Goal: Task Accomplishment & Management: Manage account settings

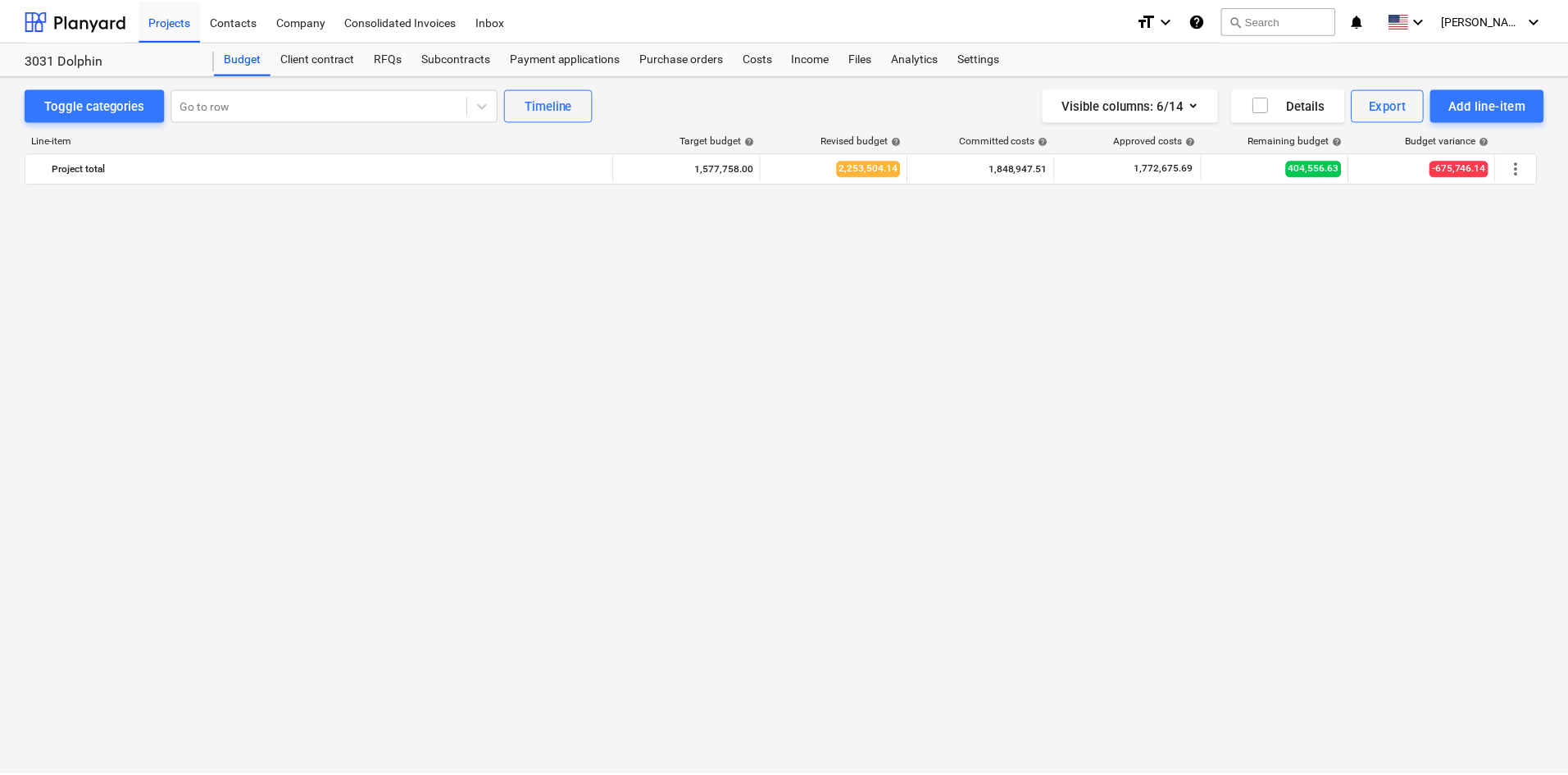
scroll to position [1521, 0]
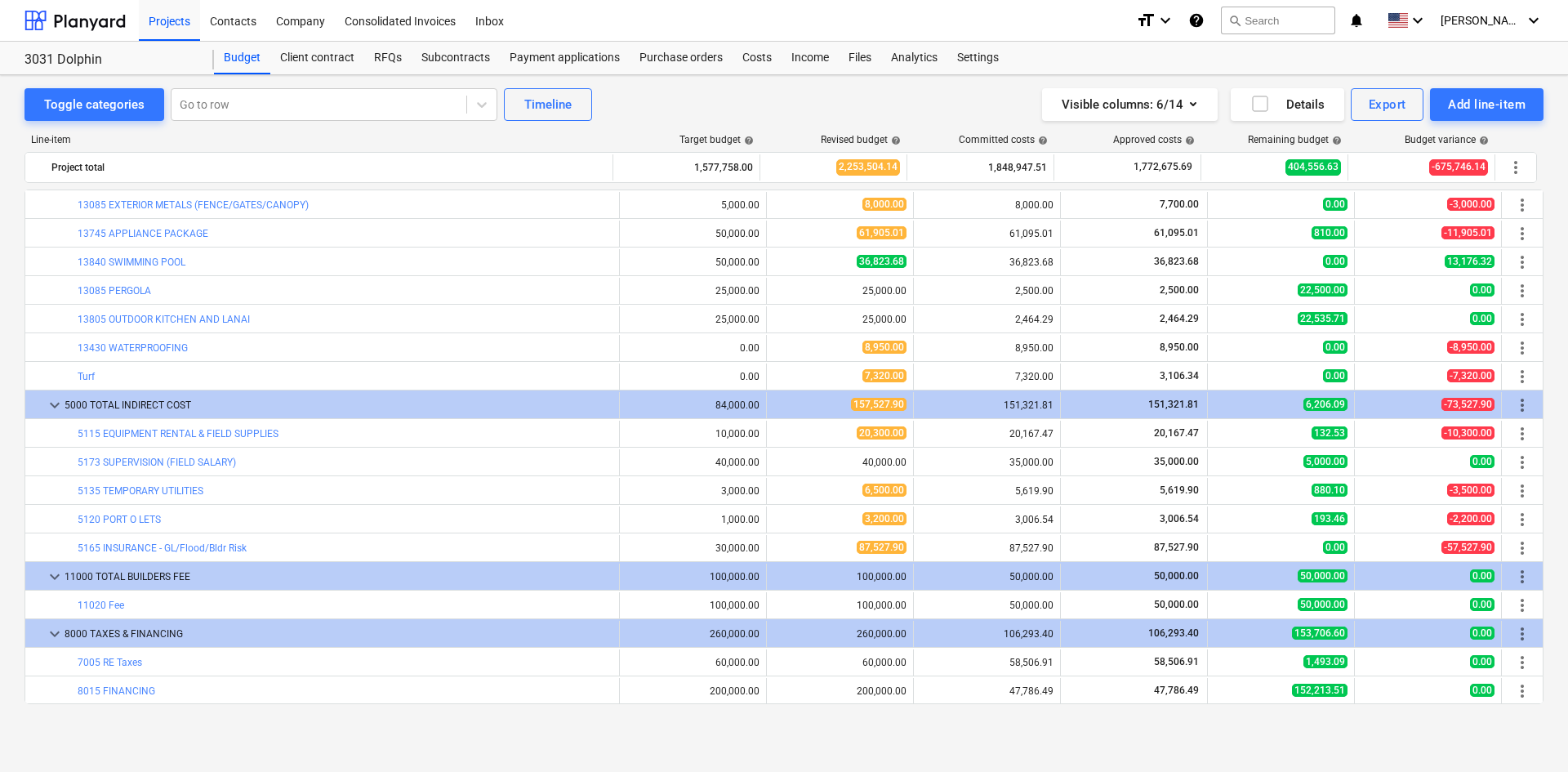
click at [621, 745] on div "Toggle categories Go to row Timeline Visible columns : 6/14 Details Export Add …" at bounding box center [784, 423] width 1568 height 696
click at [762, 60] on div "Costs" at bounding box center [757, 57] width 49 height 32
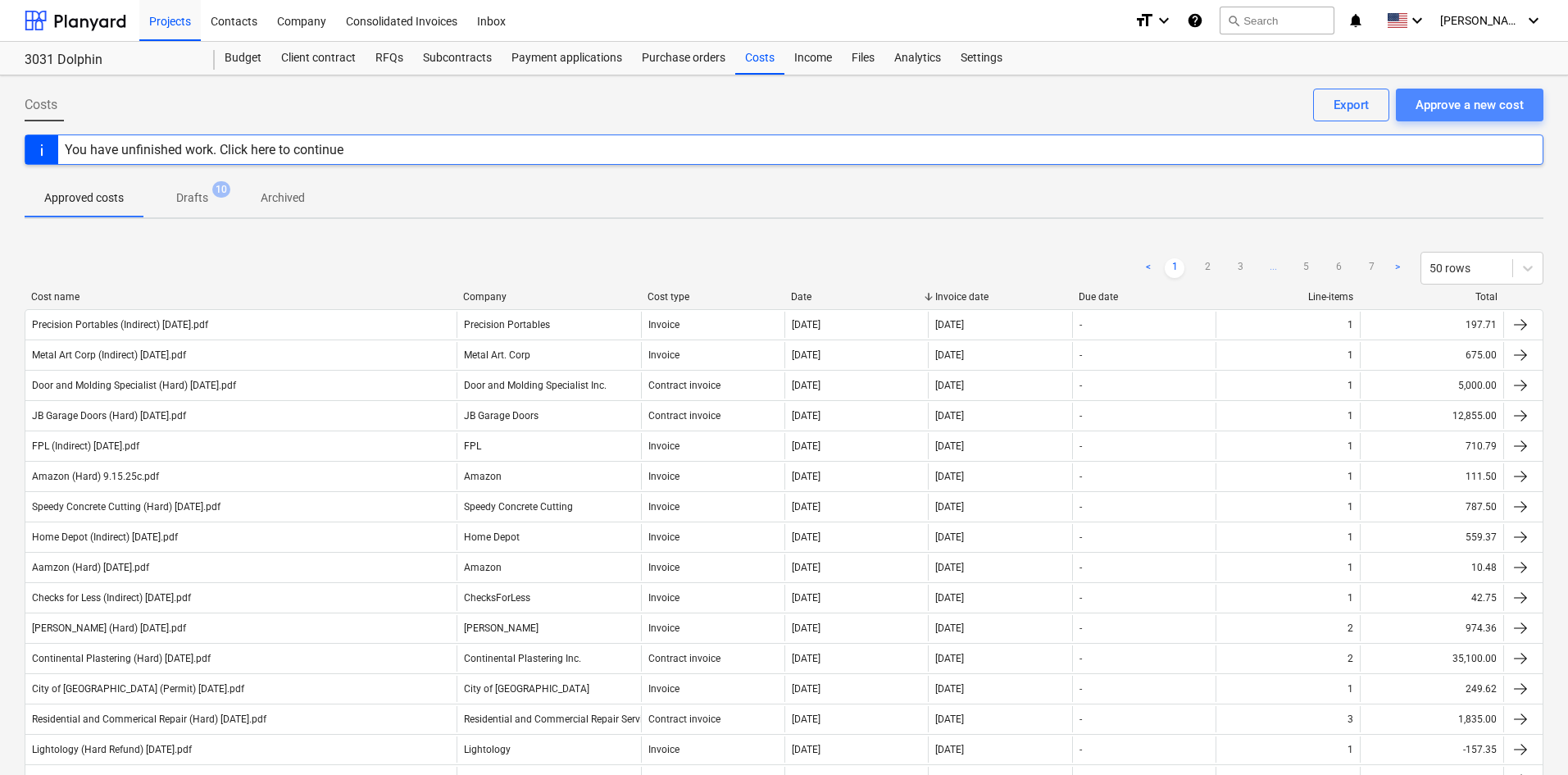
click at [1438, 108] on div "Approve a new cost" at bounding box center [1469, 105] width 108 height 21
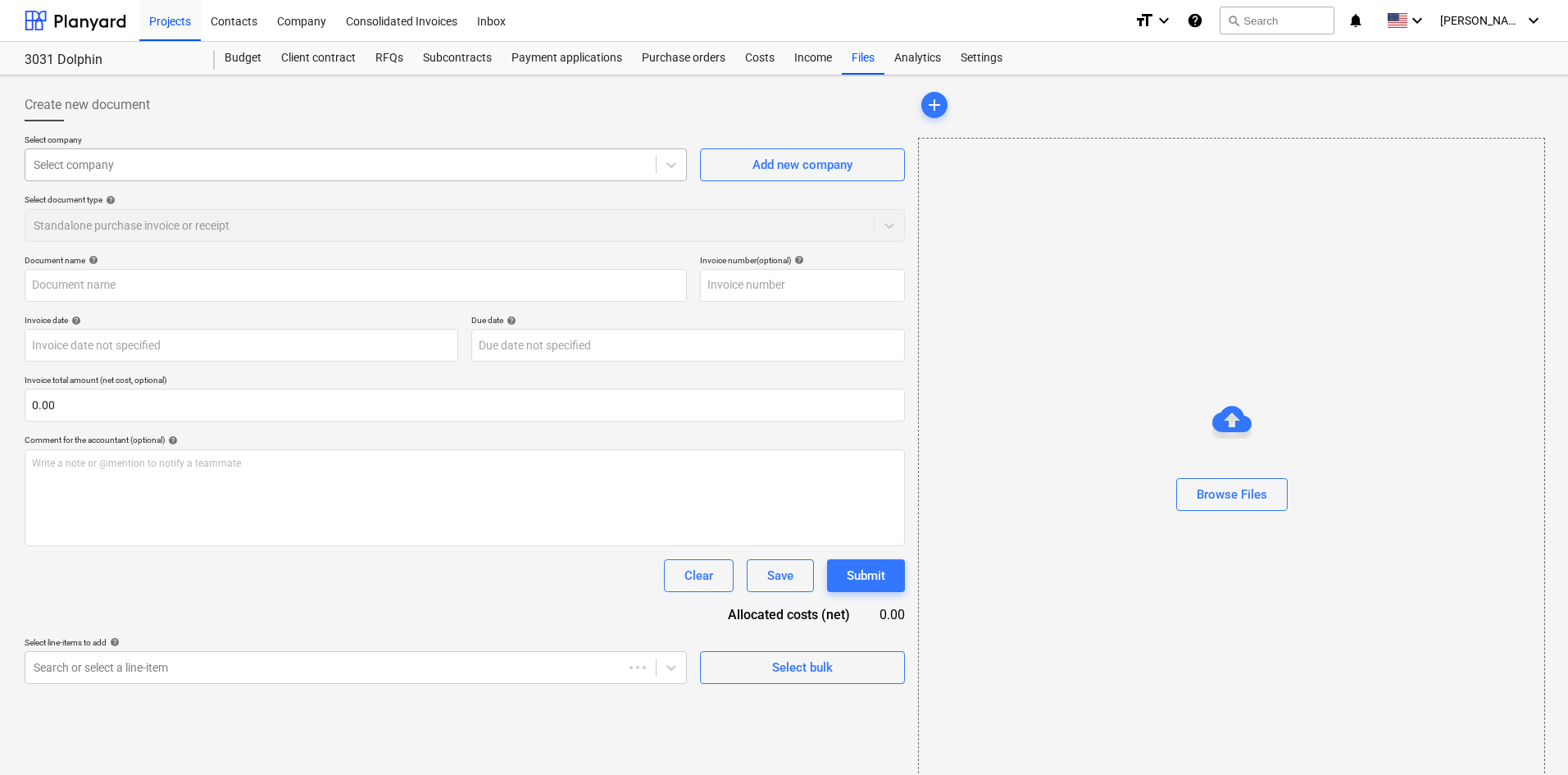
click at [219, 167] on div at bounding box center [340, 165] width 613 height 17
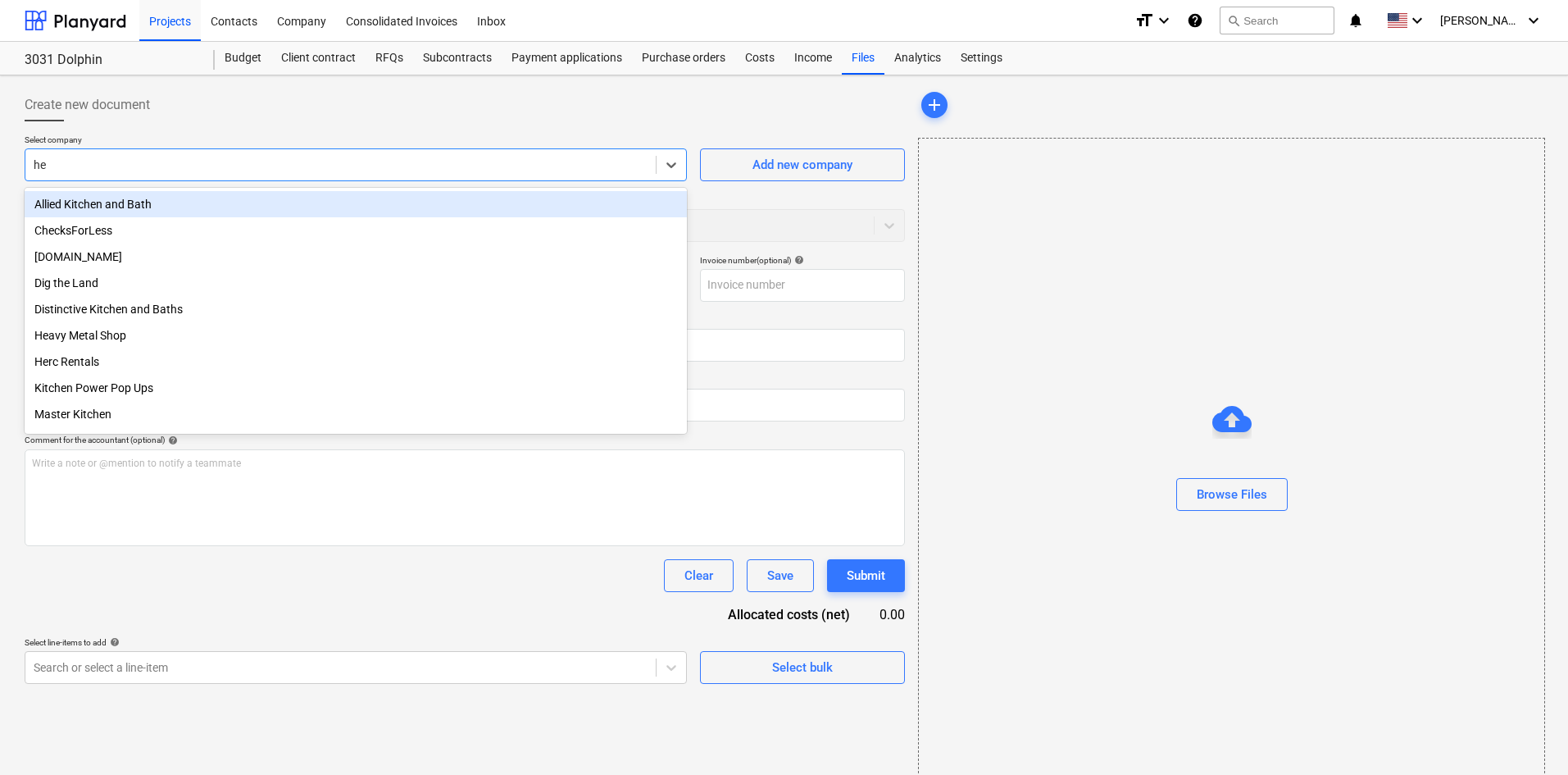
type input "hea"
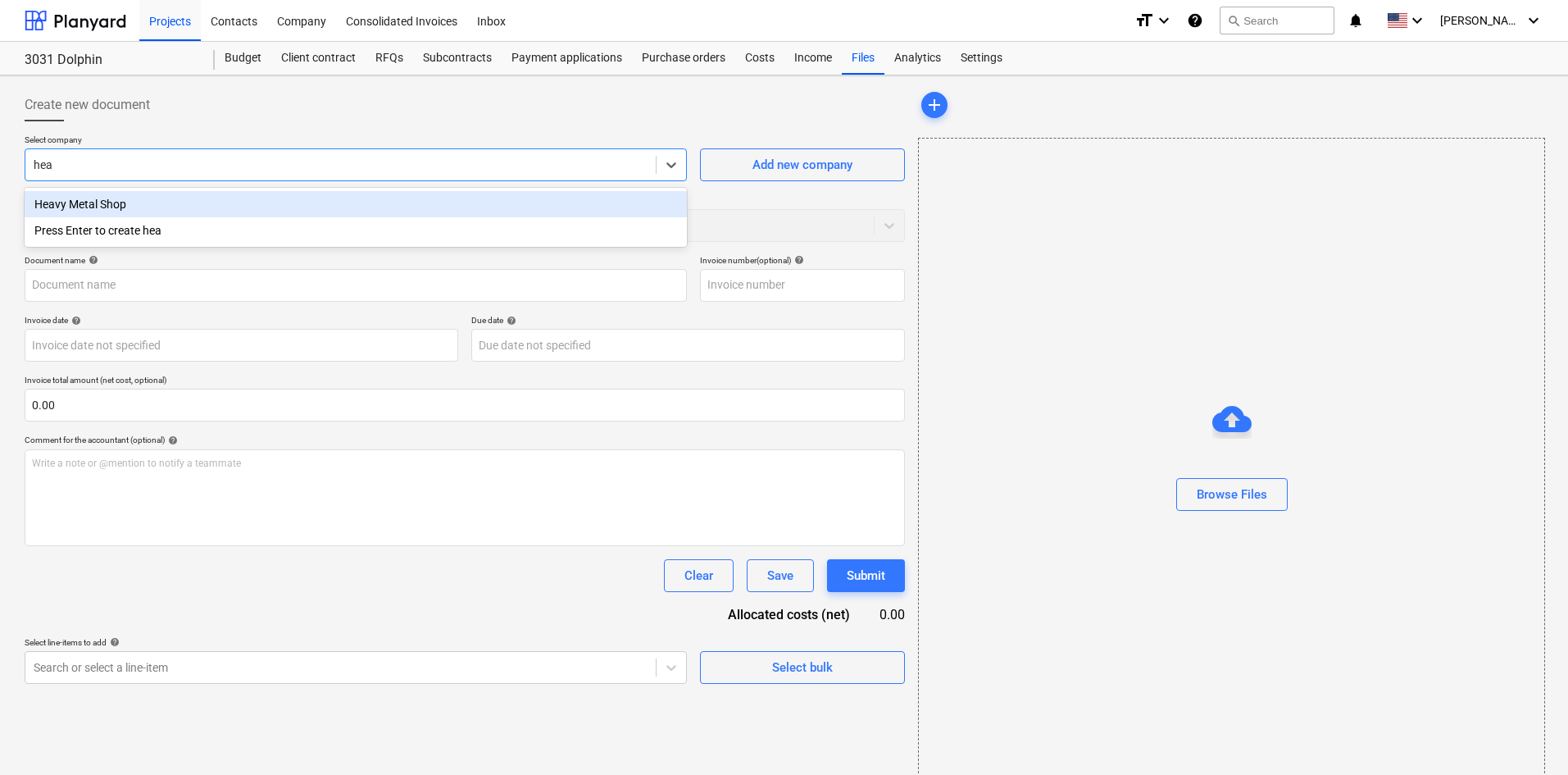
click at [243, 206] on div "Heavy Metal Shop" at bounding box center [355, 203] width 662 height 26
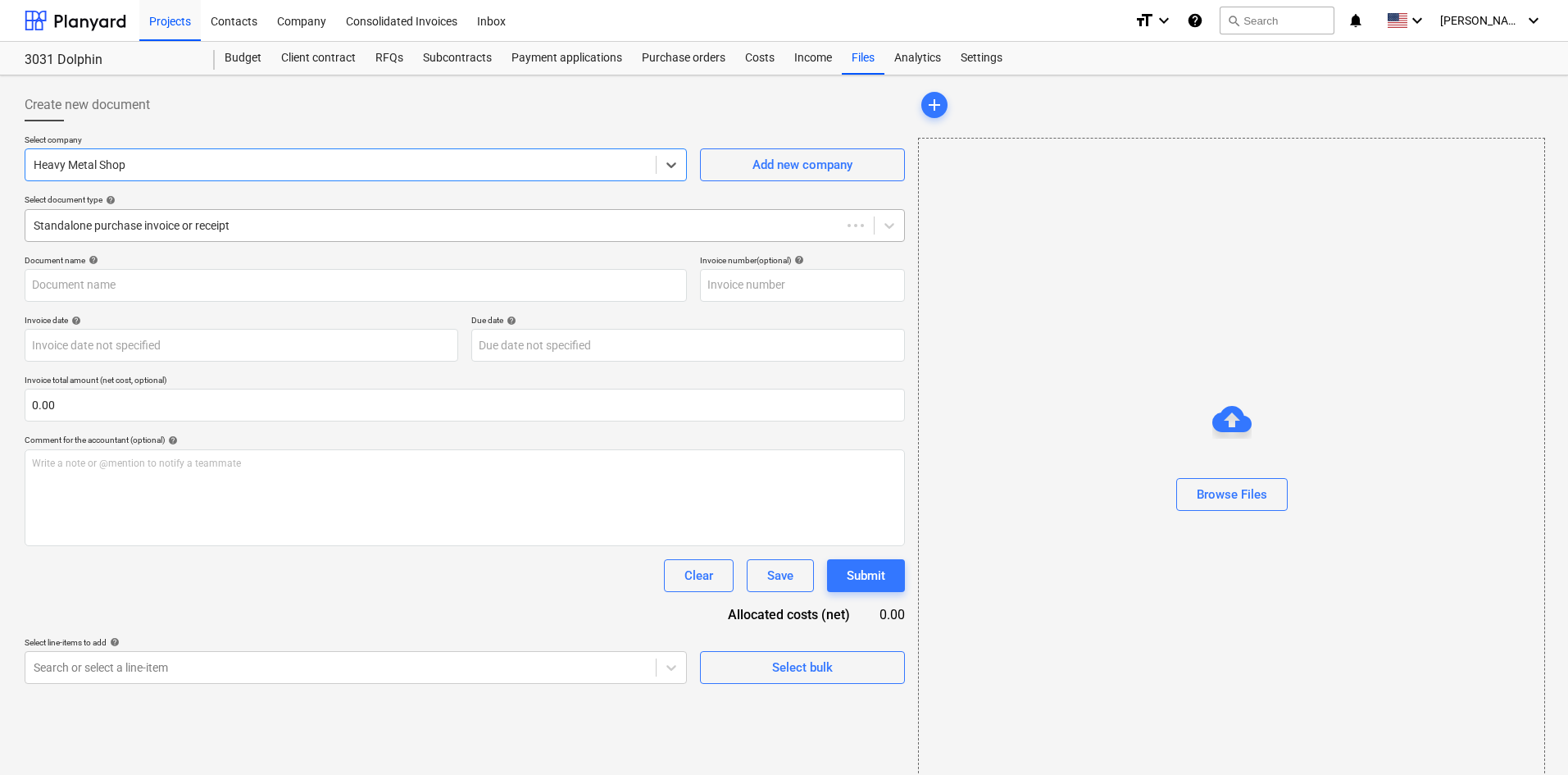
click at [215, 228] on div at bounding box center [433, 226] width 799 height 17
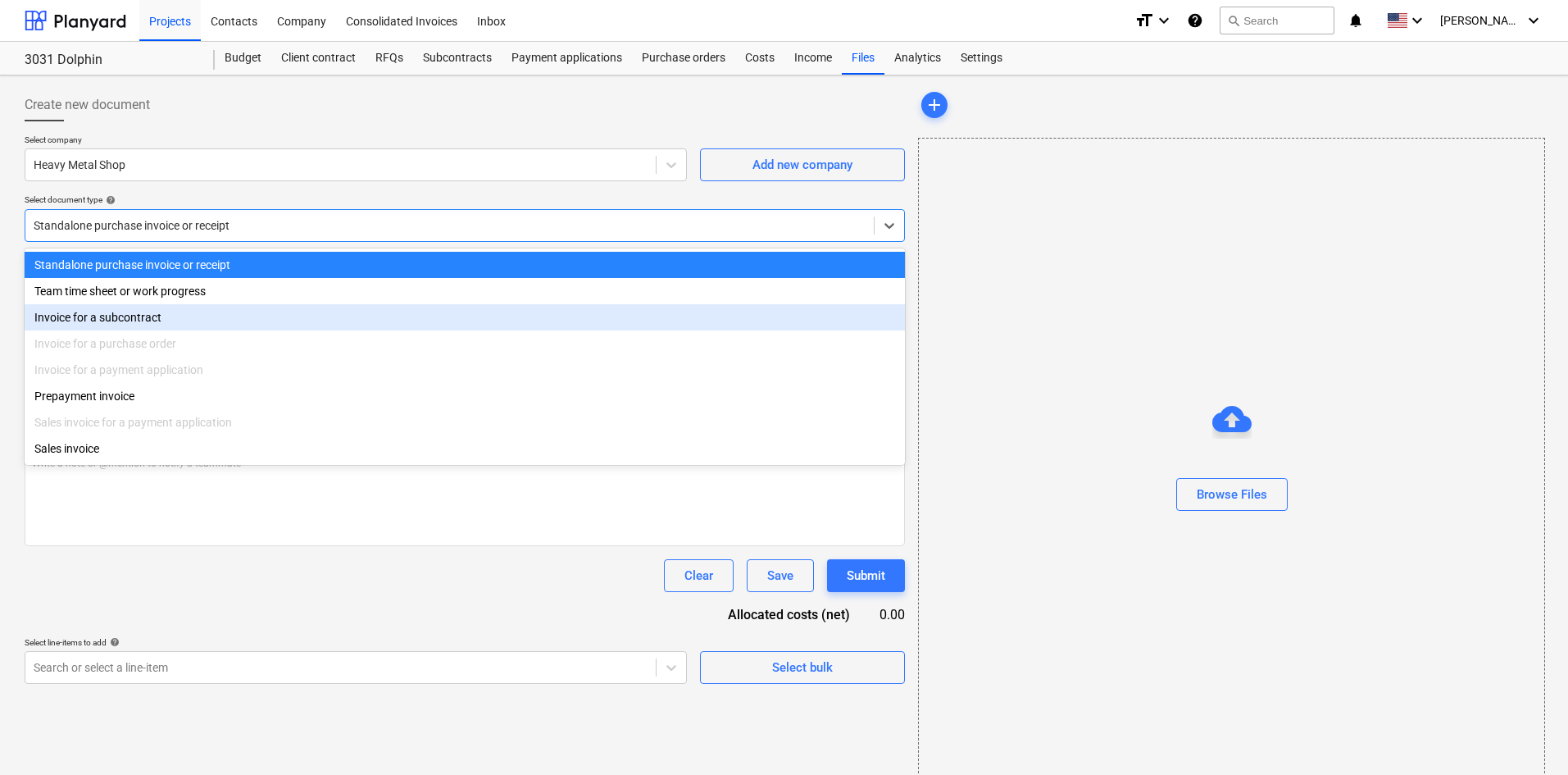
click at [152, 315] on div "Invoice for a subcontract" at bounding box center [464, 317] width 880 height 26
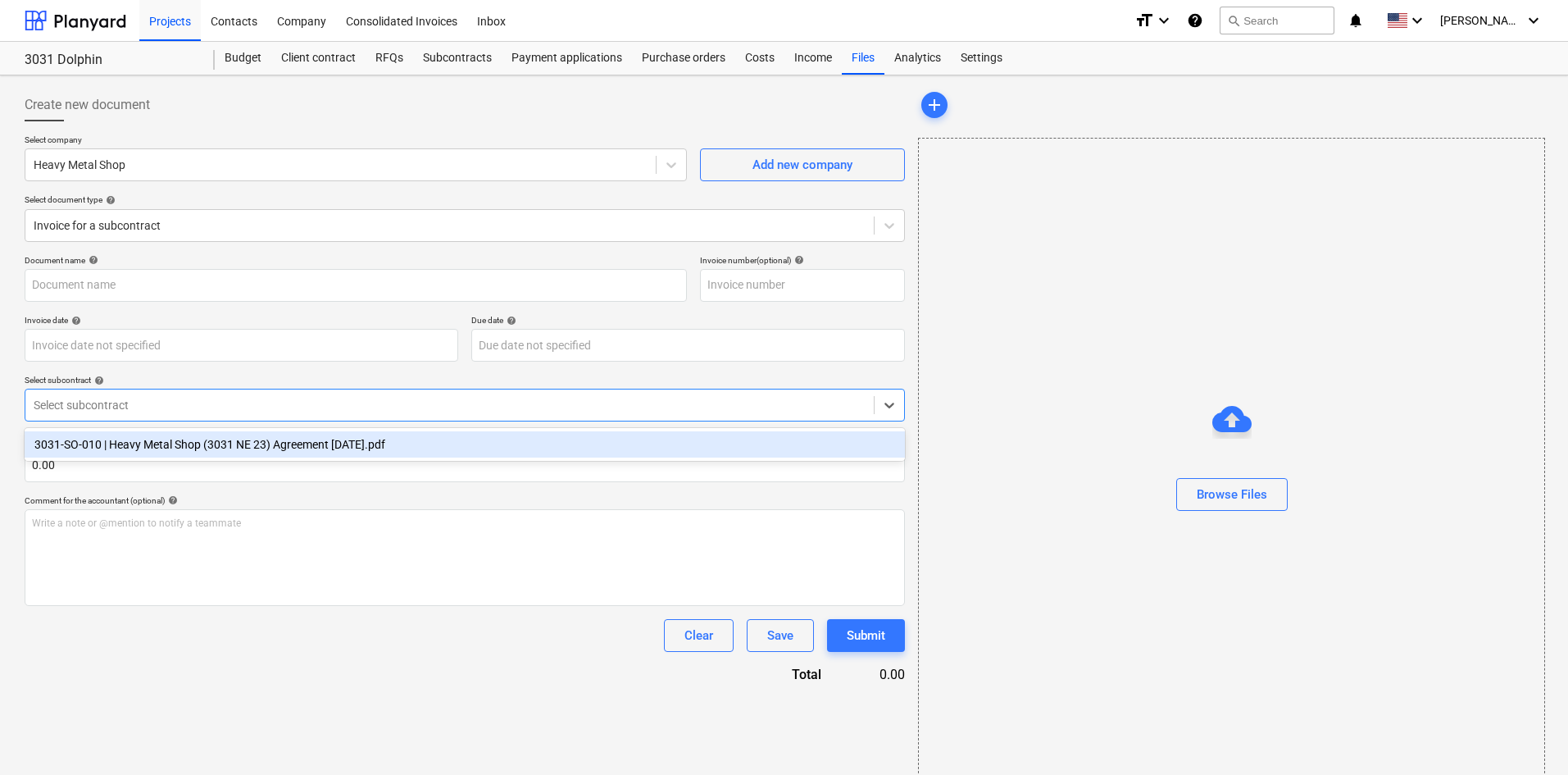
click at [149, 416] on div "Select subcontract" at bounding box center [449, 405] width 848 height 23
click at [170, 451] on div "3031-SO-010 | Heavy Metal Shop (3031 NE 23) Agreement [DATE].pdf" at bounding box center [464, 444] width 880 height 26
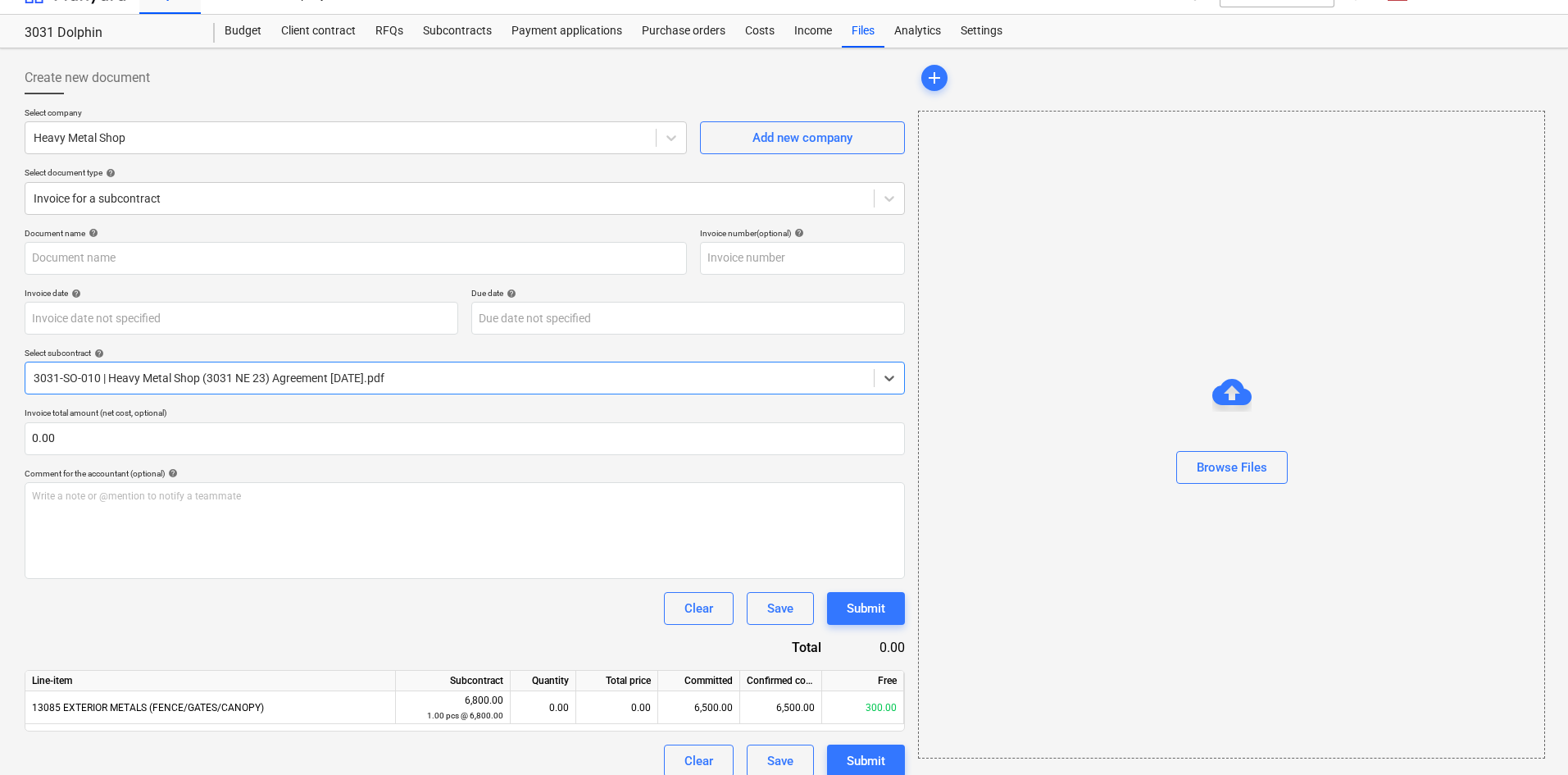
scroll to position [43, 0]
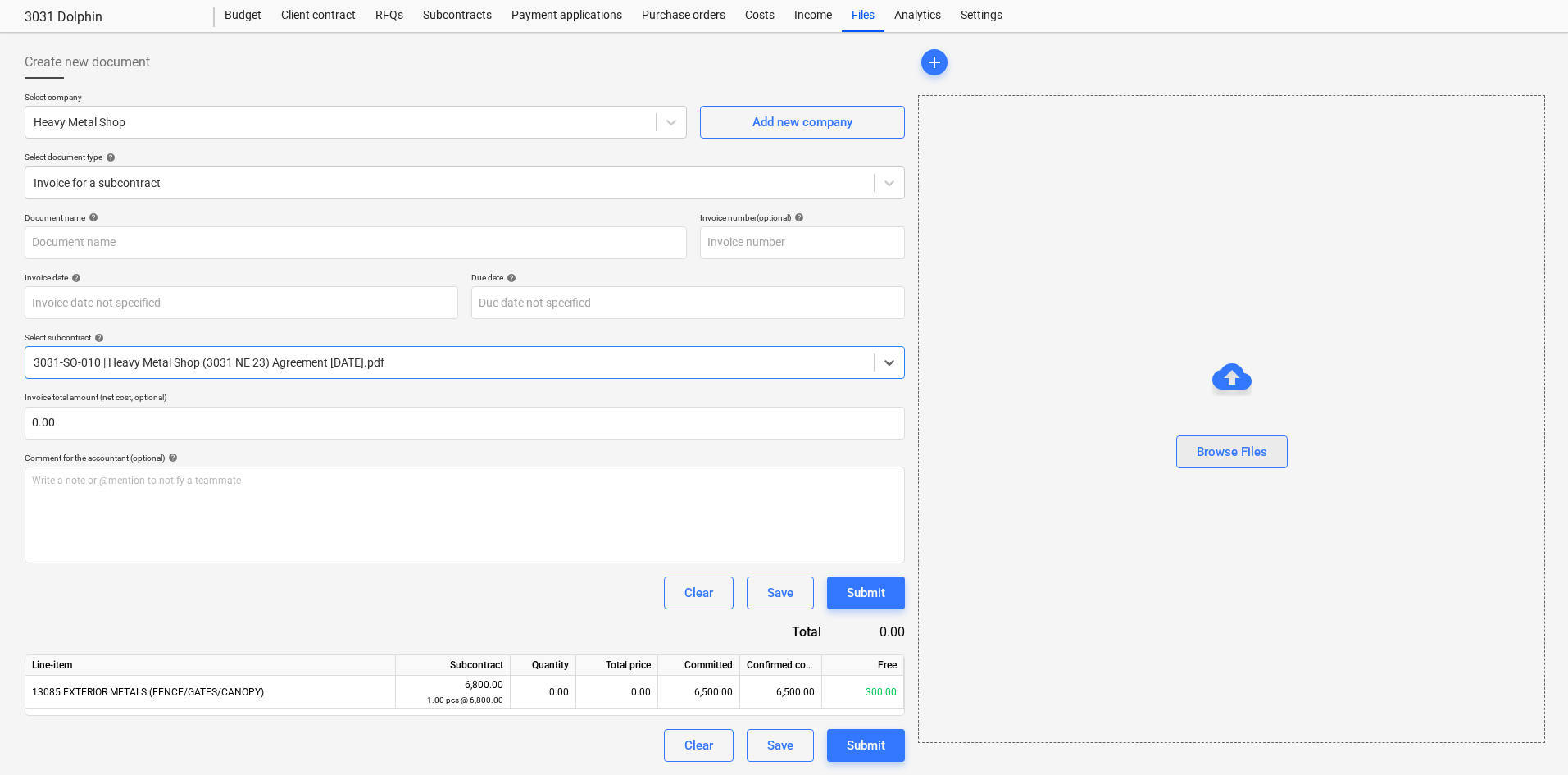
click at [1216, 452] on div "Browse Files" at bounding box center [1232, 451] width 70 height 21
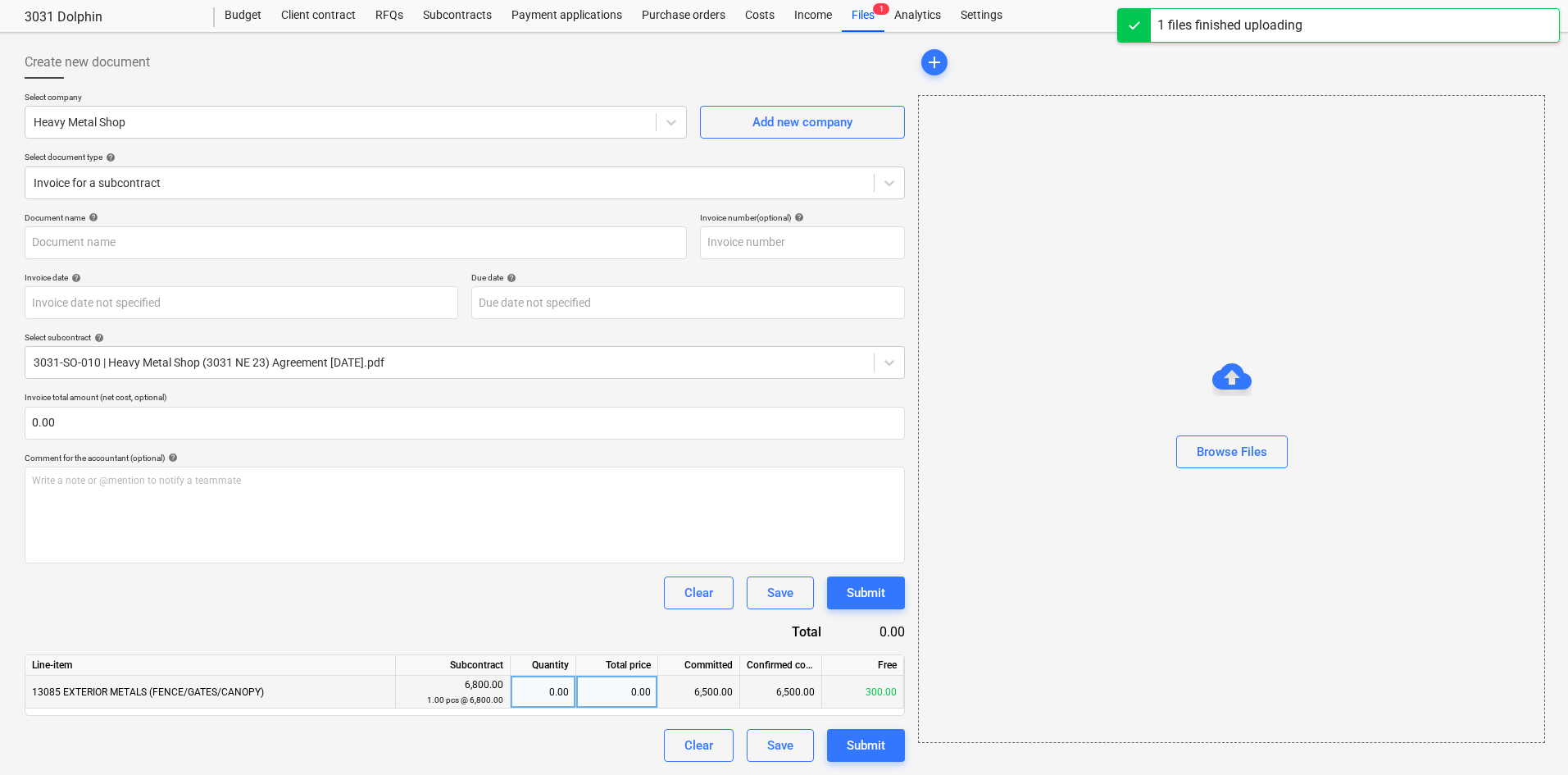
type input "Heavy Metal Shop (Hard) [DATE].pdf"
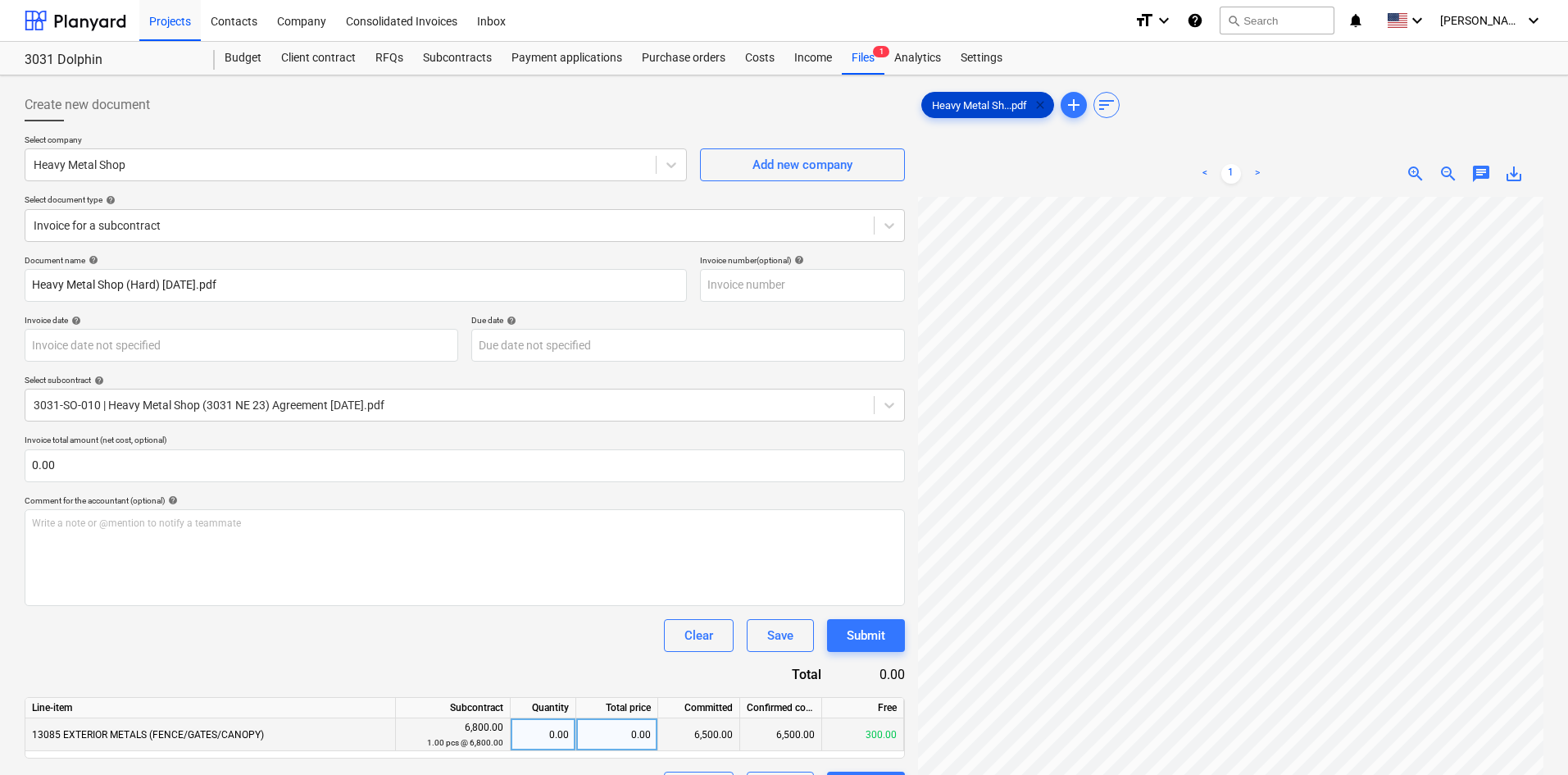
click at [1044, 105] on span "clear" at bounding box center [1041, 105] width 20 height 20
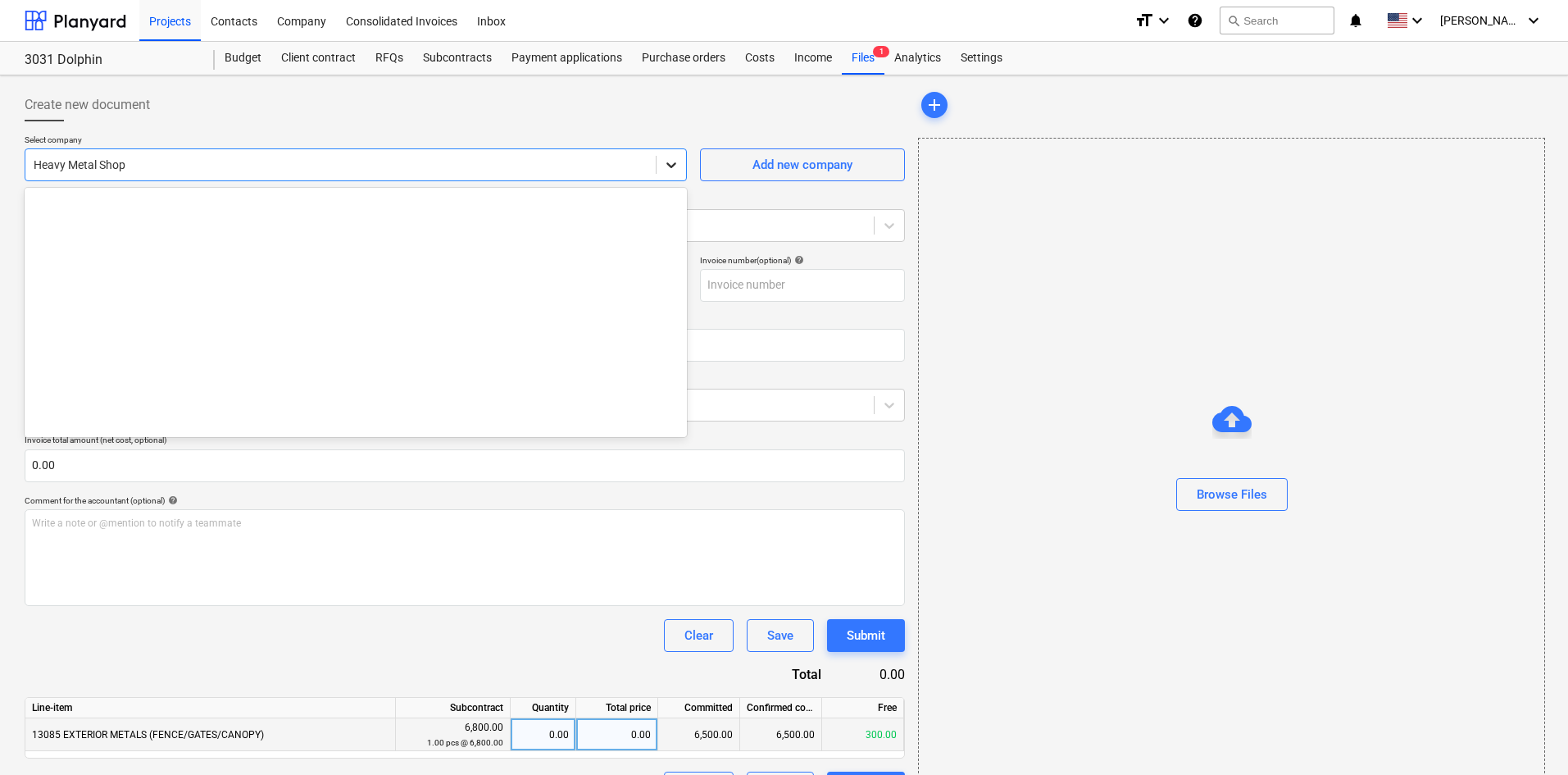
click at [659, 171] on div at bounding box center [670, 164] width 29 height 29
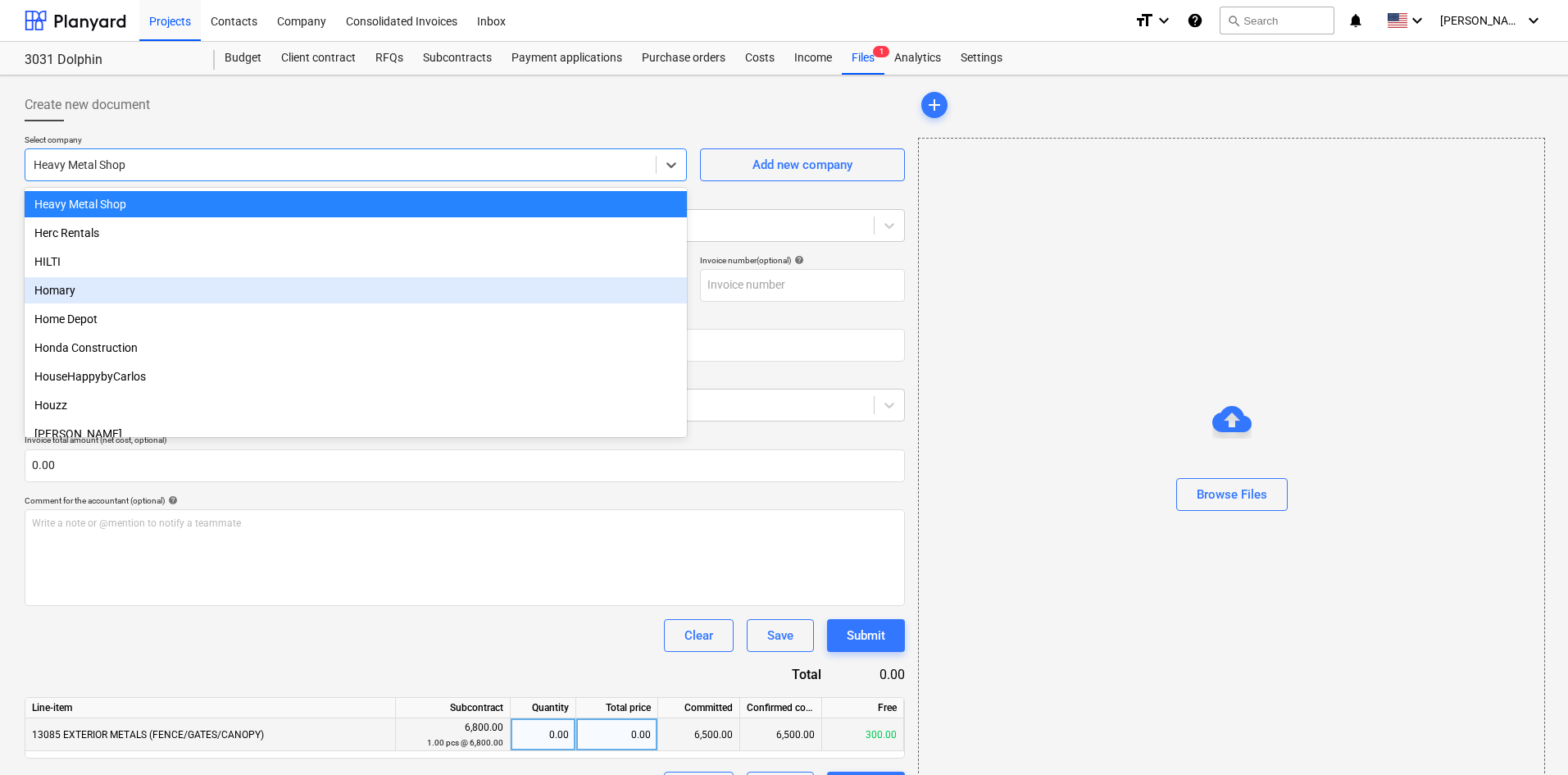
type input "m"
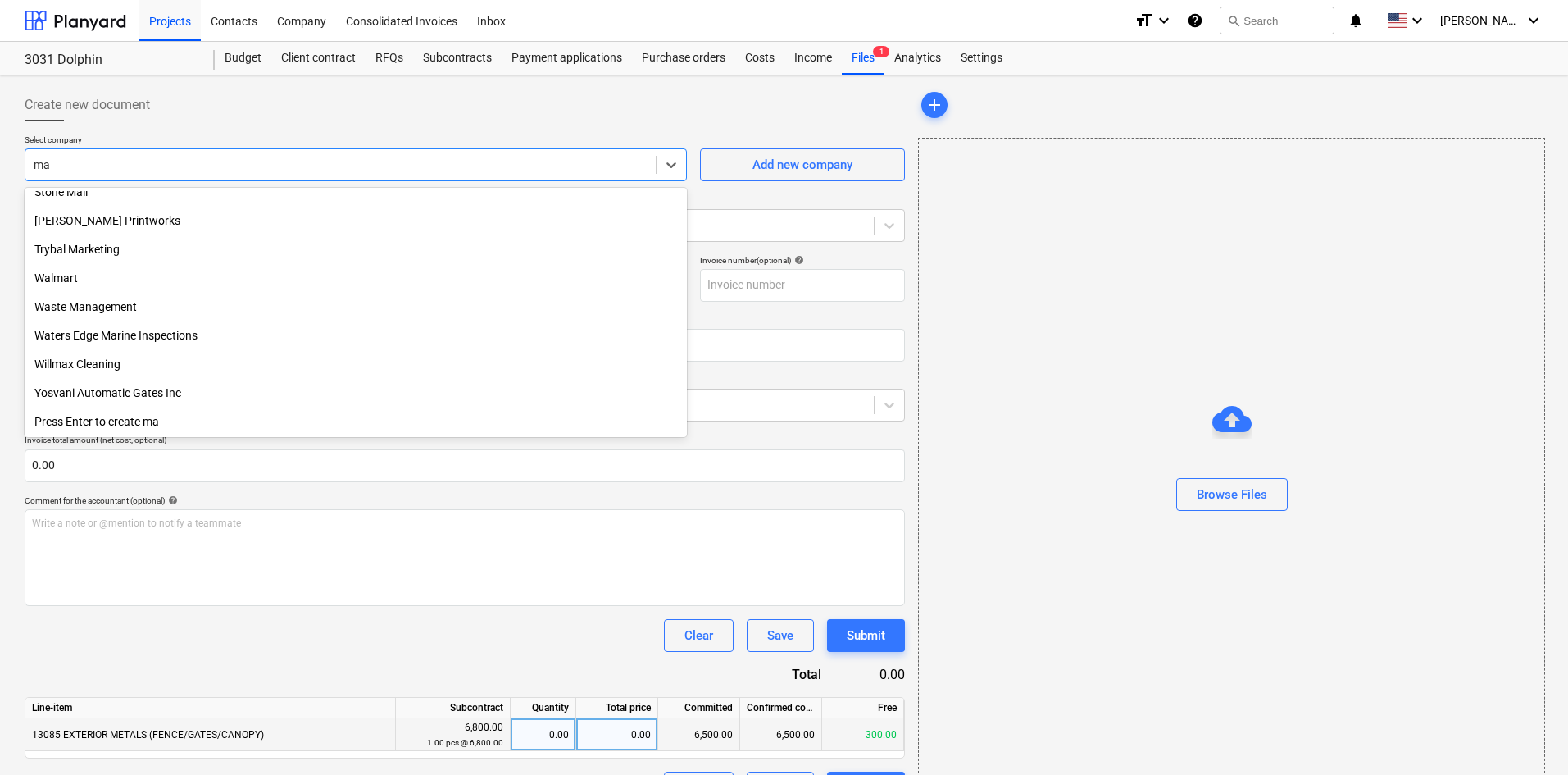
scroll to position [873, 0]
type input "max"
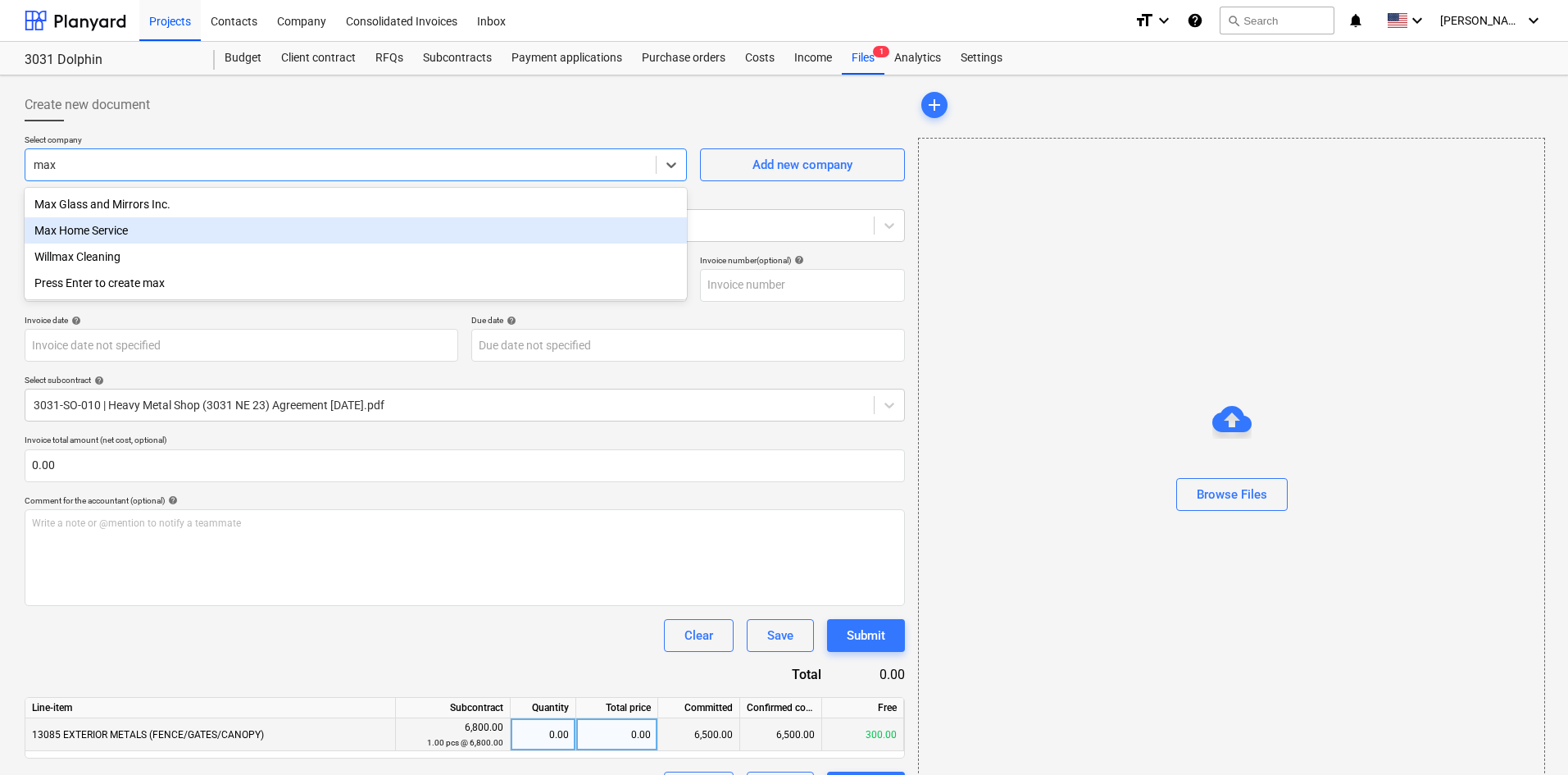
click at [159, 217] on div "Max Glass and Mirrors Inc." at bounding box center [355, 203] width 662 height 26
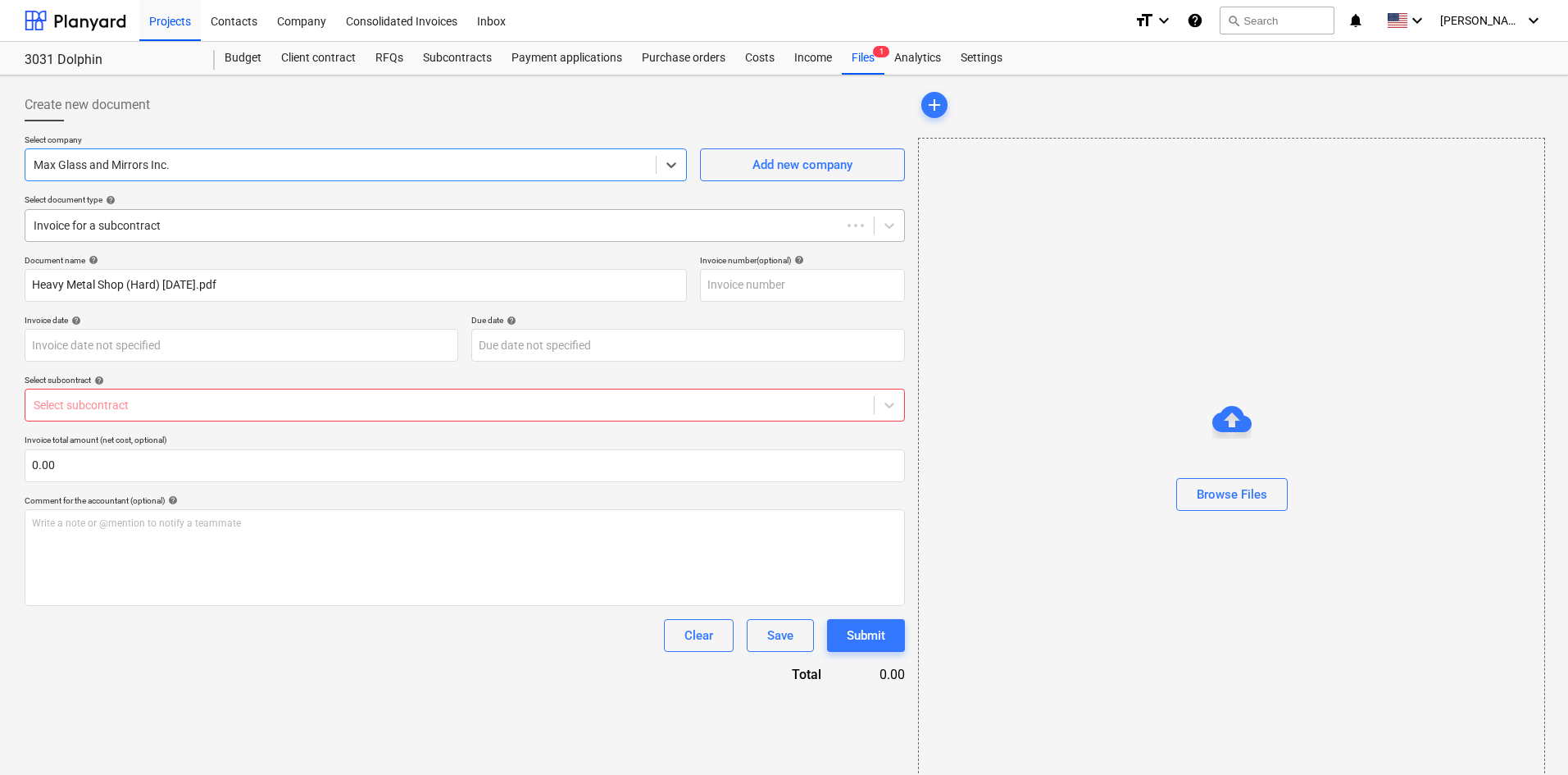
click at [177, 233] on div at bounding box center [433, 226] width 799 height 17
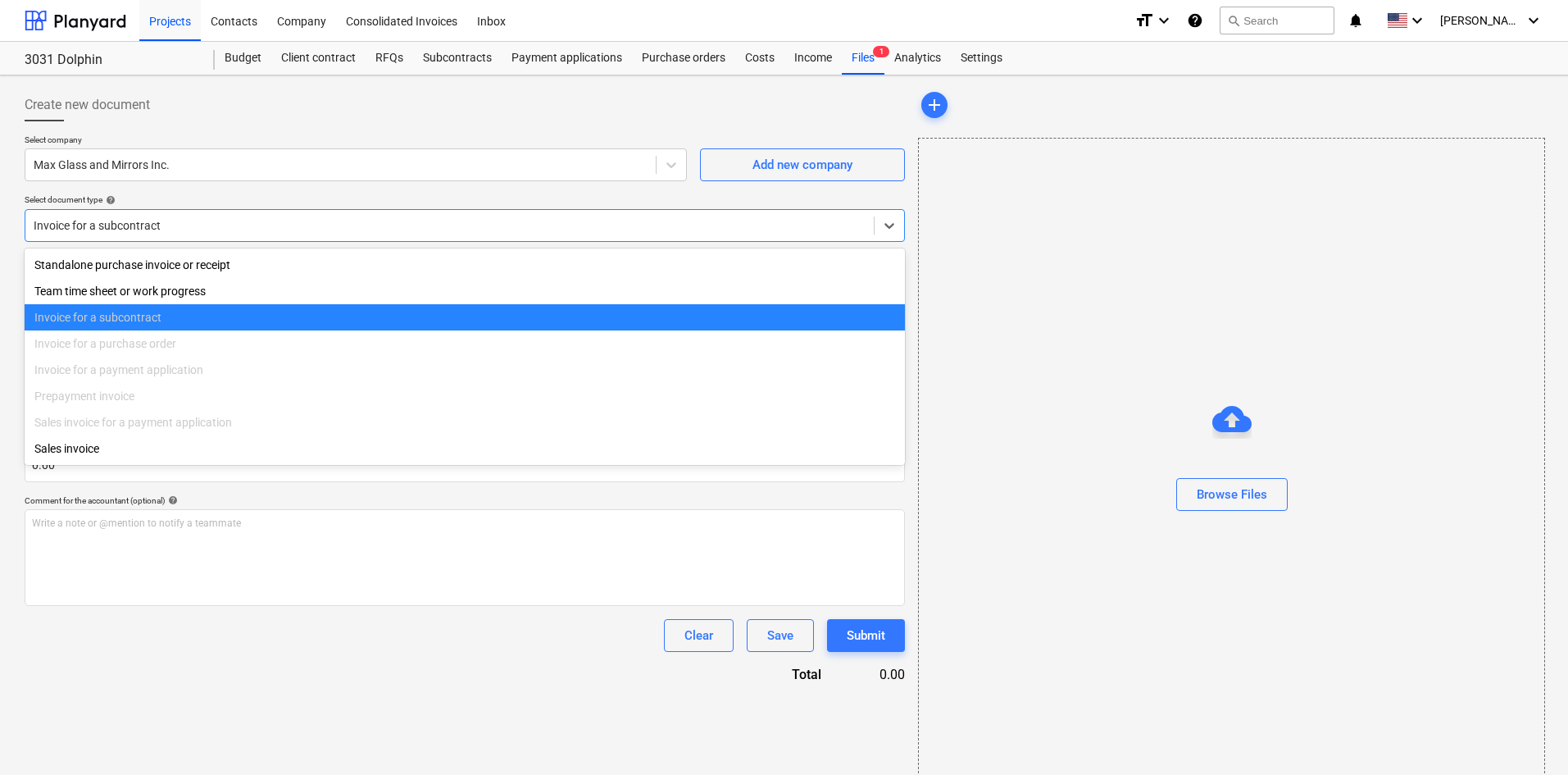
click at [177, 233] on div at bounding box center [449, 226] width 832 height 17
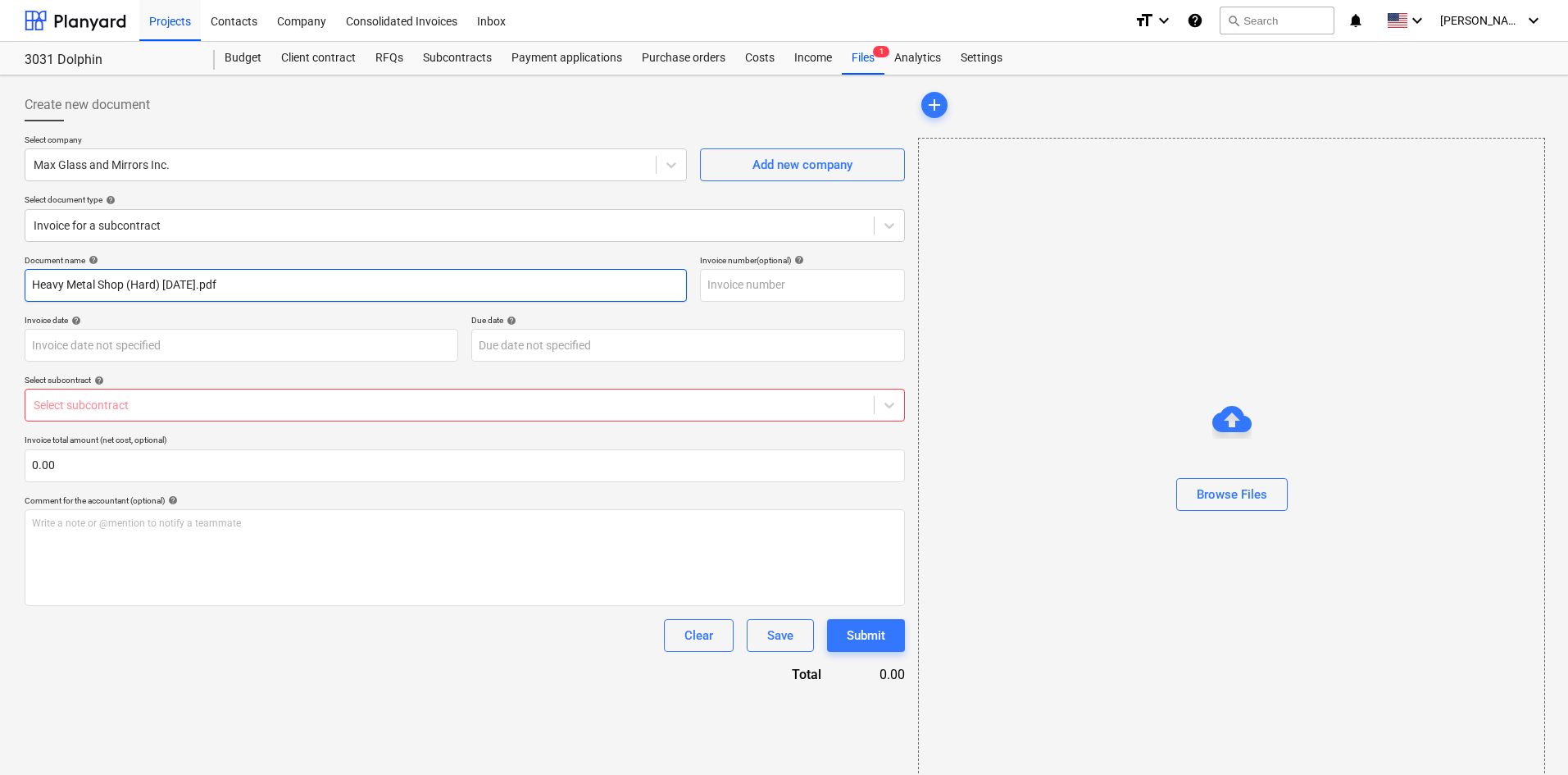
drag, startPoint x: 17, startPoint y: 273, endPoint x: 0, endPoint y: 267, distance: 18.0
click at [0, 267] on div "Create new document Select company Max Glass and Mirrors Inc. Add new company S…" at bounding box center [784, 436] width 1568 height 723
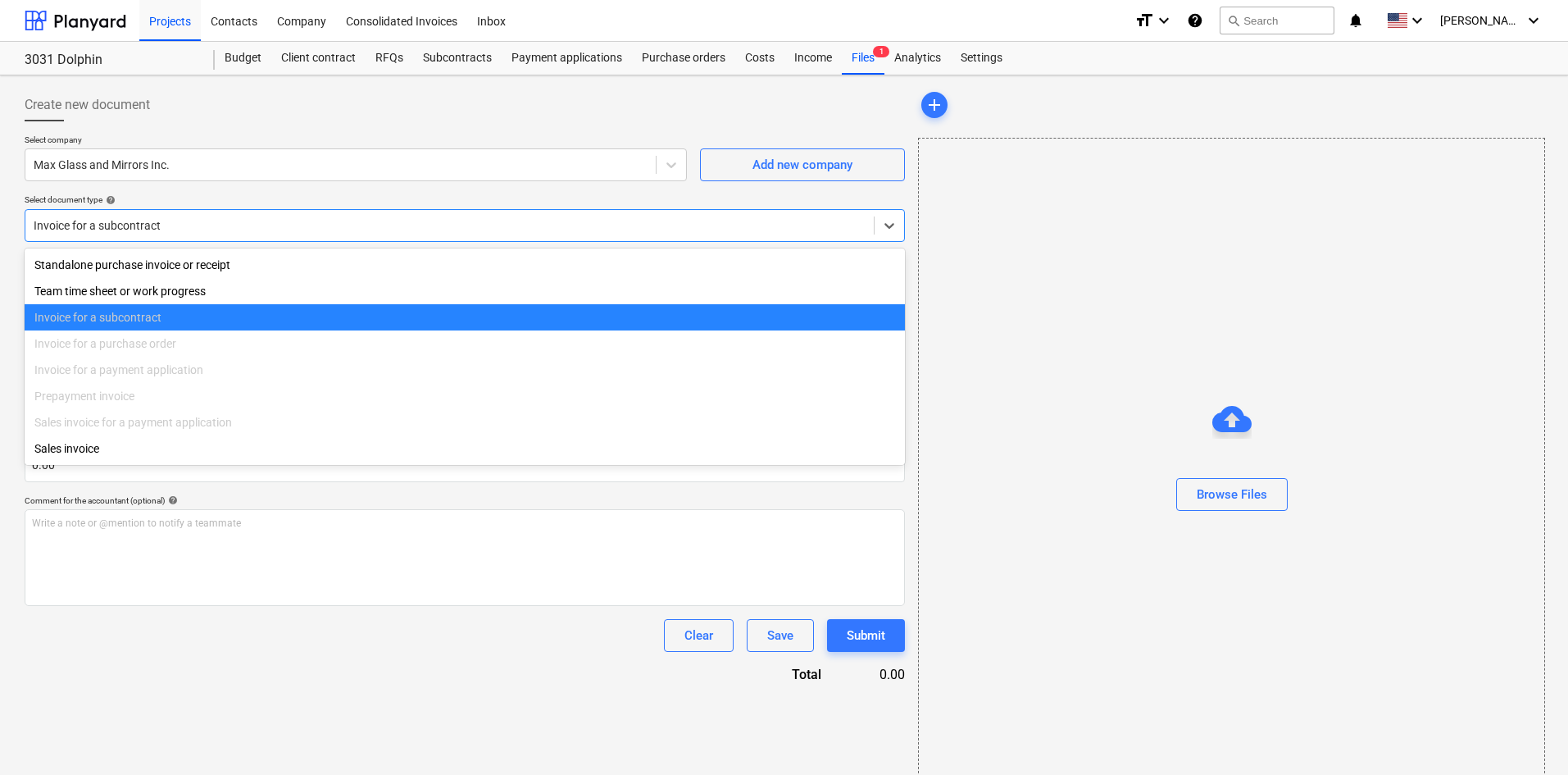
click at [298, 231] on div at bounding box center [449, 226] width 832 height 17
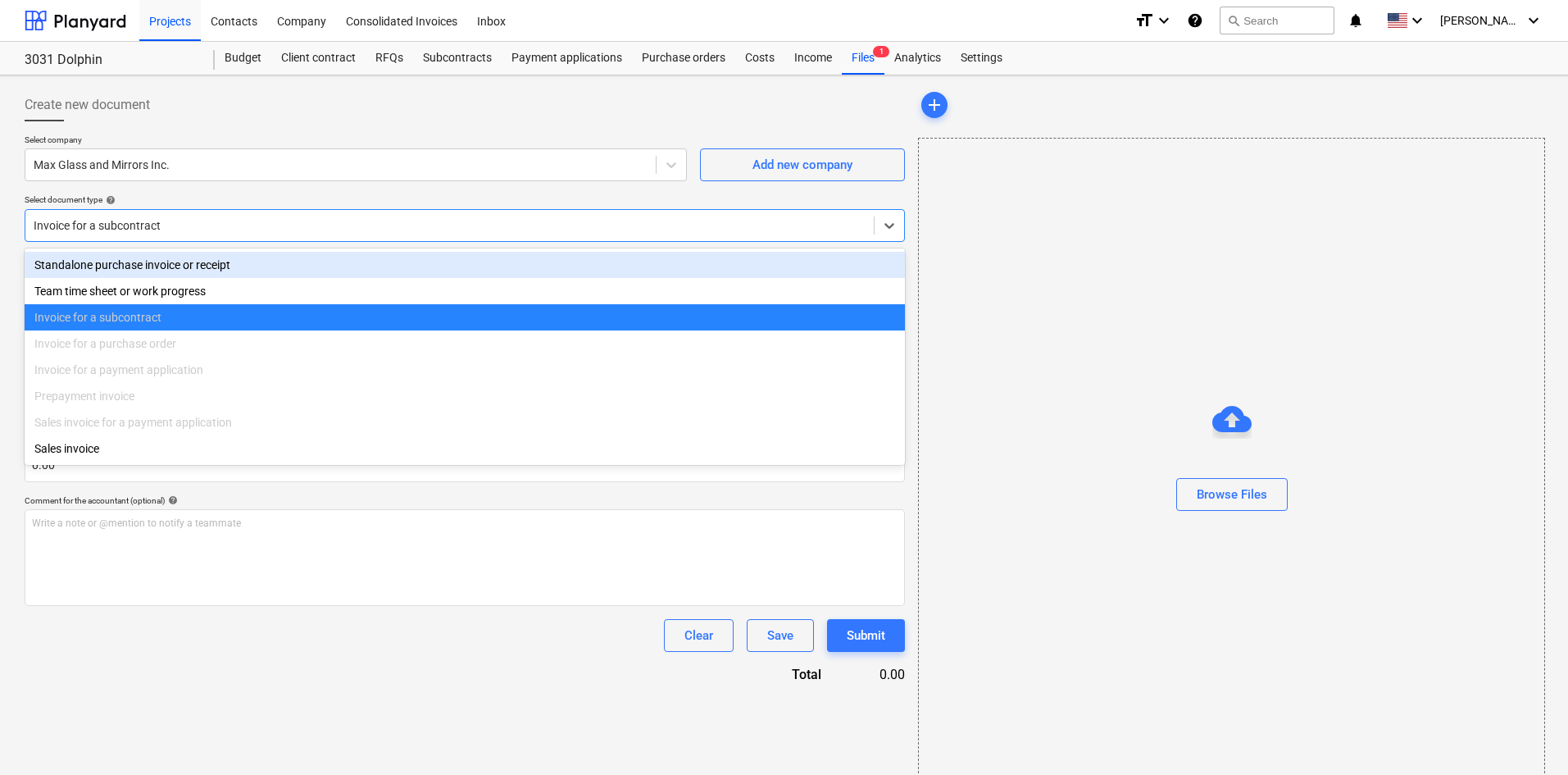
click at [218, 268] on div "Standalone purchase invoice or receipt" at bounding box center [464, 264] width 880 height 26
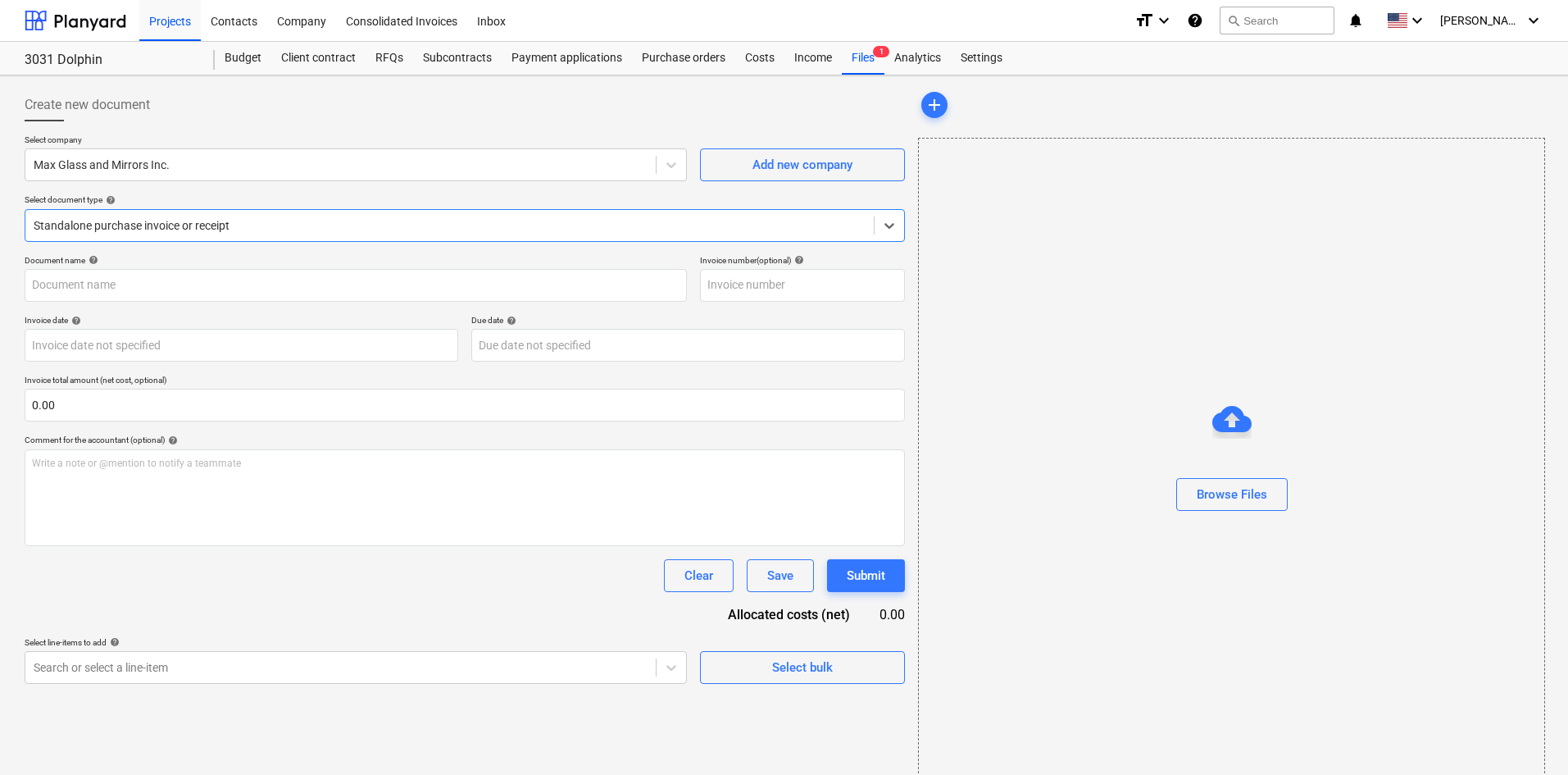
click at [231, 182] on div "Select company Max Glass and Mirrors Inc. Add new company Select document type …" at bounding box center [464, 195] width 880 height 120
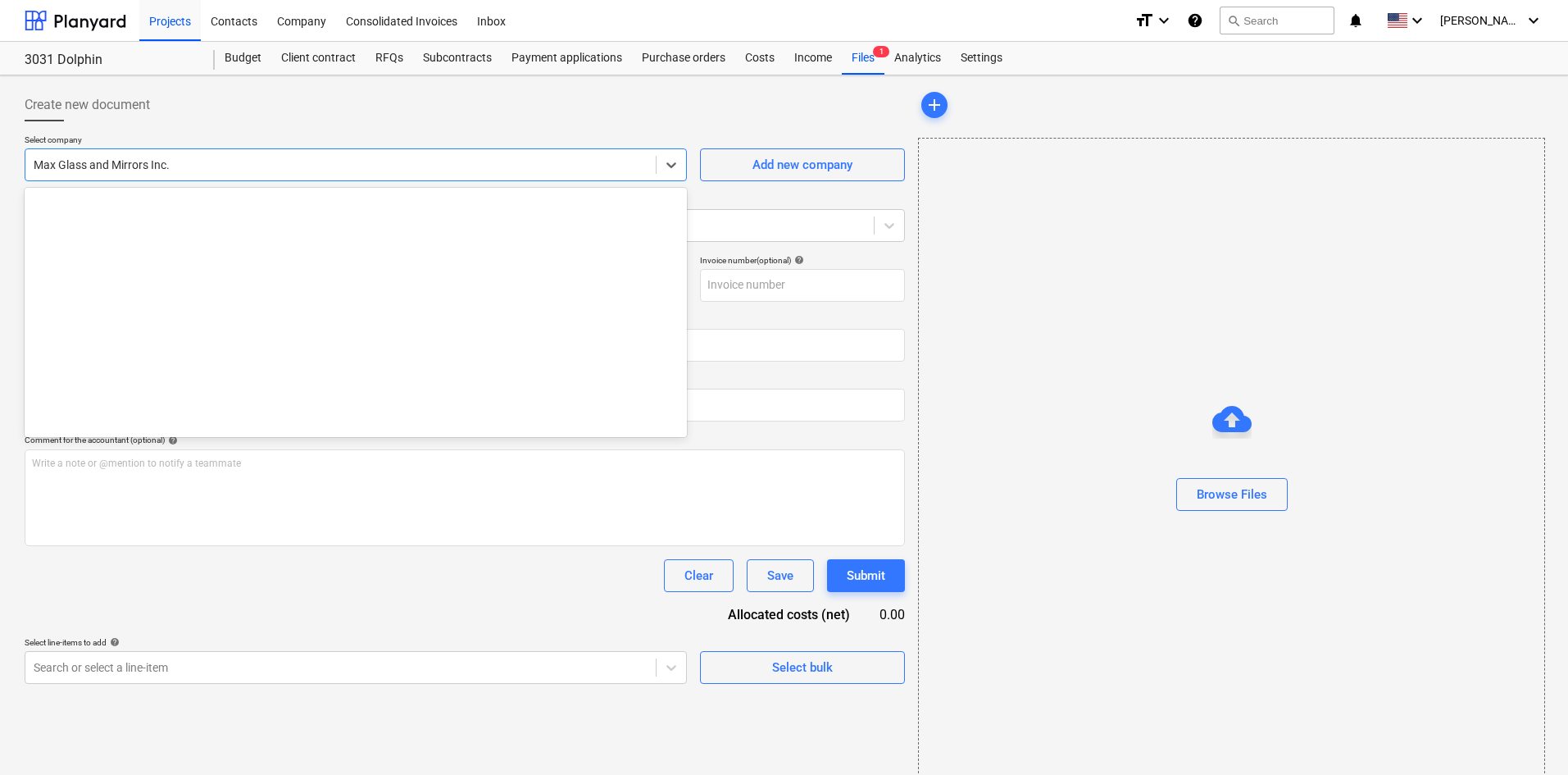
click at [232, 165] on div at bounding box center [340, 165] width 613 height 17
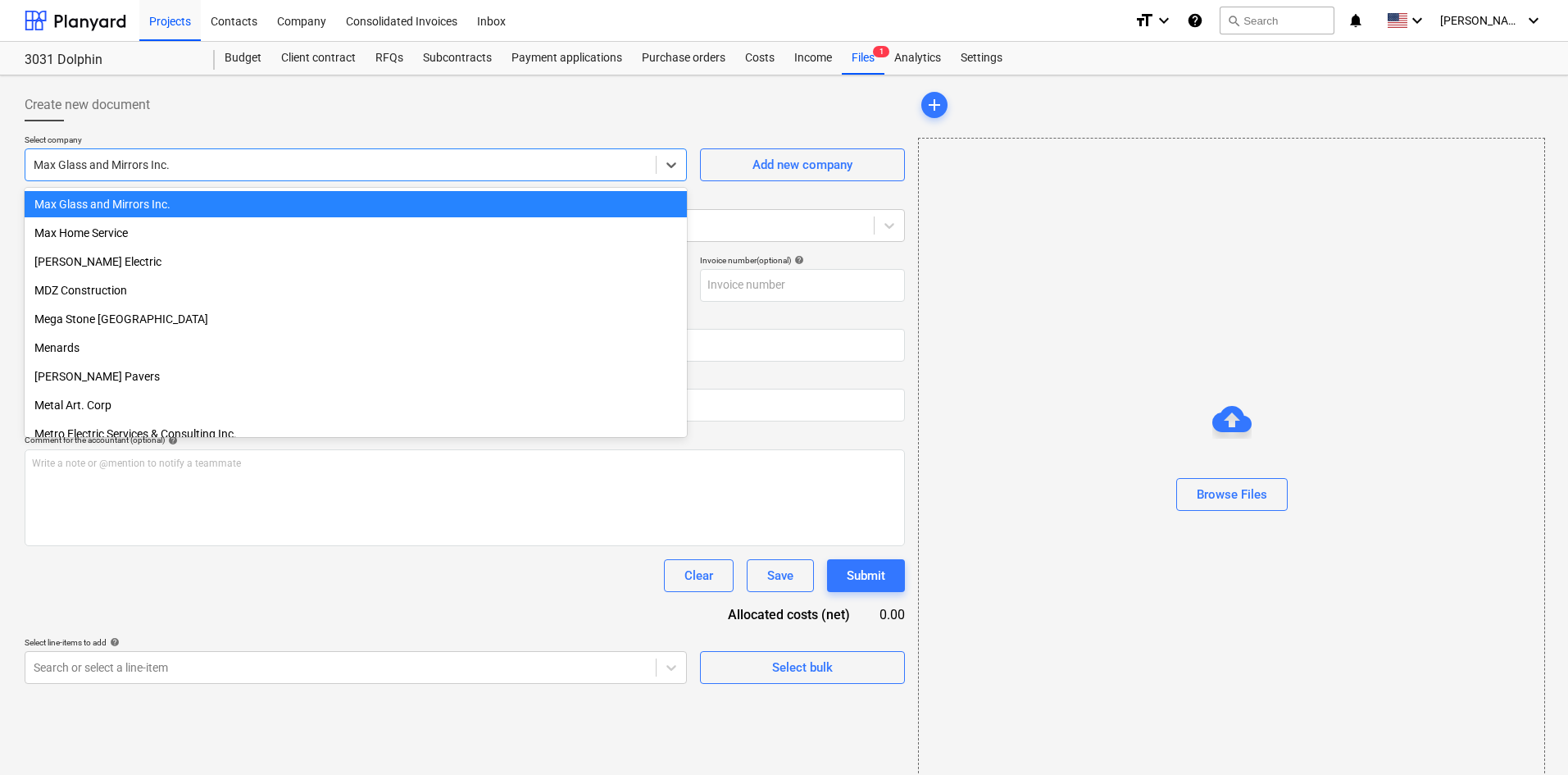
click at [232, 165] on div at bounding box center [340, 165] width 613 height 17
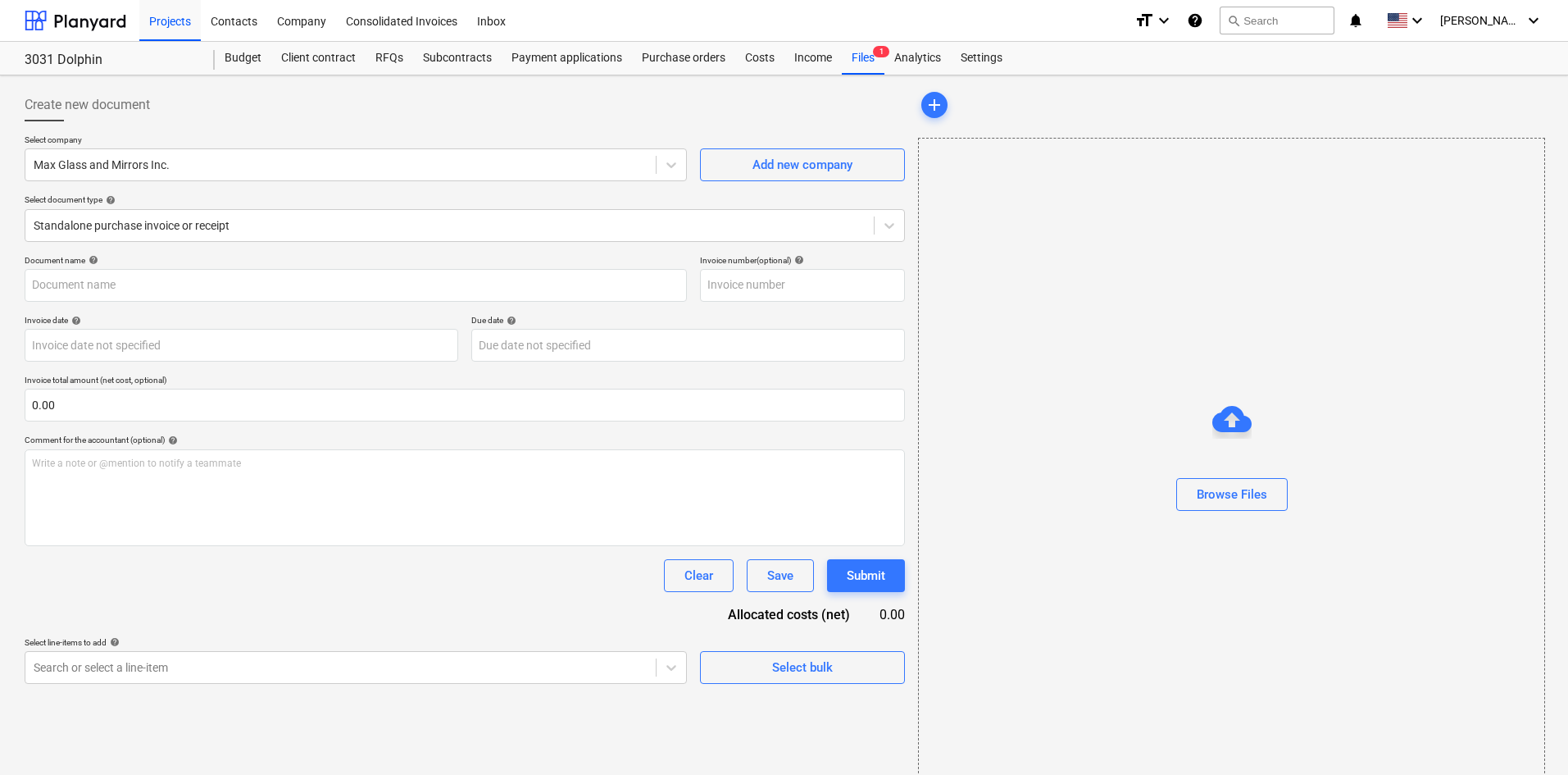
click at [203, 194] on div "Select document type help" at bounding box center [464, 199] width 880 height 11
click at [201, 220] on div at bounding box center [449, 226] width 832 height 17
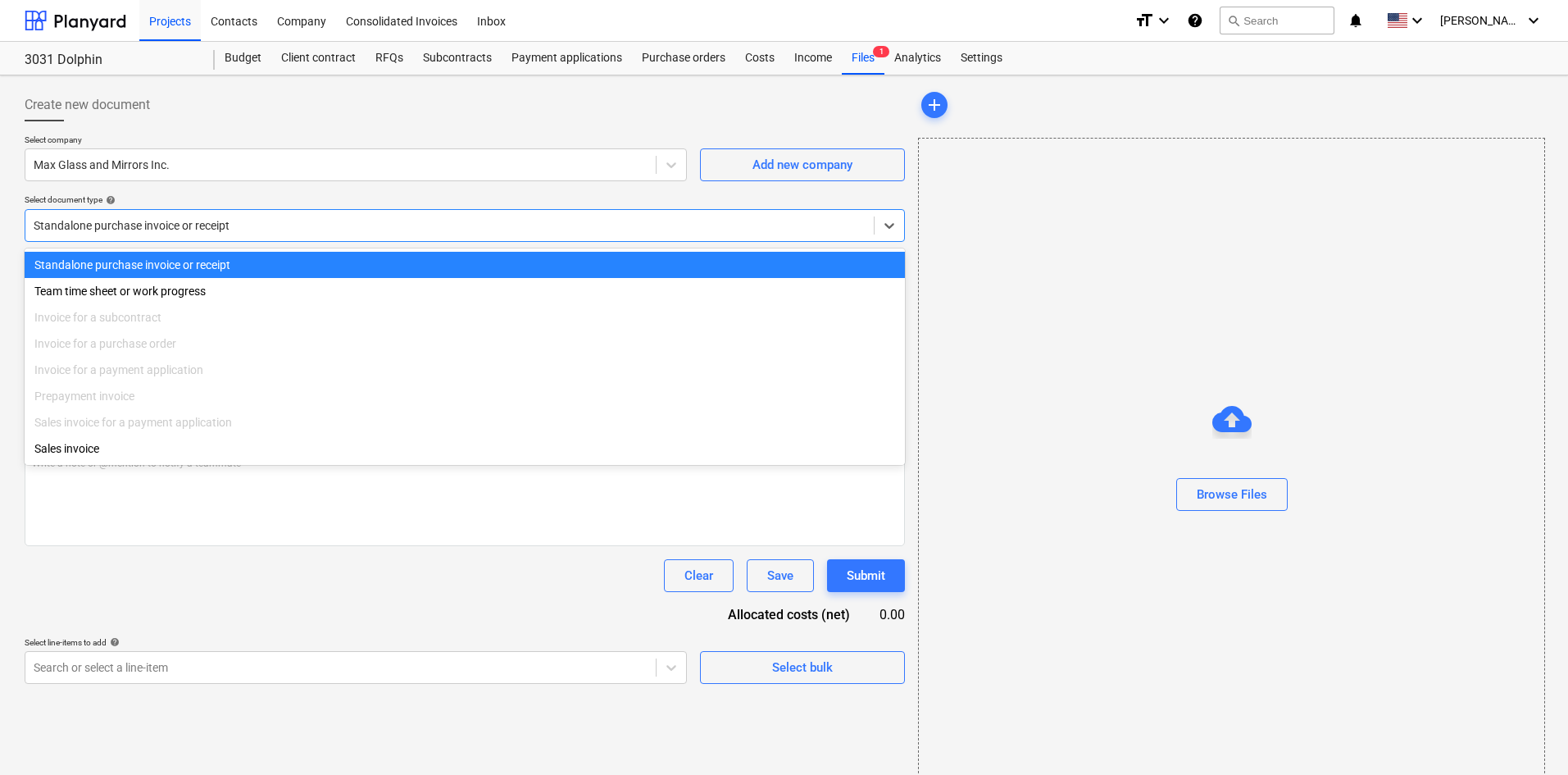
click at [201, 220] on div at bounding box center [449, 226] width 832 height 17
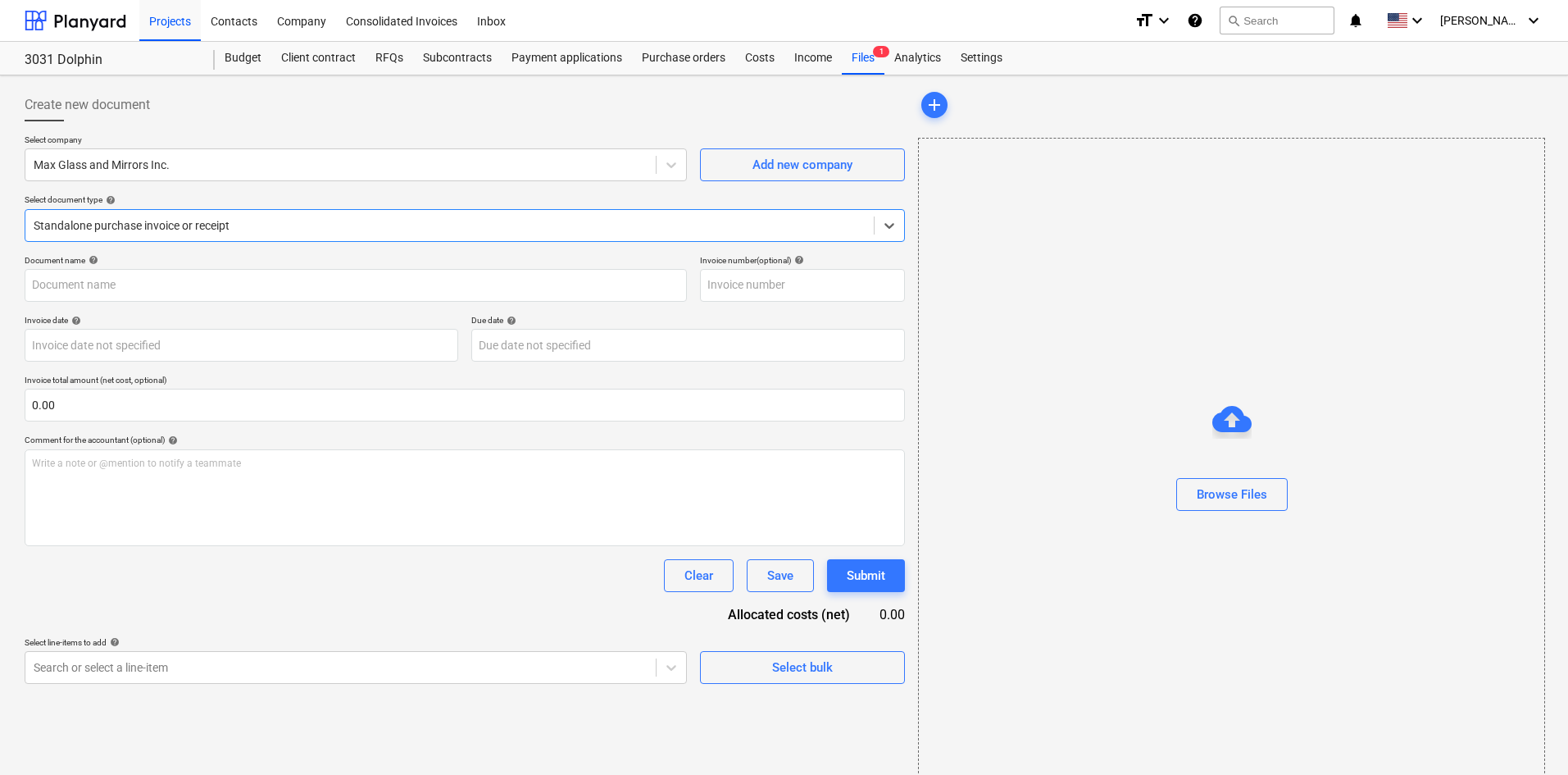
click at [271, 120] on div "Create new document" at bounding box center [464, 105] width 880 height 33
click at [1272, 524] on div "Browse Files" at bounding box center [1231, 461] width 627 height 648
click at [1243, 492] on div "Browse Files" at bounding box center [1232, 494] width 70 height 21
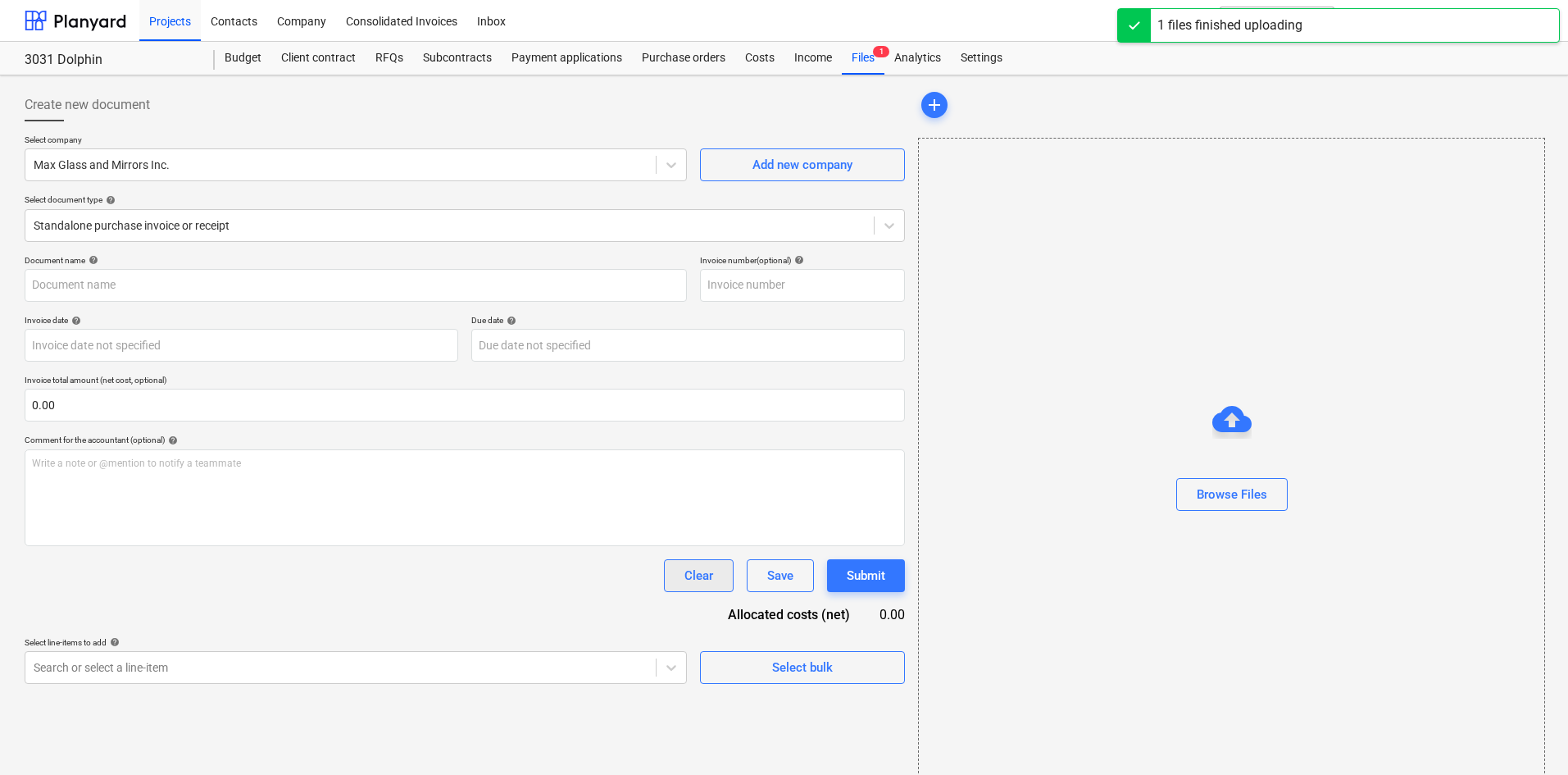
type input "[PERSON_NAME] (Hard) [DATE].pdf"
click at [944, 111] on div "[PERSON_NAME] (Har...pdf clear" at bounding box center [1001, 105] width 160 height 26
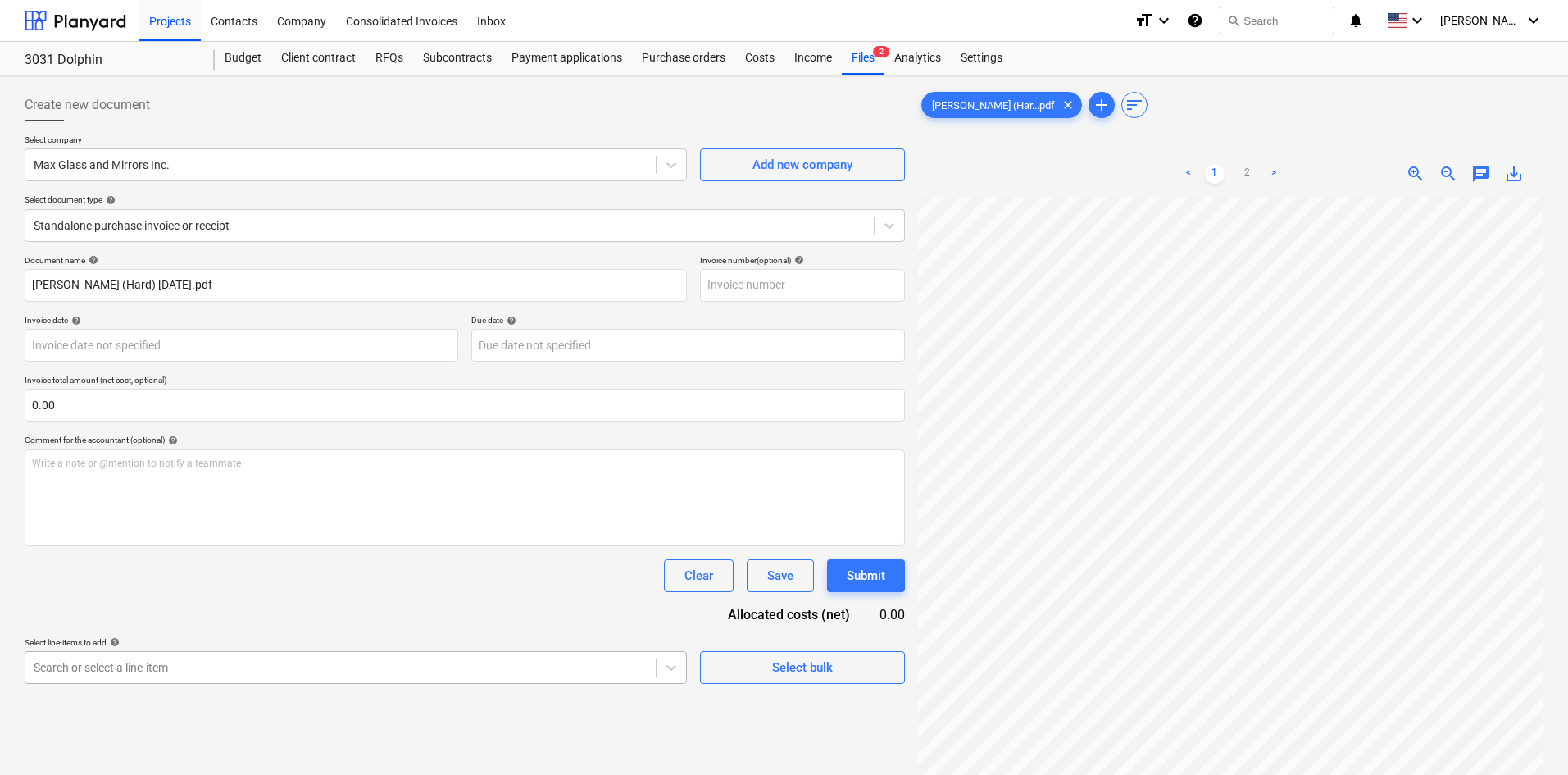
click at [412, 676] on body "Projects Contacts Company Consolidated Invoices Inbox format_size keyboard_arro…" at bounding box center [784, 387] width 1568 height 775
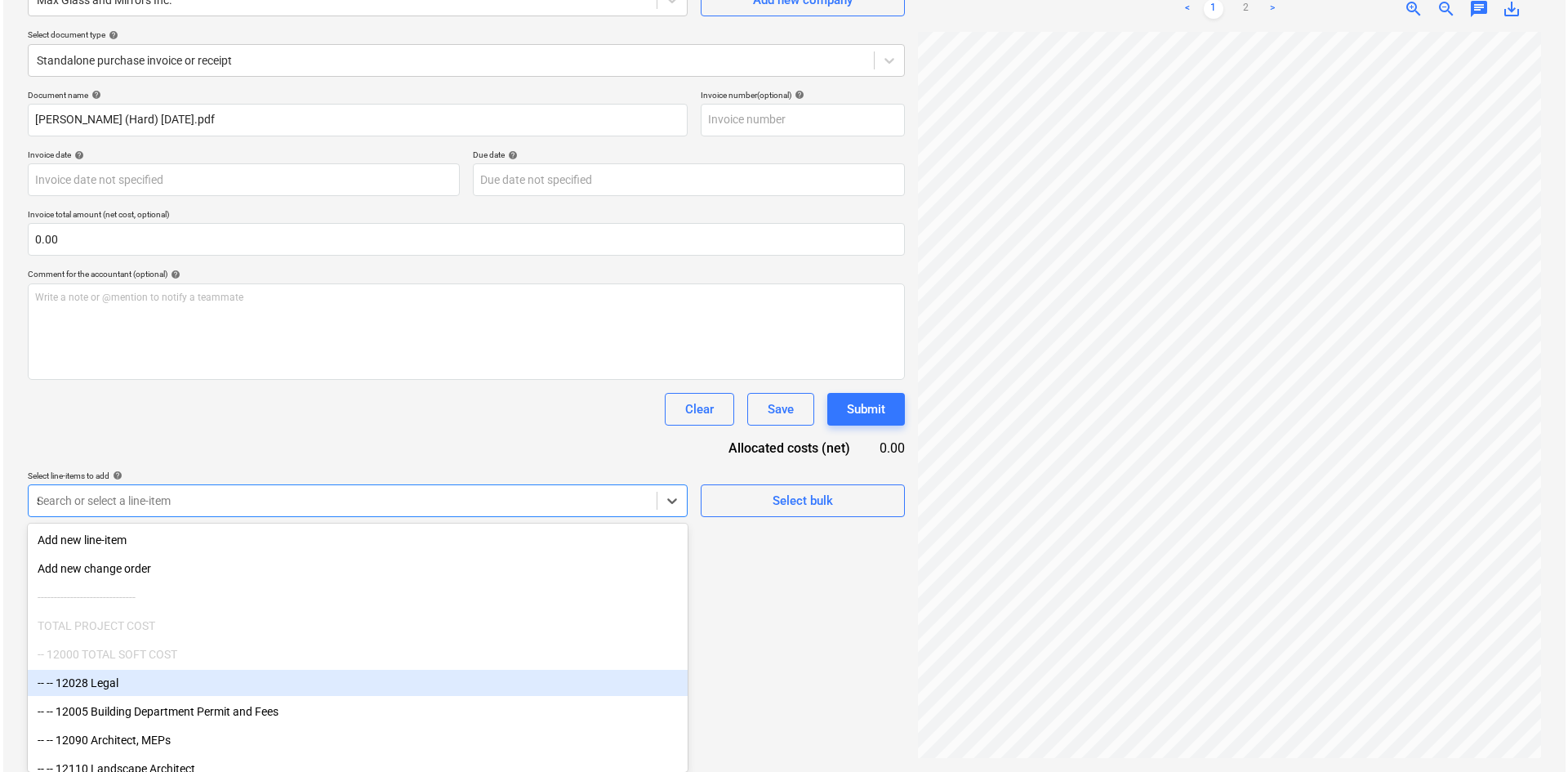
scroll to position [163, 0]
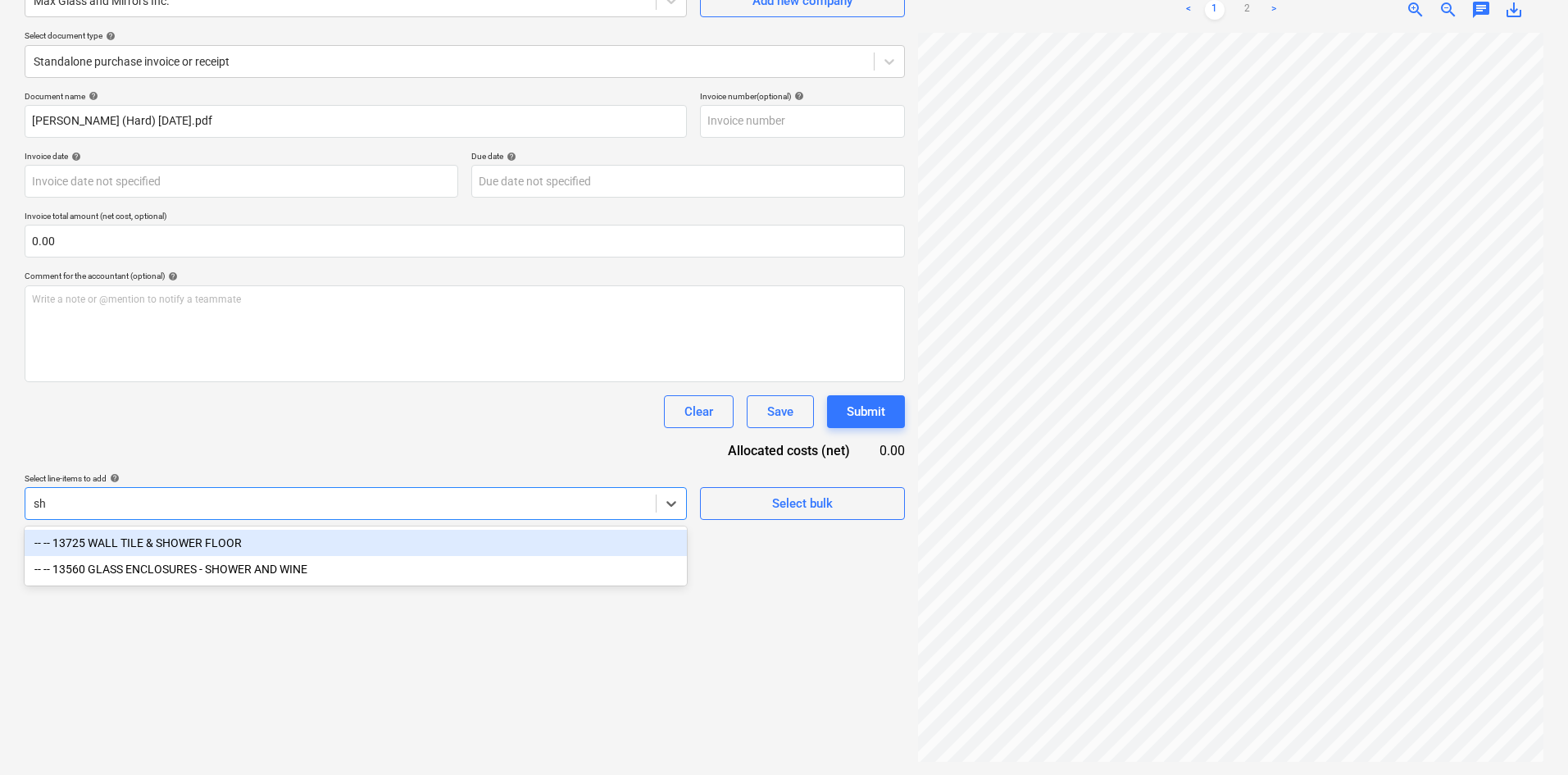
type input "sho"
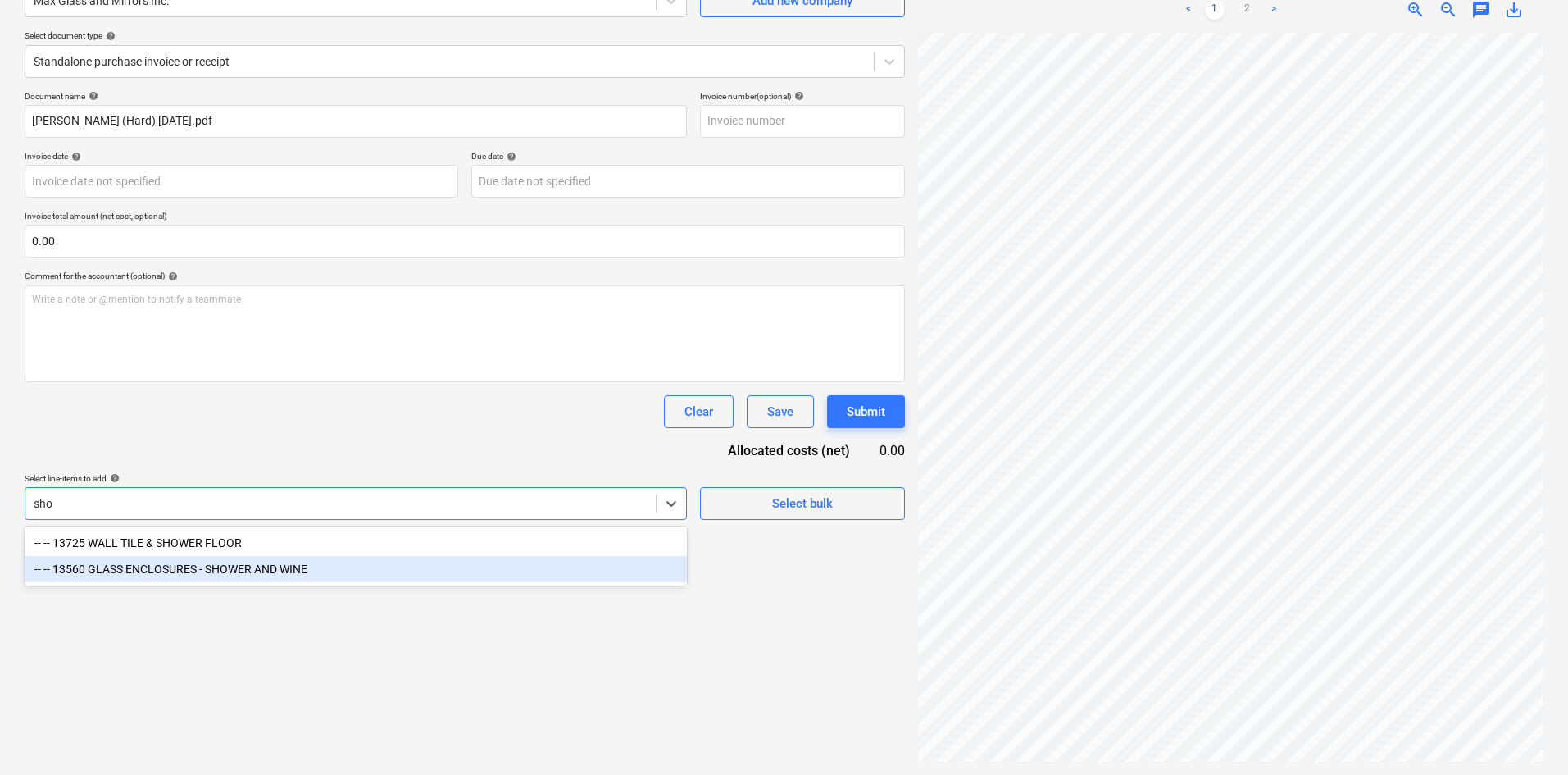
click at [262, 576] on div "-- -- 13560 GLASS ENCLOSURES - SHOWER AND WINE" at bounding box center [355, 569] width 662 height 26
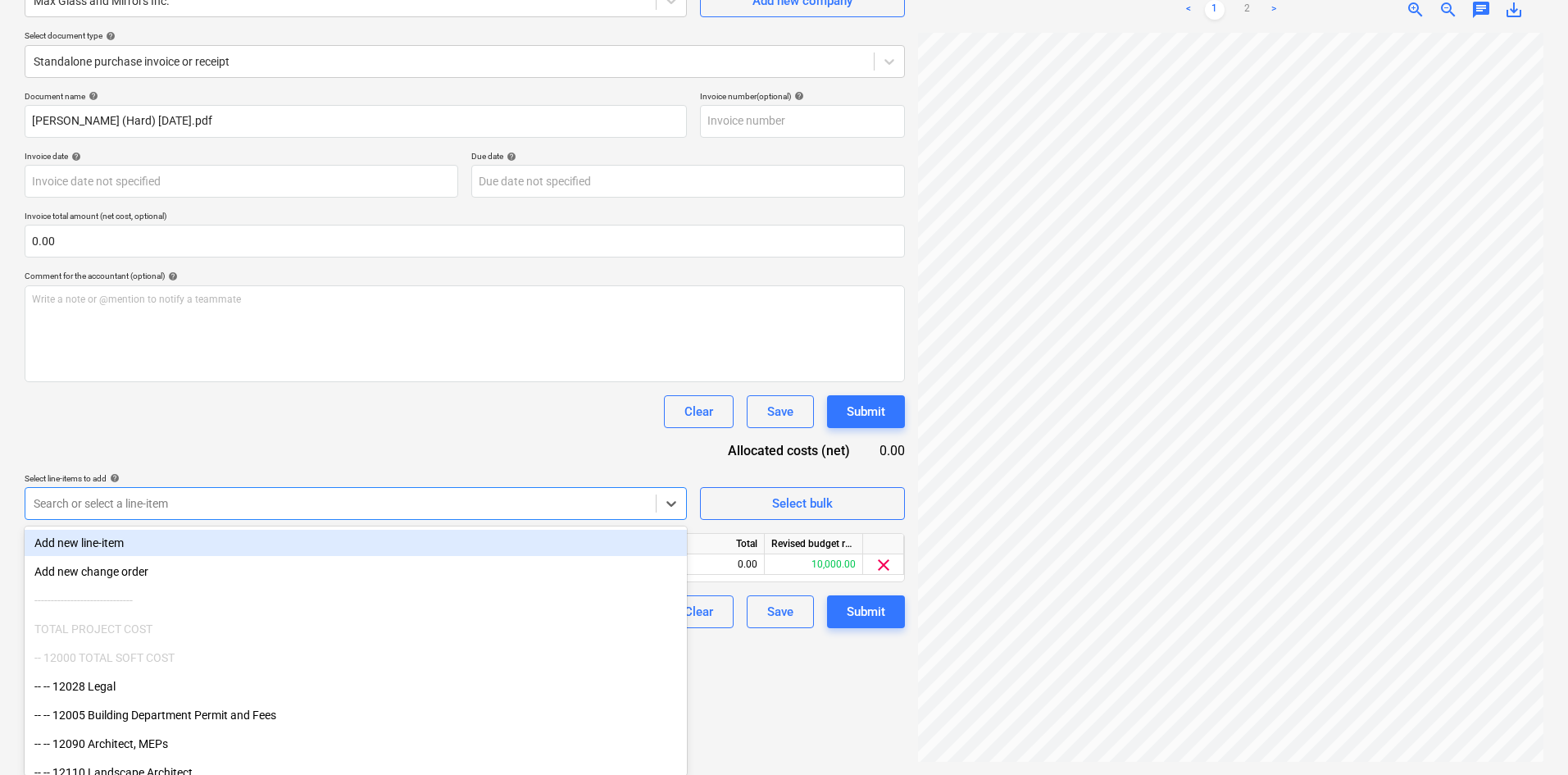
click at [380, 471] on div "Document name help [PERSON_NAME] (Hard) [DATE].pdf Invoice number (optional) he…" at bounding box center [464, 359] width 880 height 537
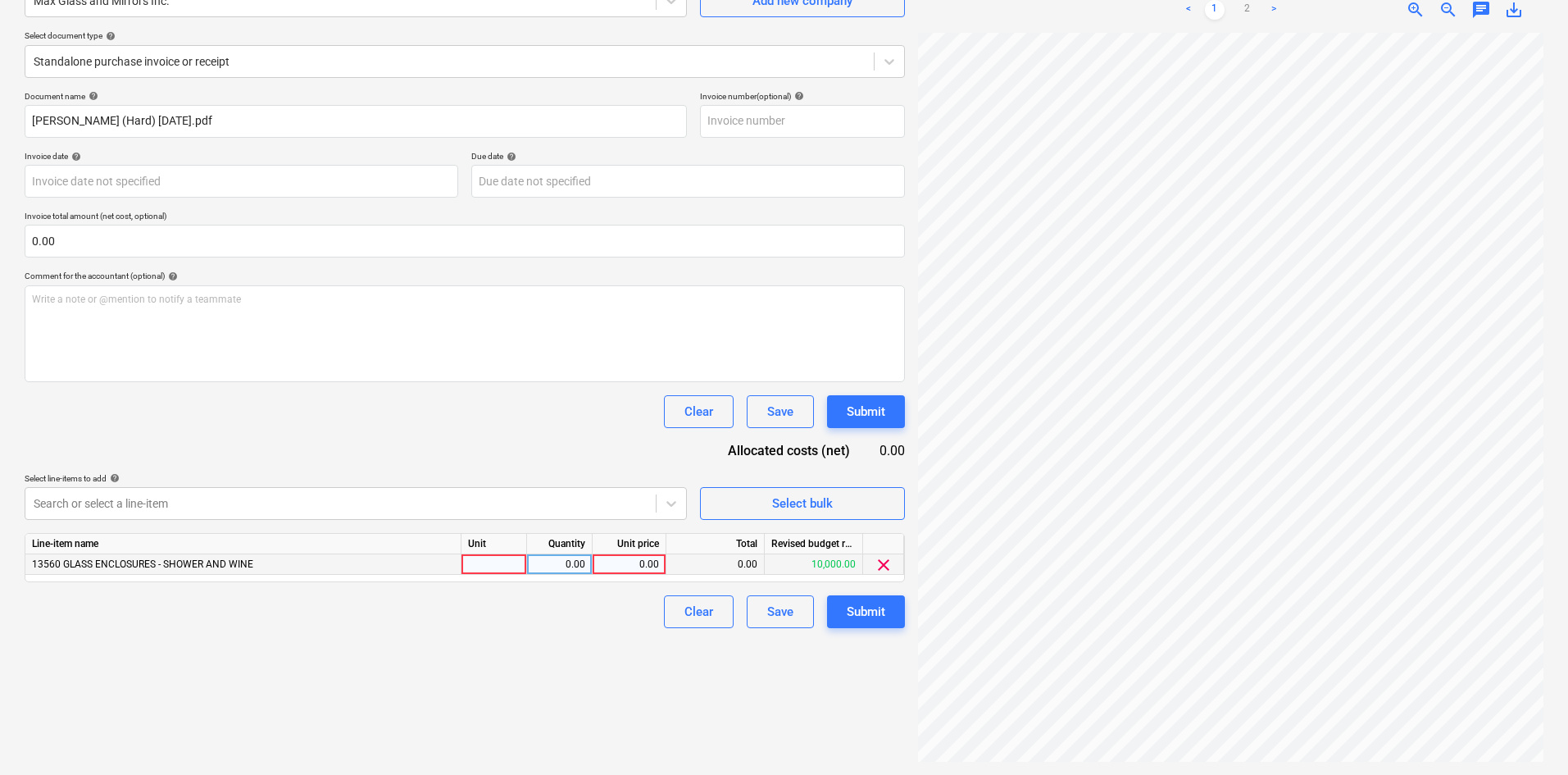
click at [610, 567] on div "0.00" at bounding box center [629, 564] width 60 height 21
type input "3890"
click at [570, 698] on div "Create new document Select company Max Glass and Mirrors Inc. Add new company S…" at bounding box center [465, 343] width 893 height 850
click at [876, 612] on div "Submit" at bounding box center [866, 611] width 38 height 21
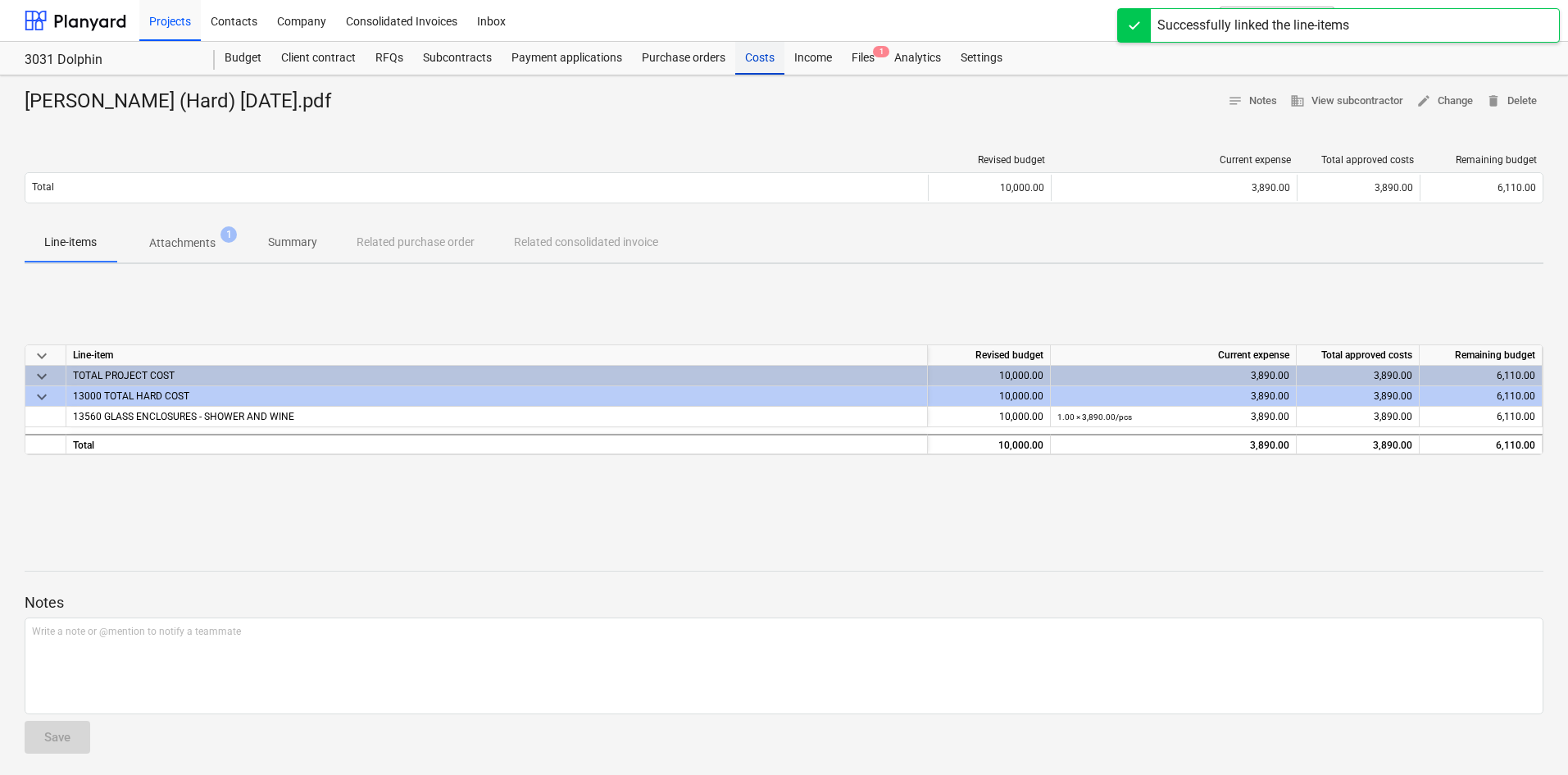
click at [761, 58] on div "Costs" at bounding box center [760, 58] width 49 height 33
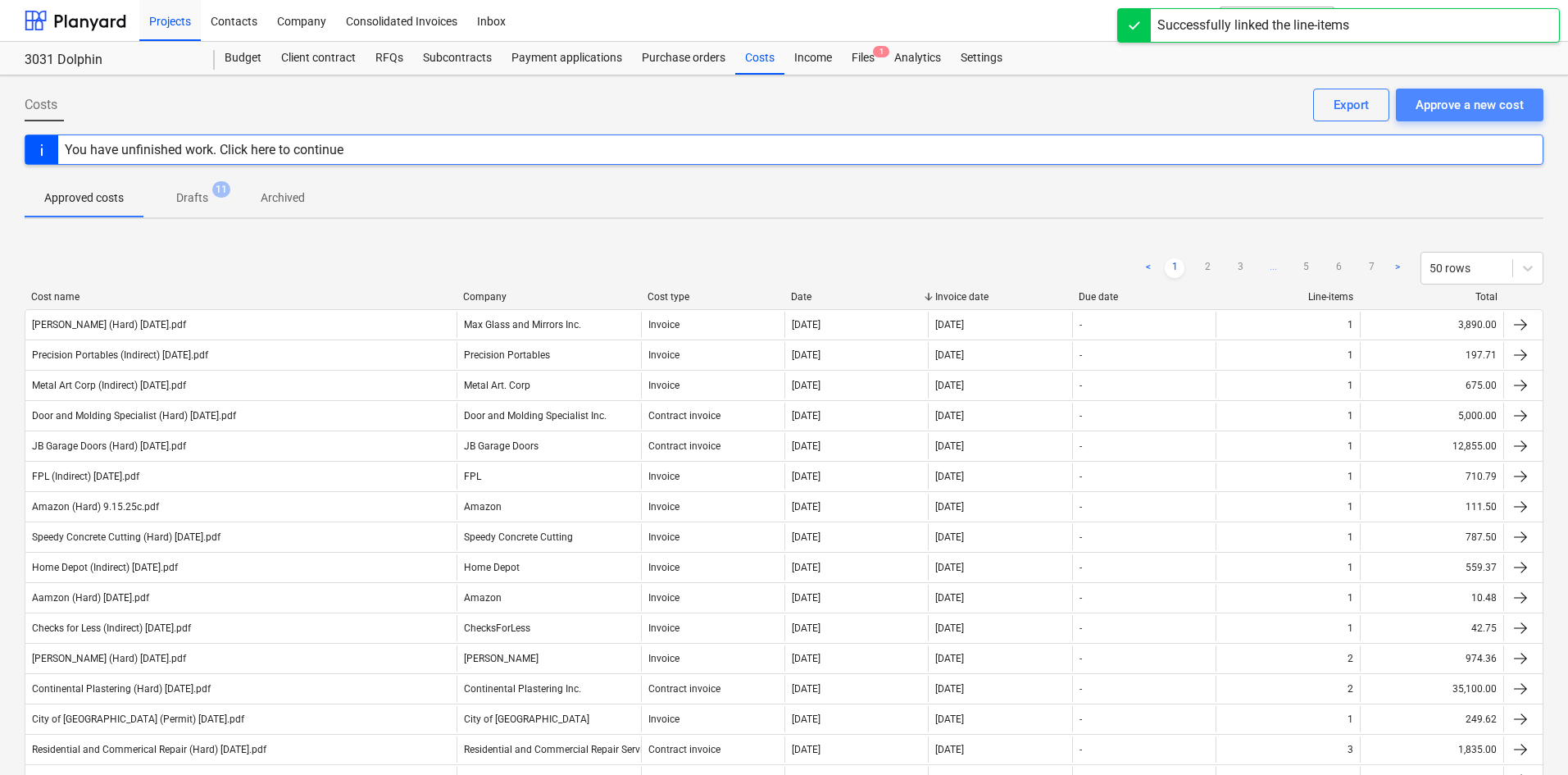
click at [1507, 112] on div "Approve a new cost" at bounding box center [1469, 105] width 108 height 21
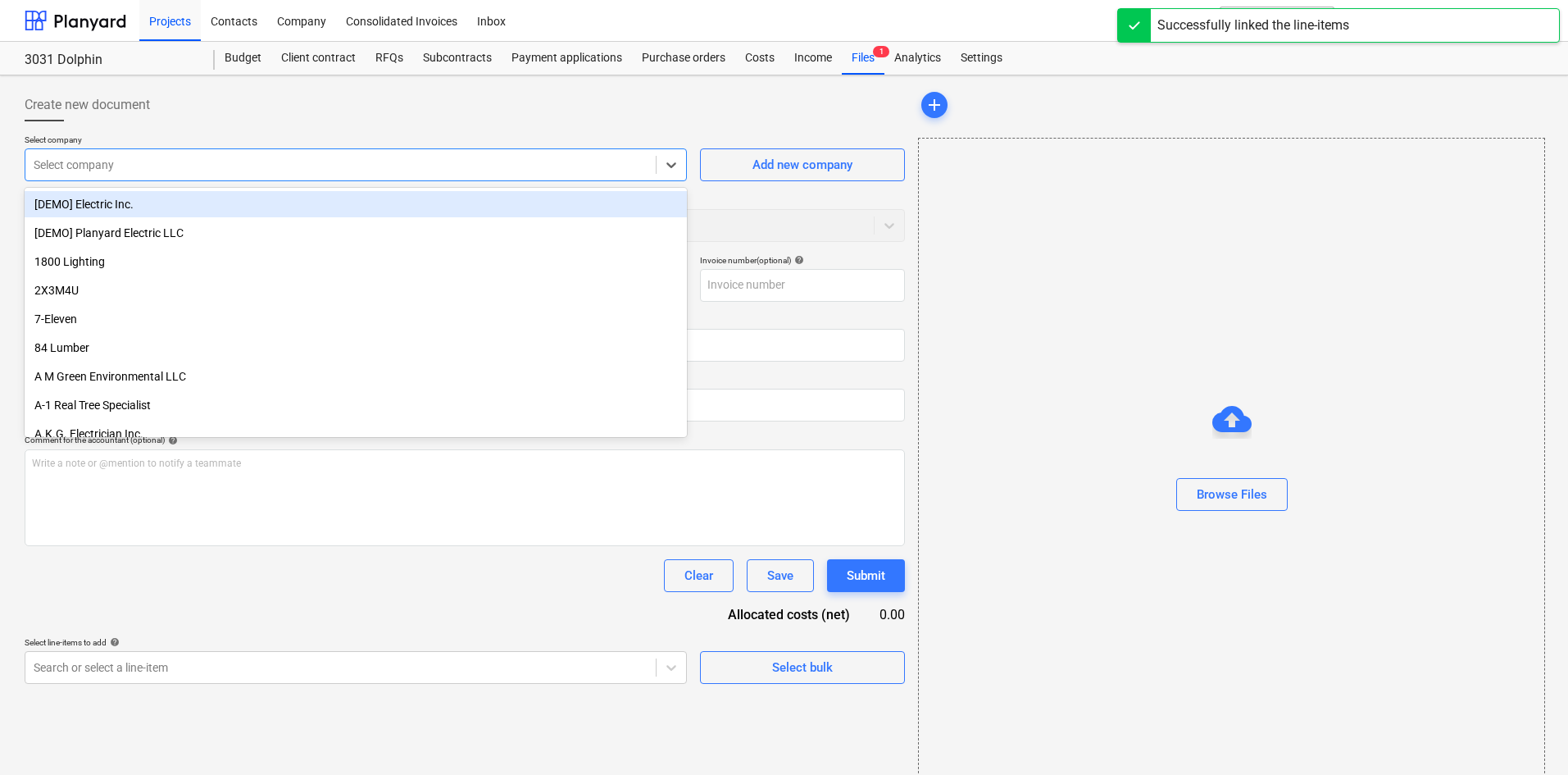
click at [253, 166] on div at bounding box center [340, 165] width 613 height 17
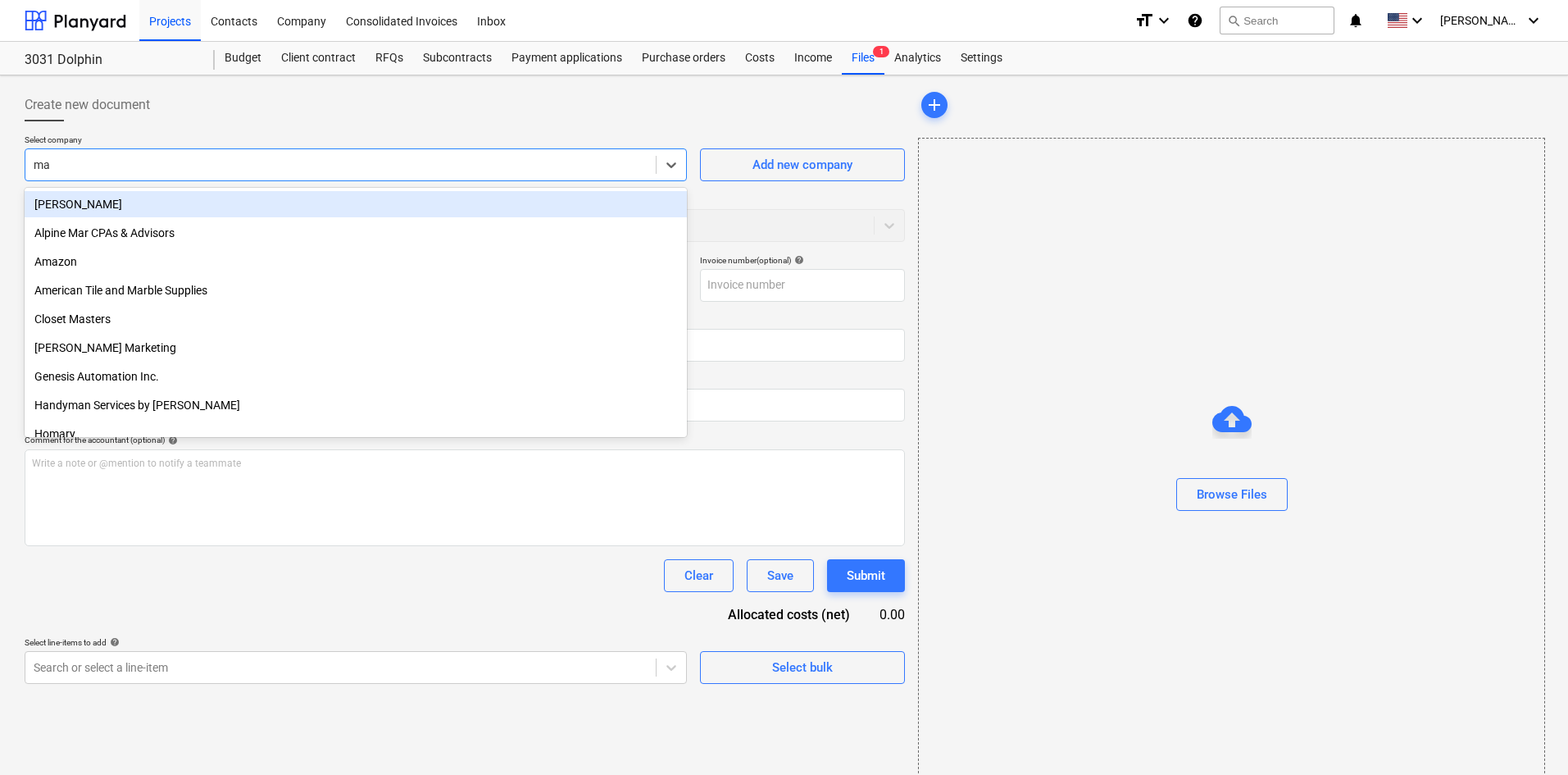
type input "max"
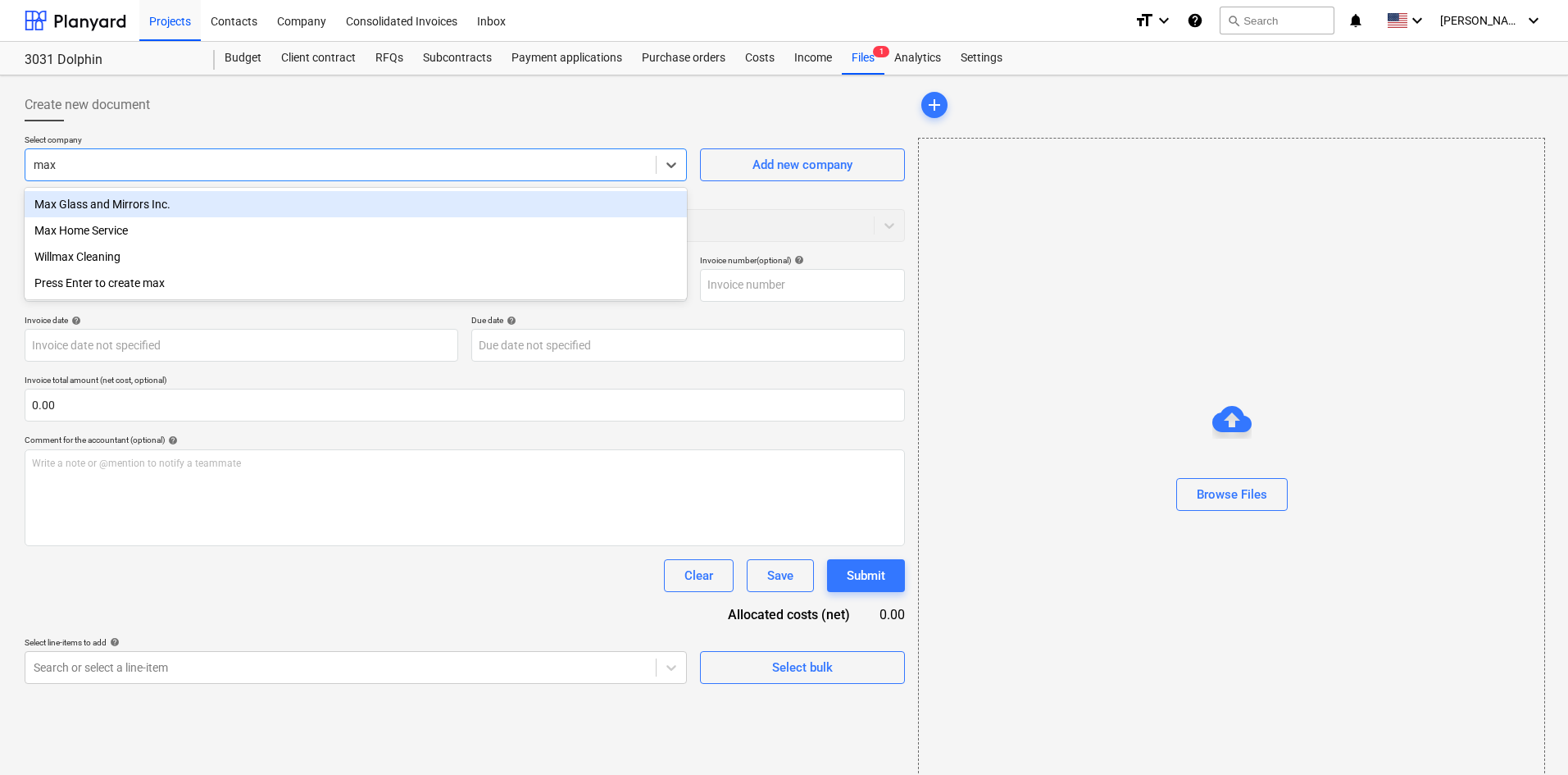
click at [208, 214] on div "Max Glass and Mirrors Inc." at bounding box center [355, 203] width 662 height 26
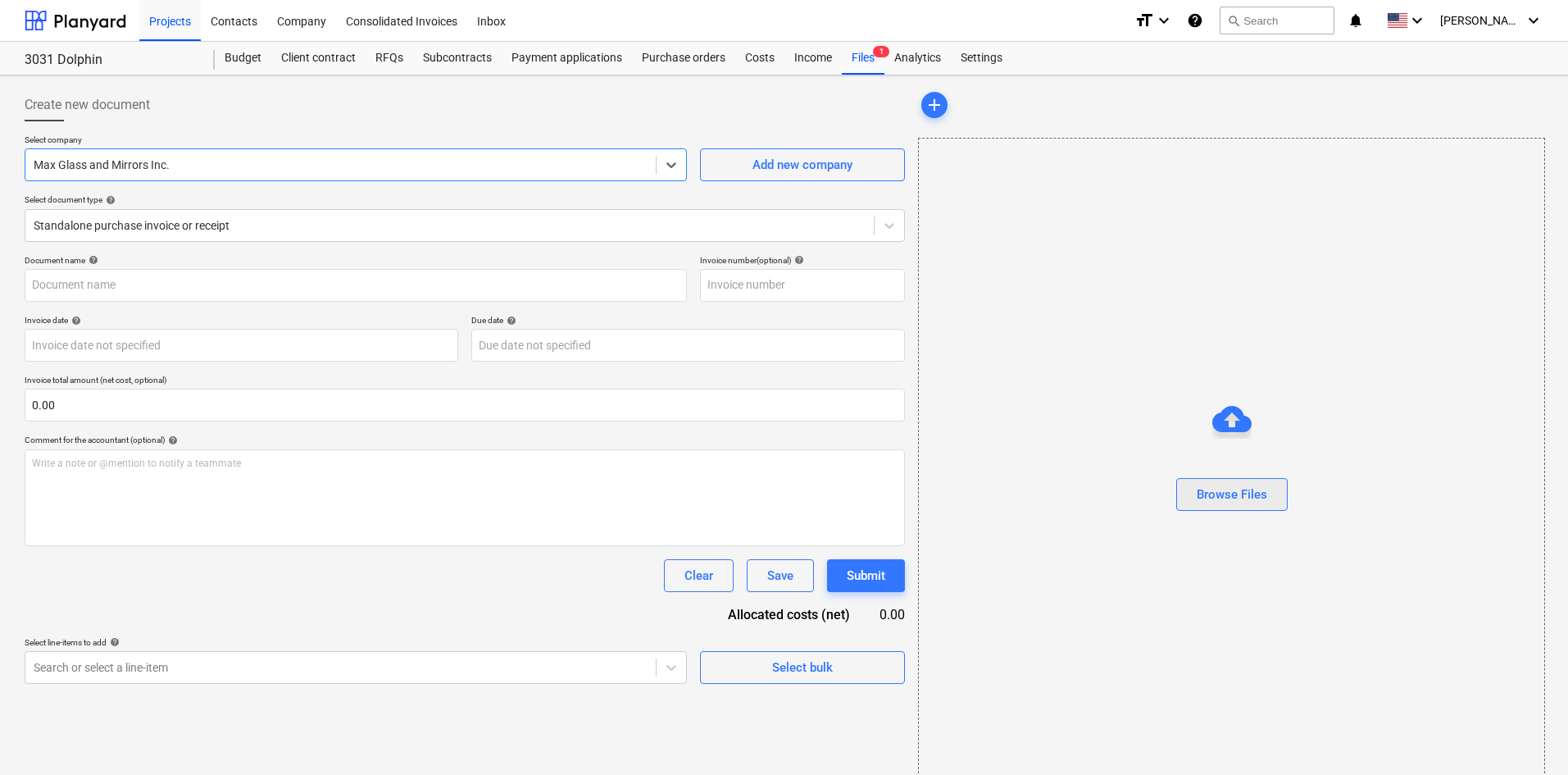
click at [1270, 510] on button "Browse Files" at bounding box center [1231, 494] width 111 height 33
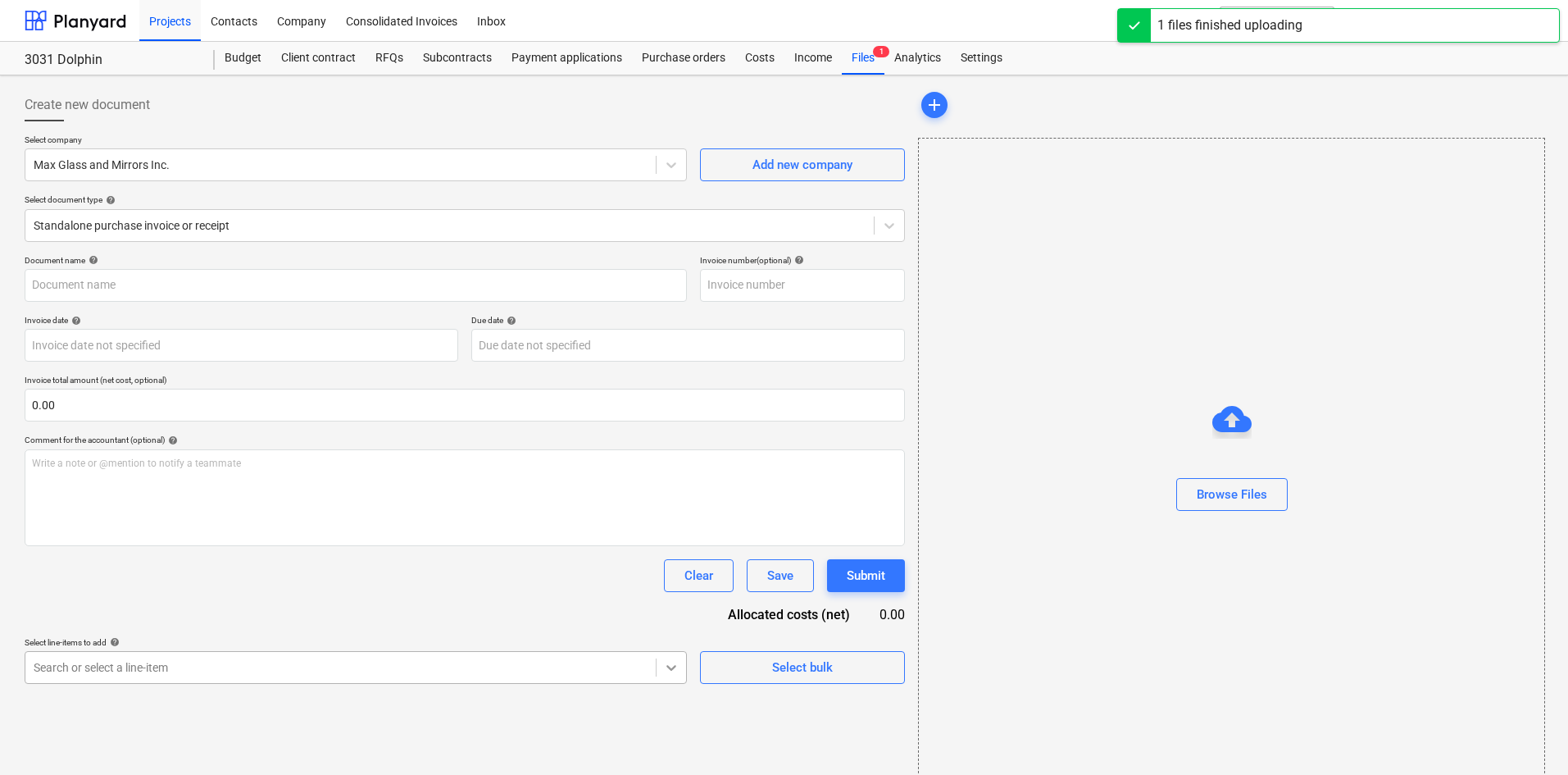
type input "[PERSON_NAME] (Hard) 9.24.25b.pdf"
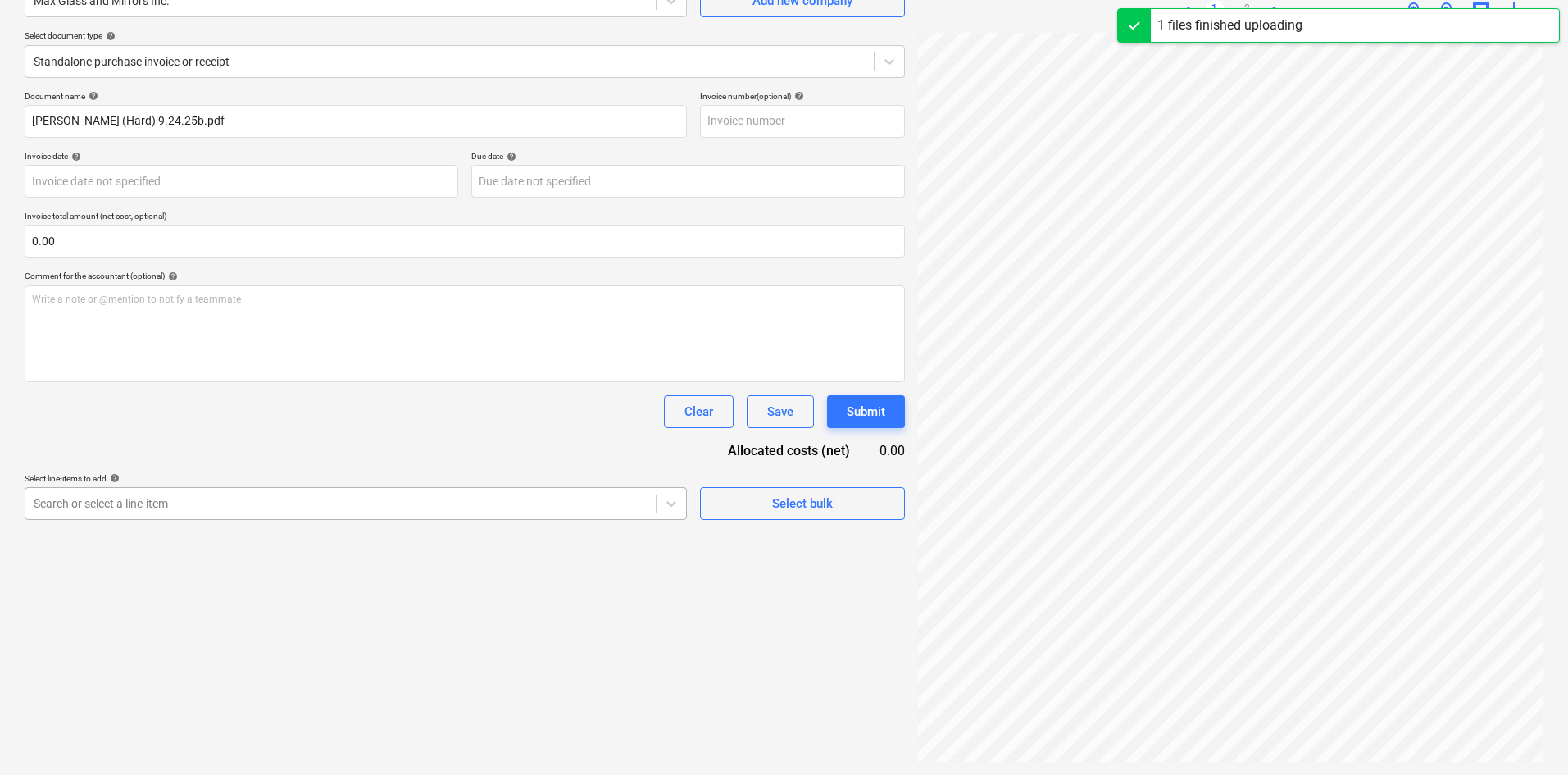
click at [271, 610] on body "Projects Contacts Company Consolidated Invoices Inbox format_size keyboard_arro…" at bounding box center [784, 223] width 1568 height 775
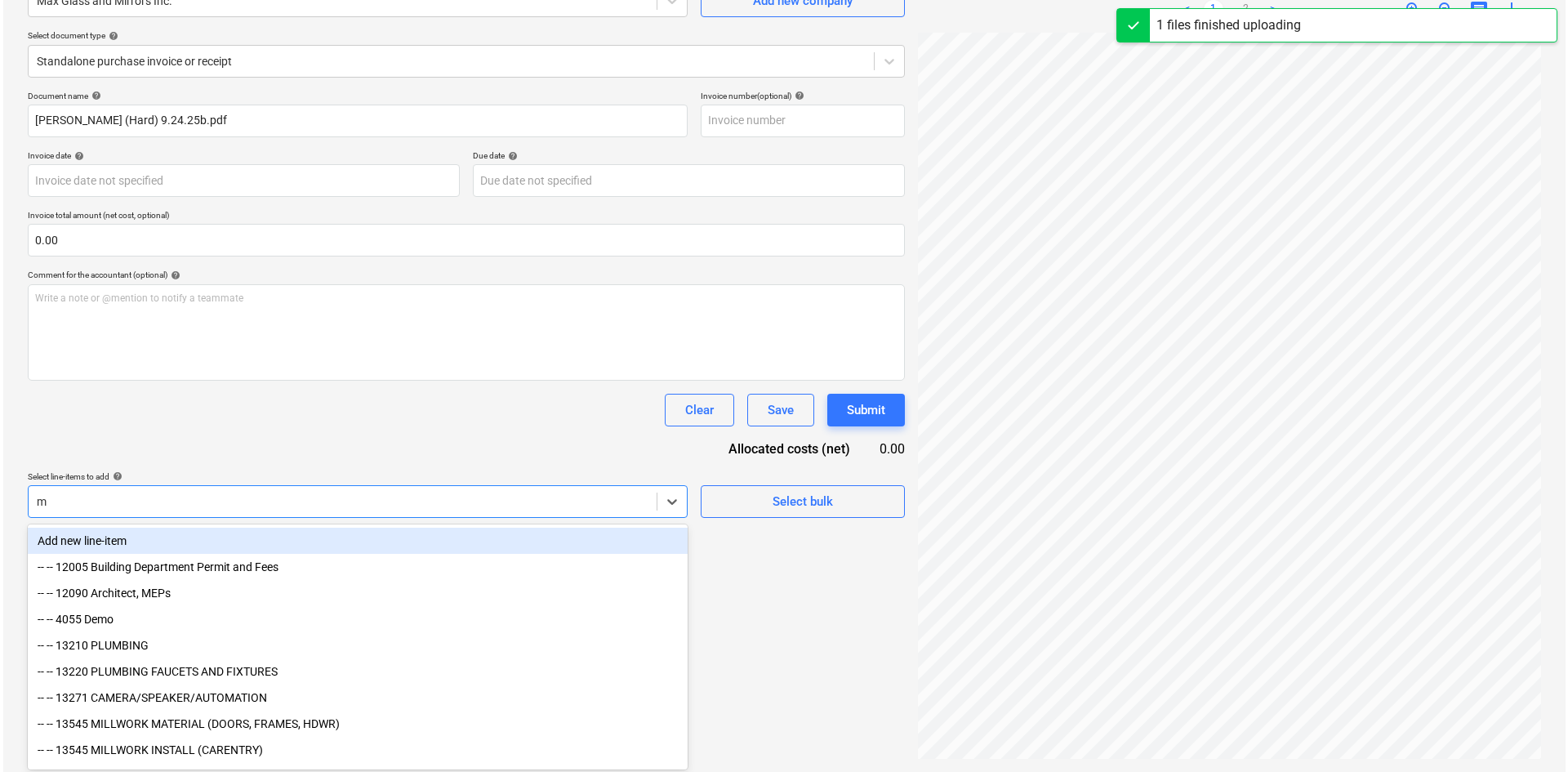
scroll to position [163, 0]
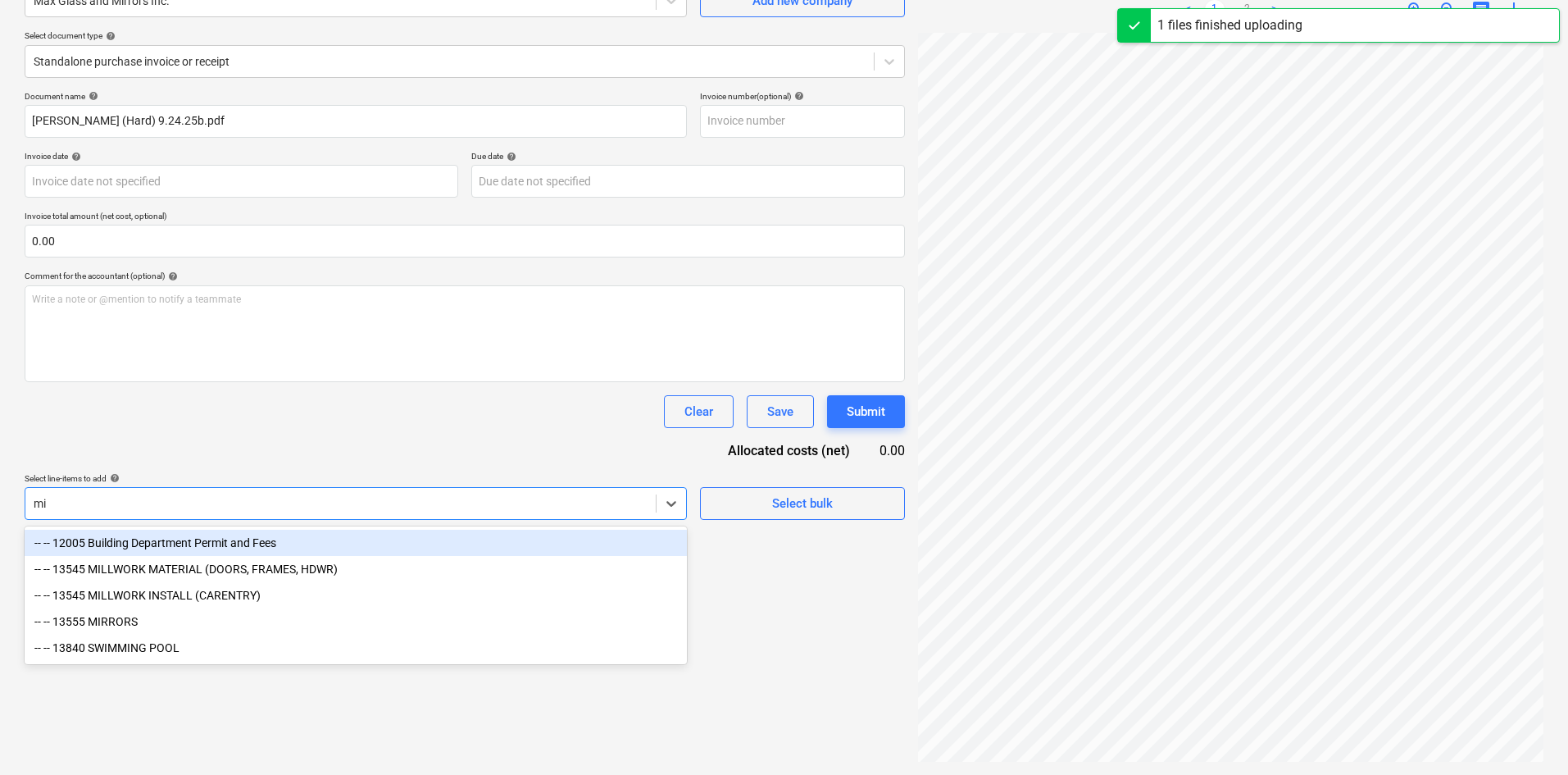
type input "mir"
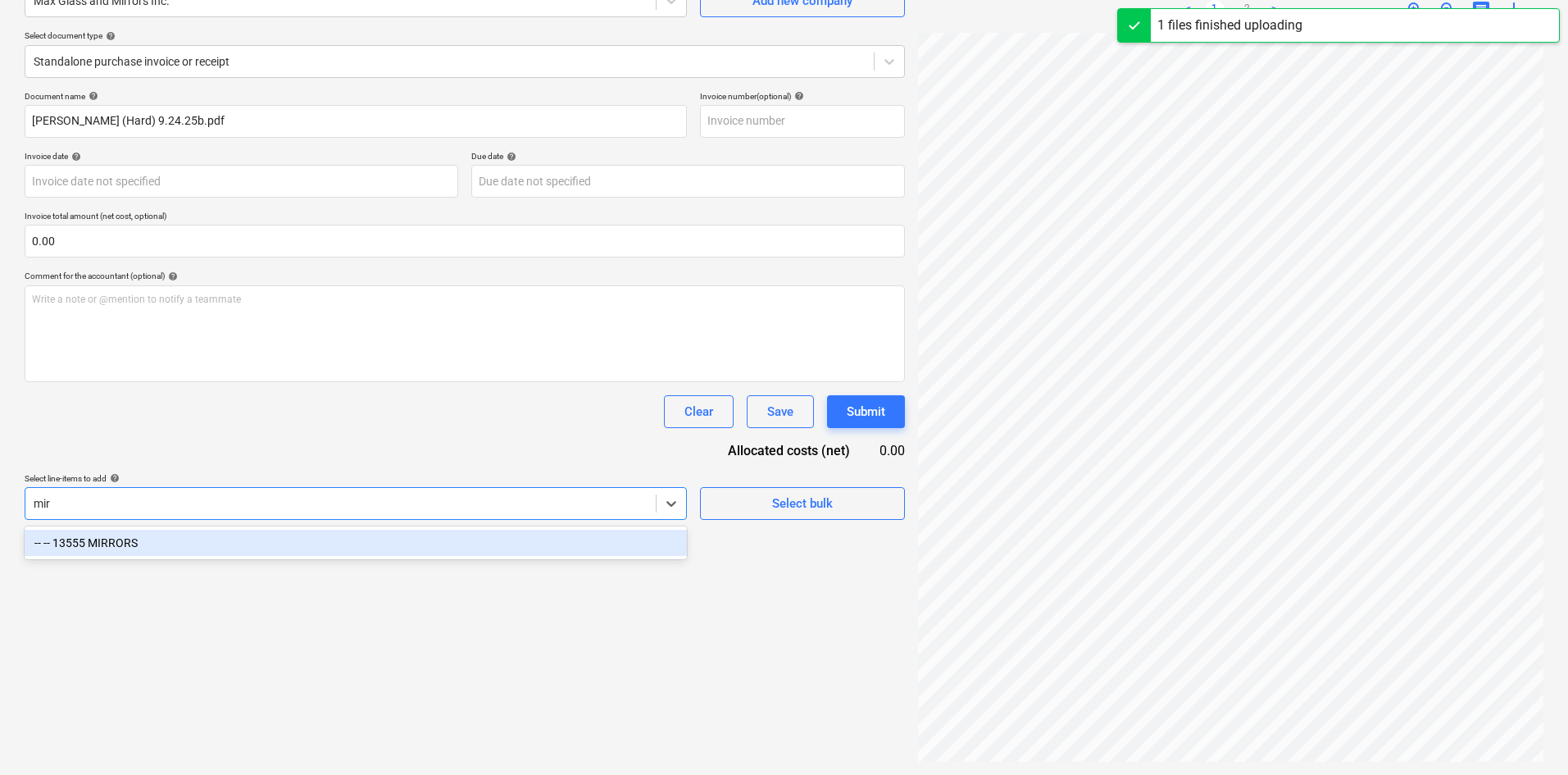
click at [335, 542] on div "-- -- 13555 MIRRORS" at bounding box center [355, 542] width 662 height 26
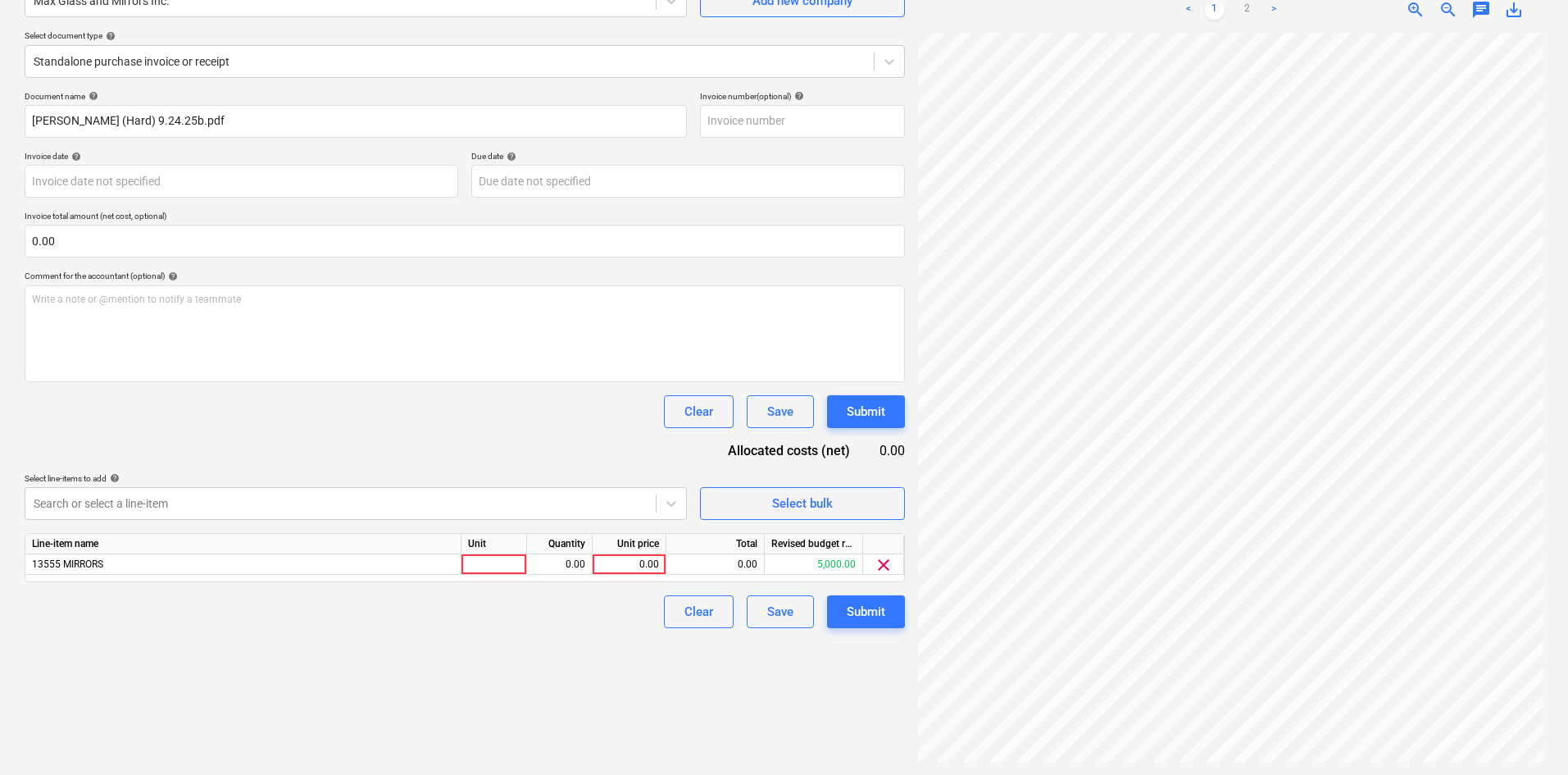
drag, startPoint x: 373, startPoint y: 443, endPoint x: 568, endPoint y: 562, distance: 228.4
click at [373, 442] on div "Document name help [PERSON_NAME] (Hard) 9.24.25b.pdf Invoice number (optional) …" at bounding box center [464, 359] width 880 height 537
click at [612, 564] on div "0.00" at bounding box center [629, 564] width 60 height 21
type input "1970"
click at [591, 628] on div "Clear Save Submit" at bounding box center [464, 611] width 880 height 33
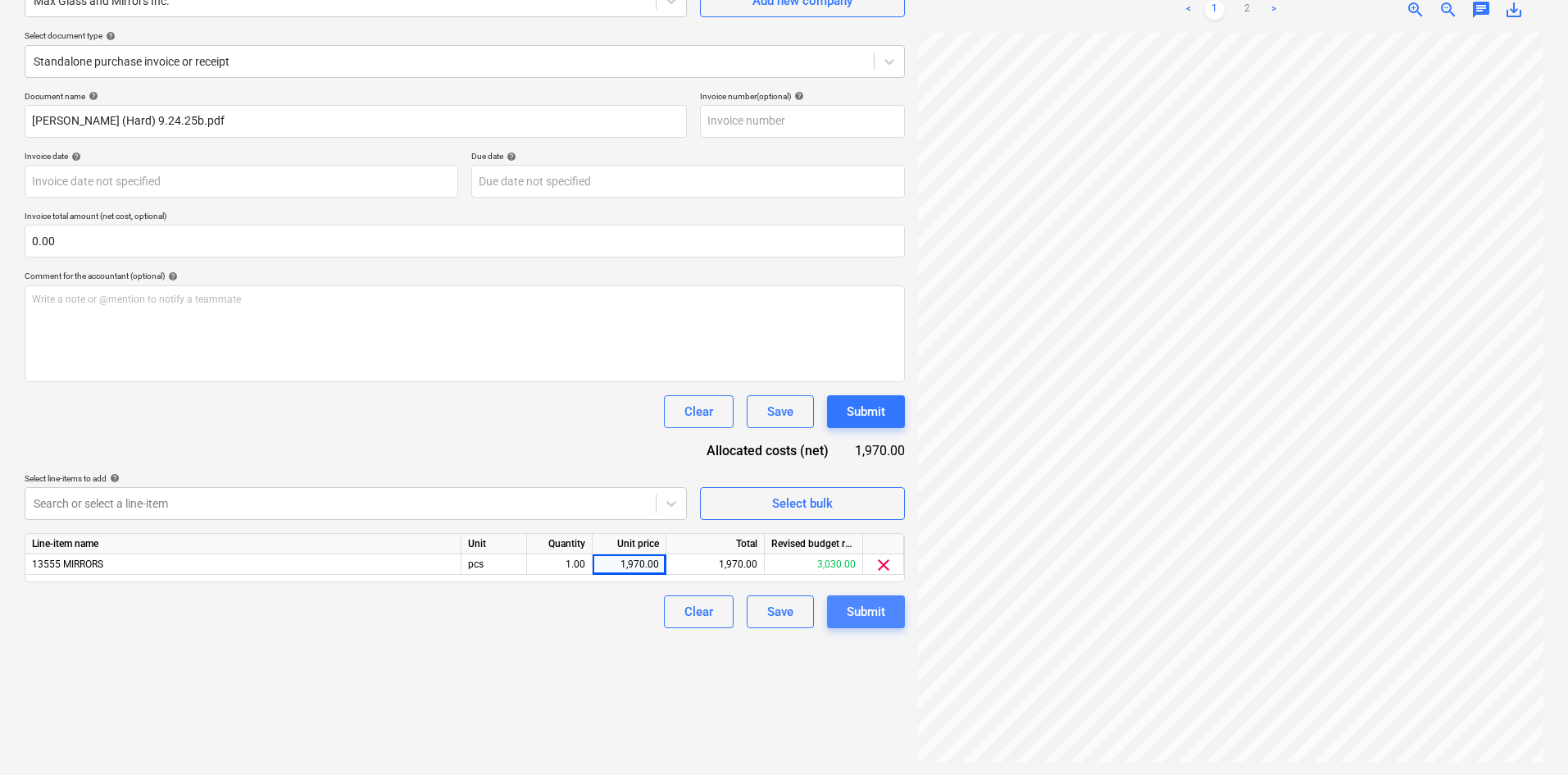
click at [868, 611] on div "Submit" at bounding box center [866, 611] width 38 height 21
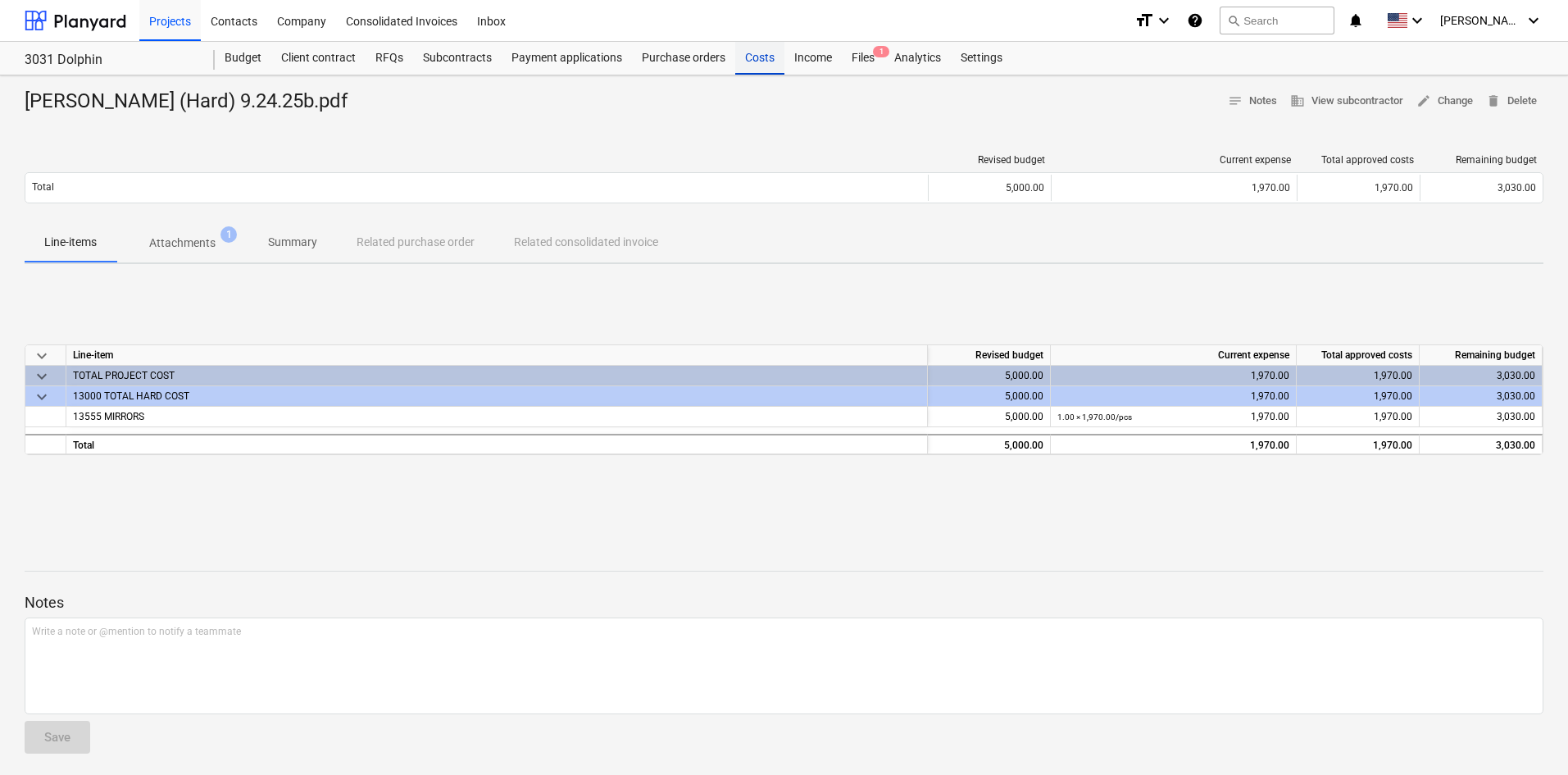
click at [762, 68] on div "Costs" at bounding box center [760, 58] width 49 height 33
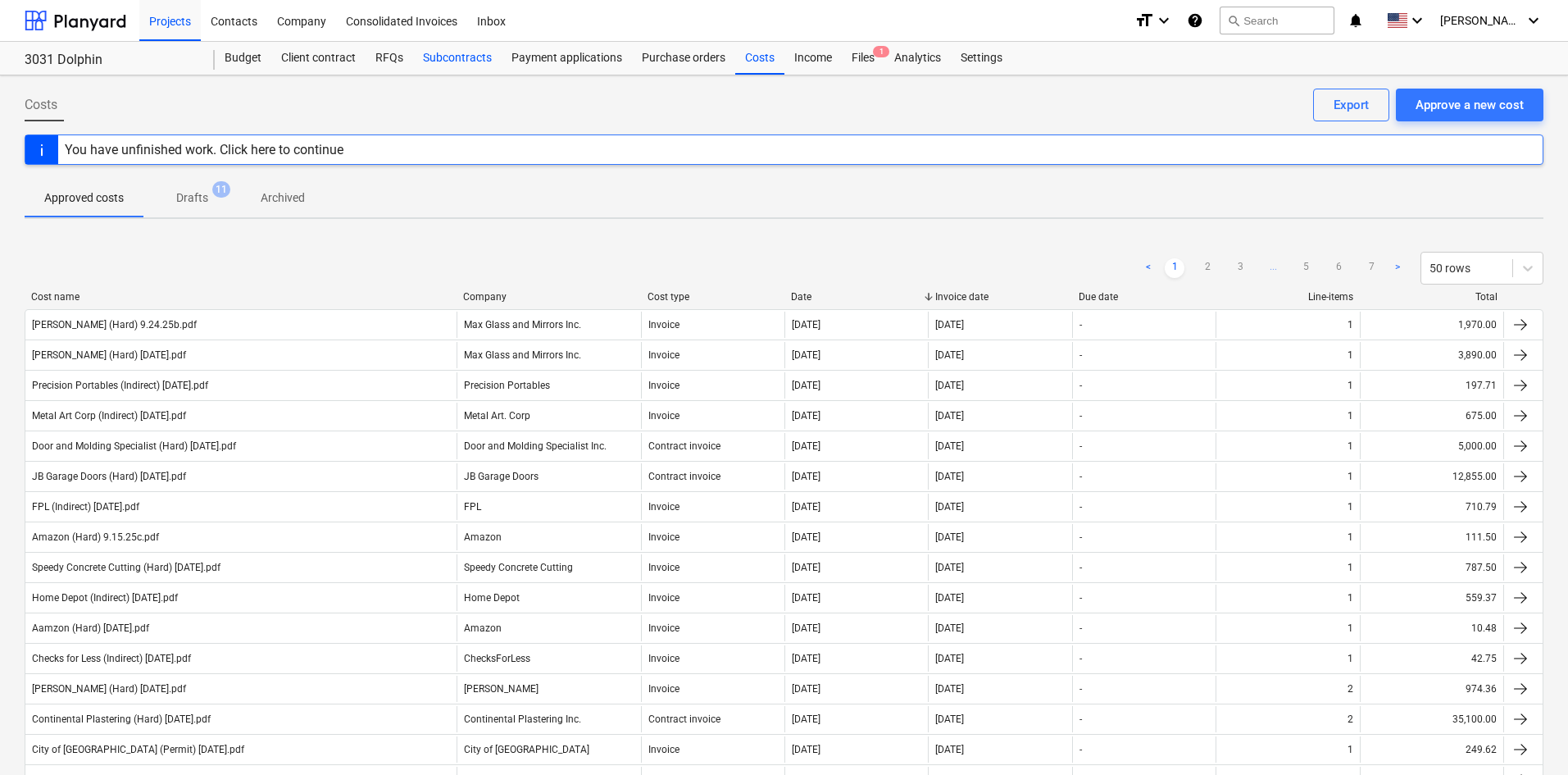
click at [444, 64] on div "Subcontracts" at bounding box center [457, 58] width 89 height 33
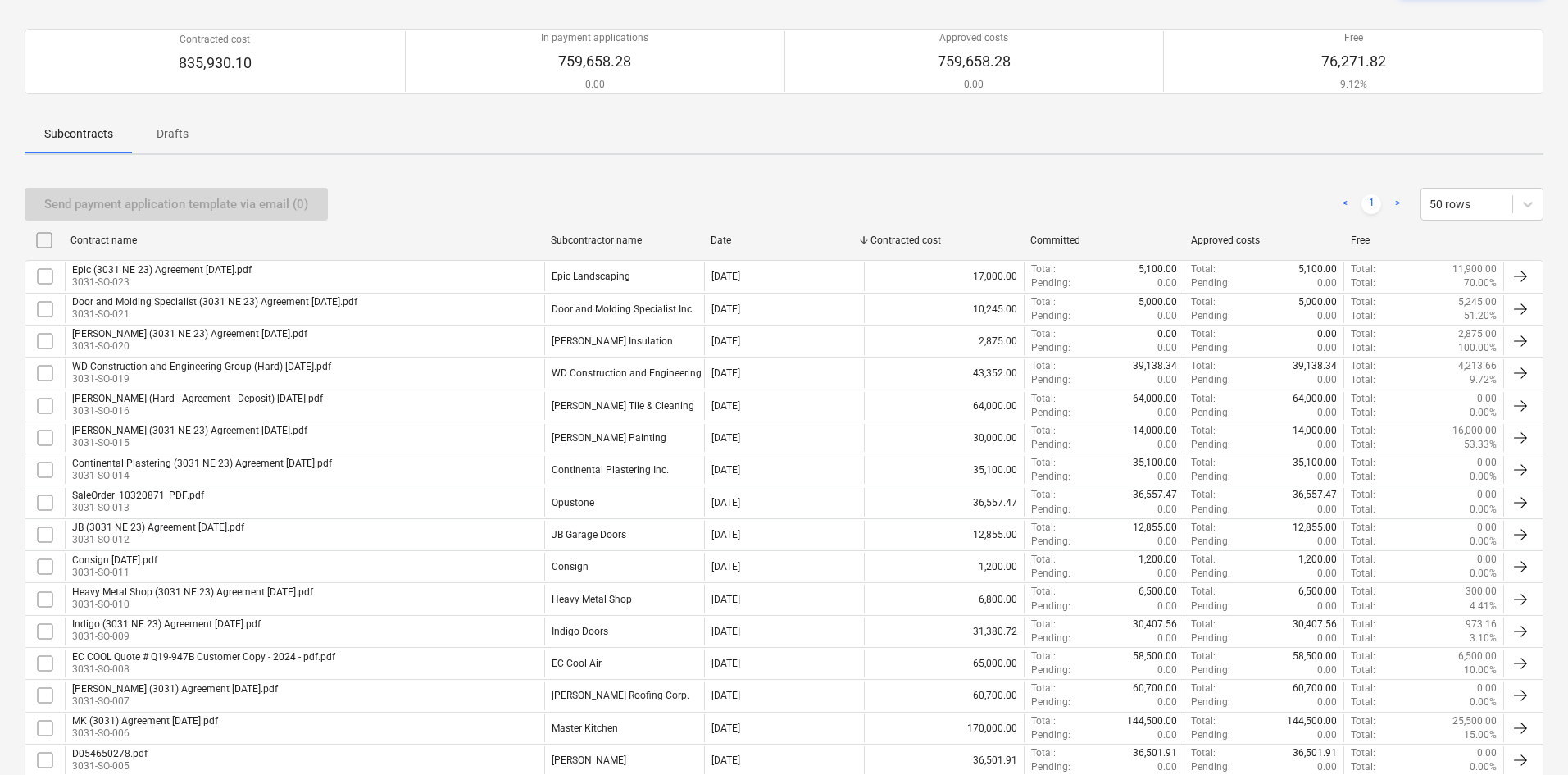
scroll to position [164, 0]
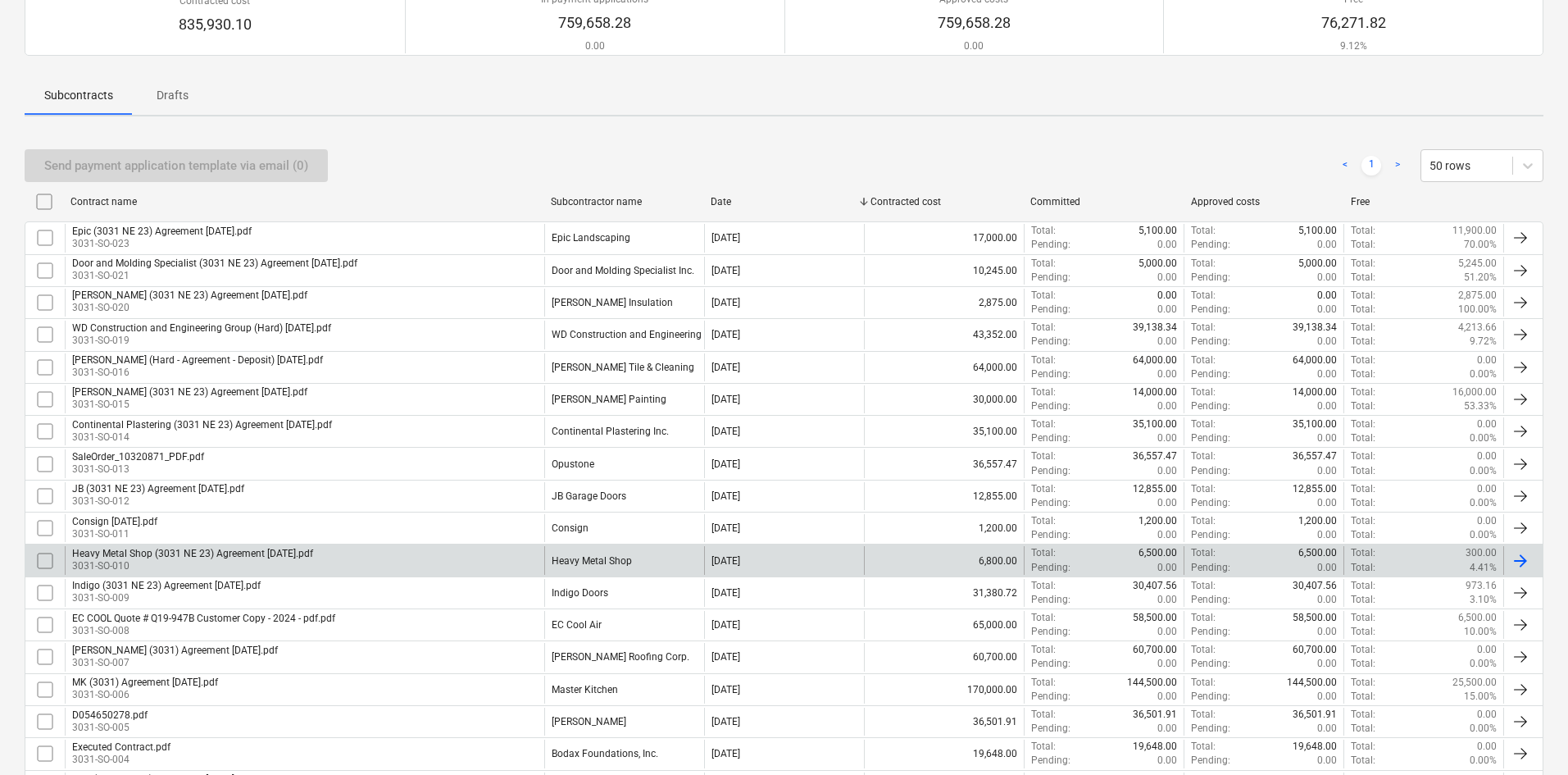
click at [409, 558] on div "Heavy Metal Shop (3031 NE 23) Agreement [DATE].pdf 3031-SO-010" at bounding box center [304, 559] width 480 height 28
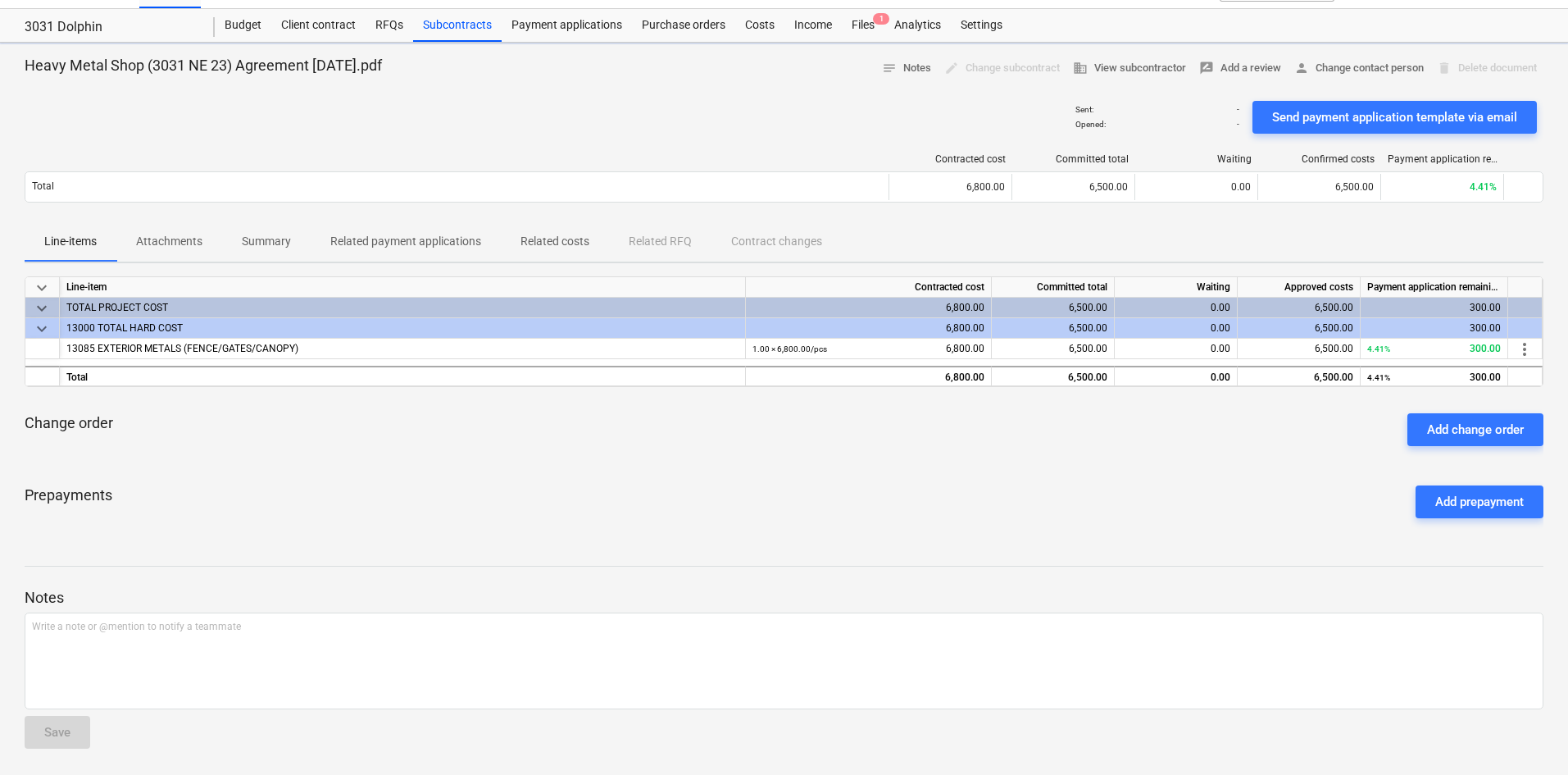
scroll to position [33, 0]
click at [176, 245] on p "Attachments" at bounding box center [169, 241] width 66 height 18
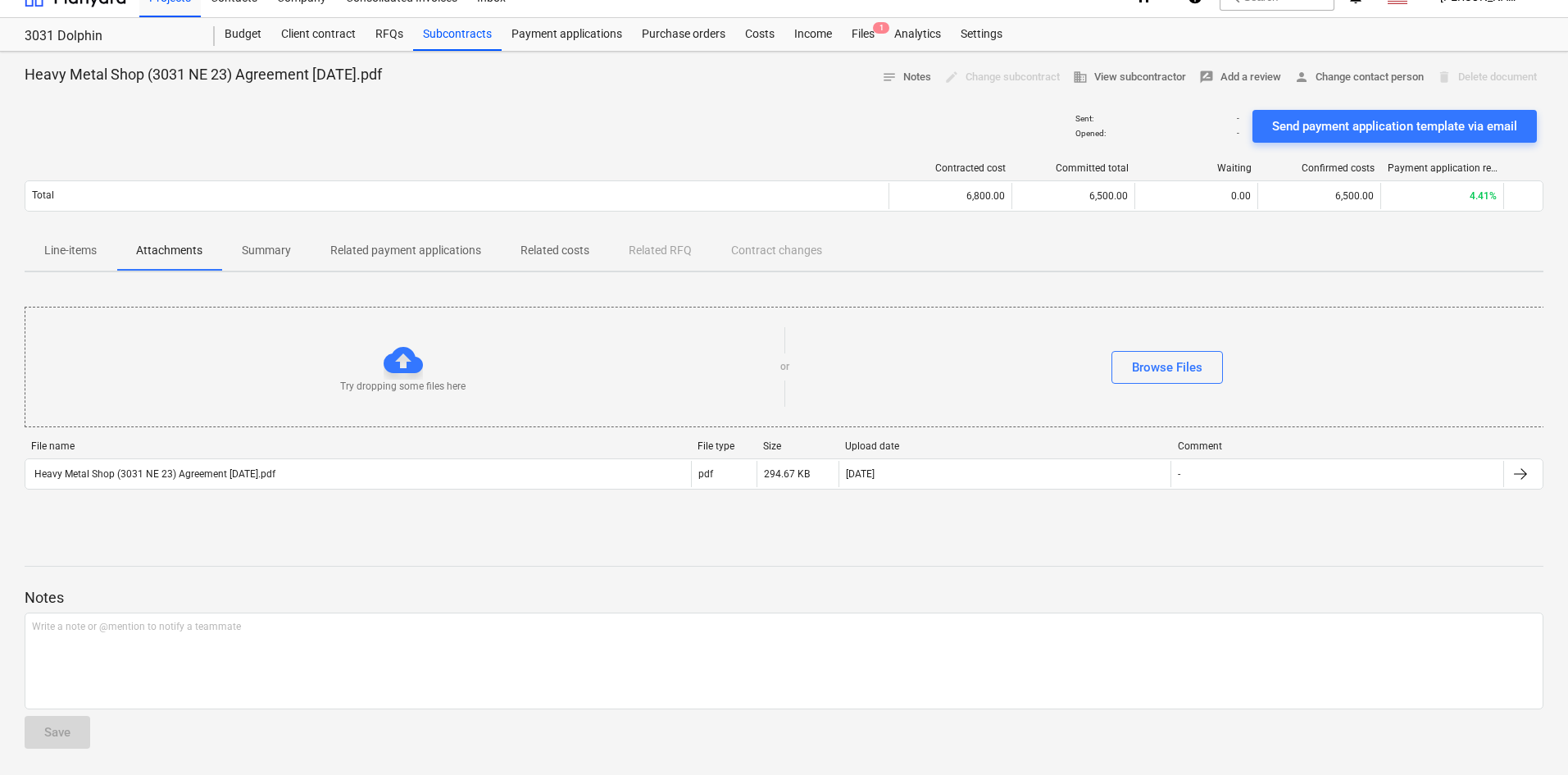
scroll to position [23, 0]
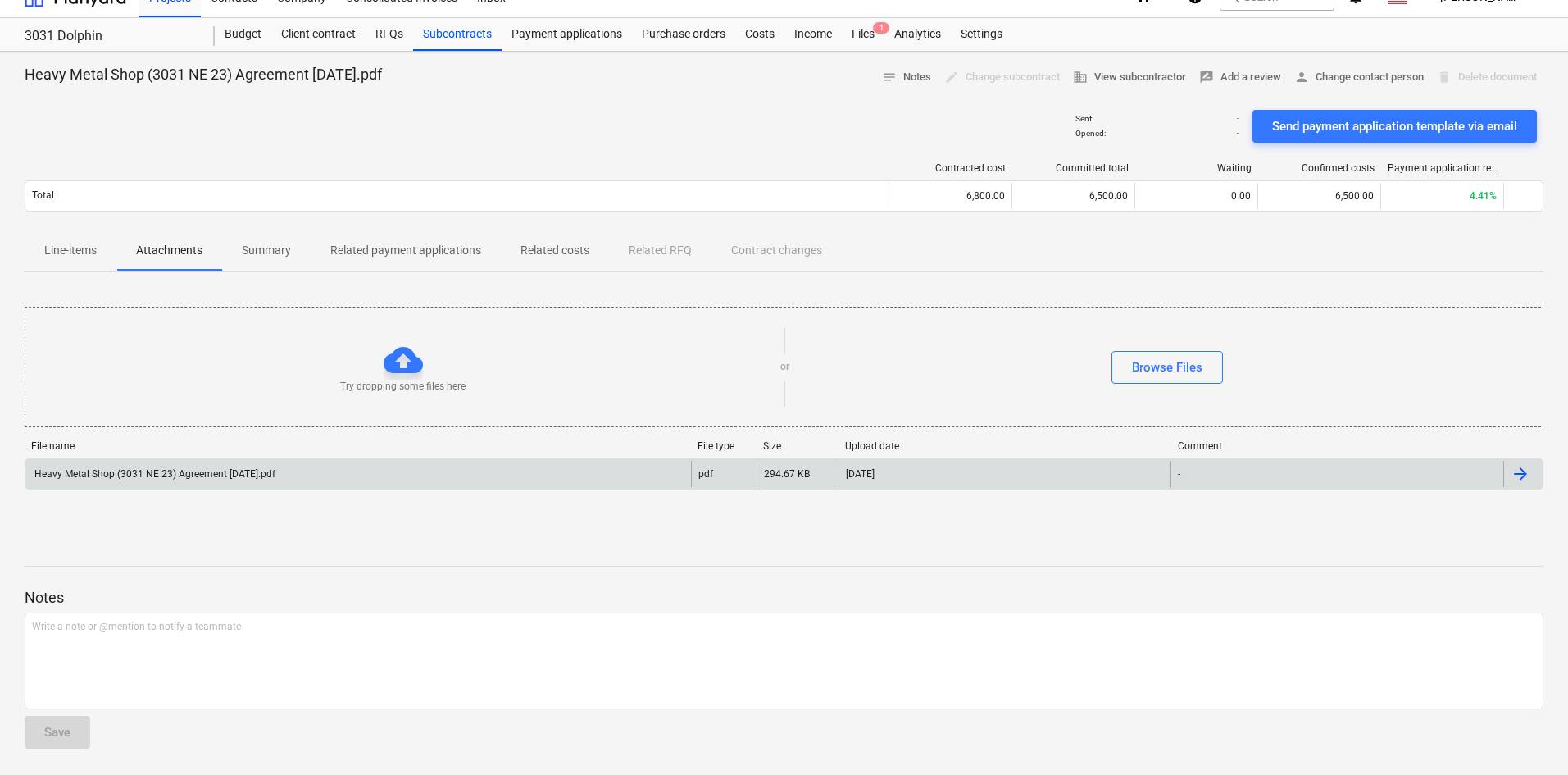
click at [308, 470] on div "Heavy Metal Shop (3031 NE 23) Agreement [DATE].pdf" at bounding box center [358, 473] width 665 height 26
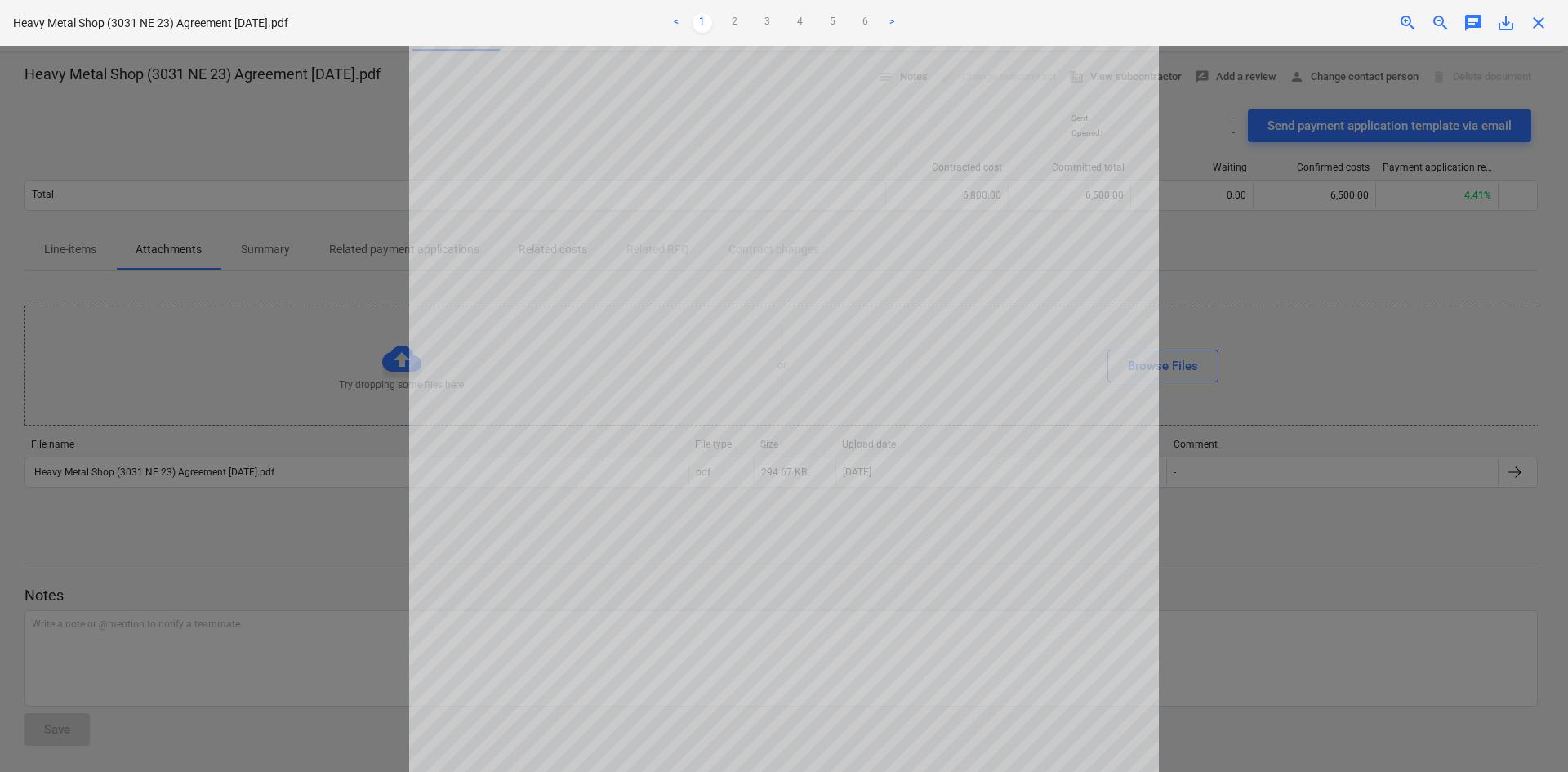
click at [72, 127] on div at bounding box center [784, 409] width 1568 height 726
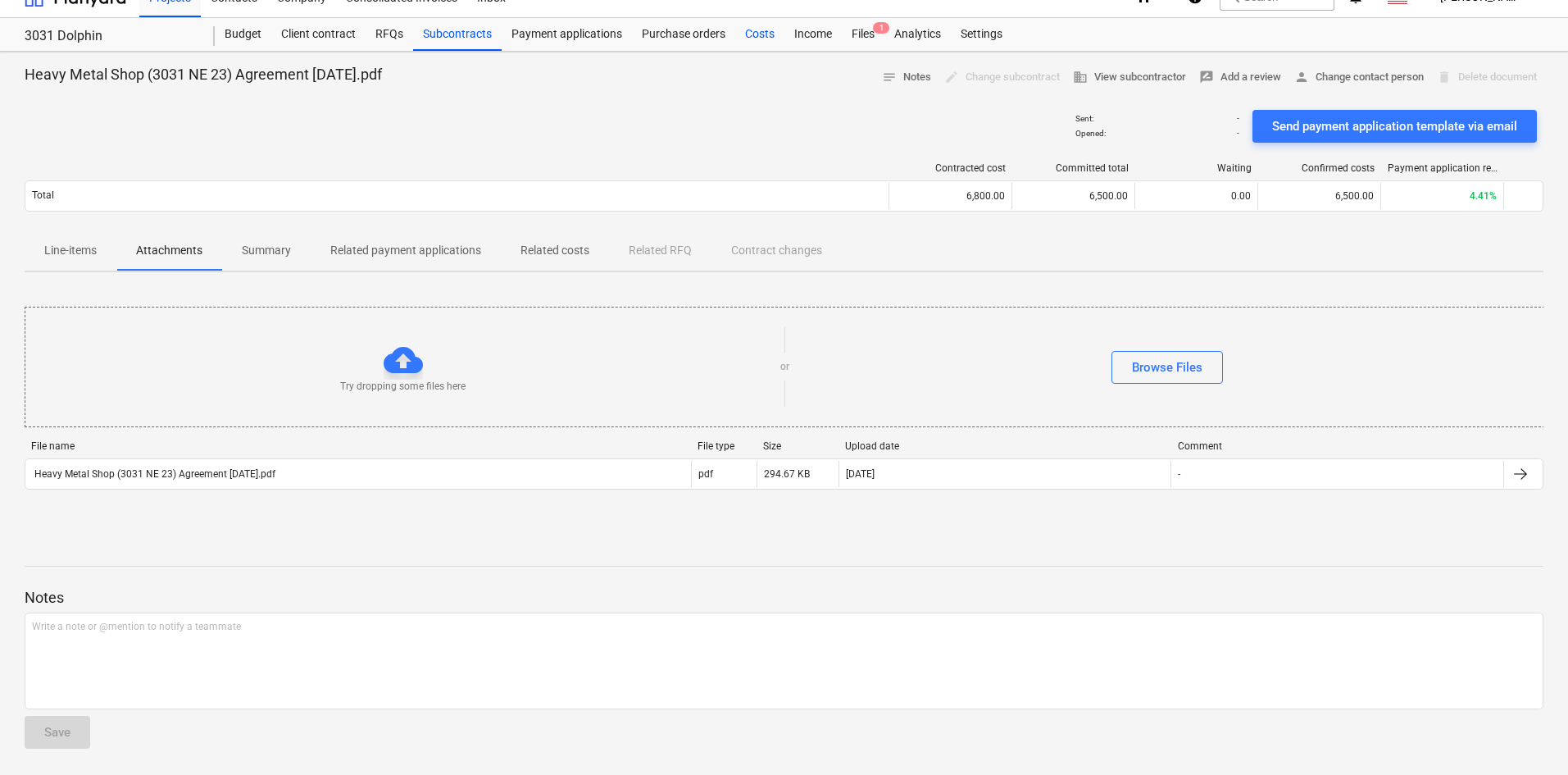
click at [746, 25] on div "Costs" at bounding box center [760, 34] width 49 height 33
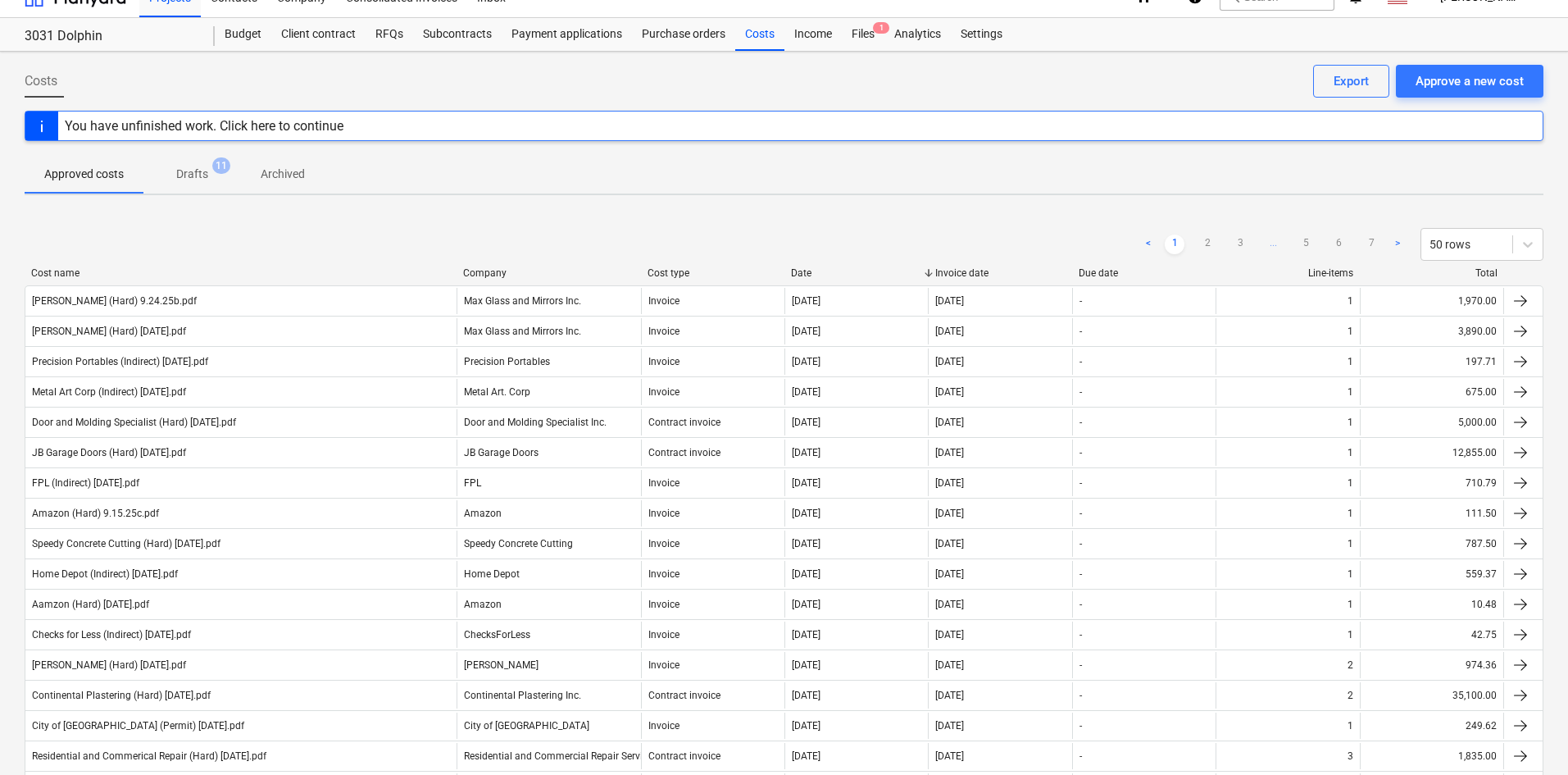
click at [347, 125] on div "You have unfinished work. Click here to continue" at bounding box center [204, 125] width 292 height 28
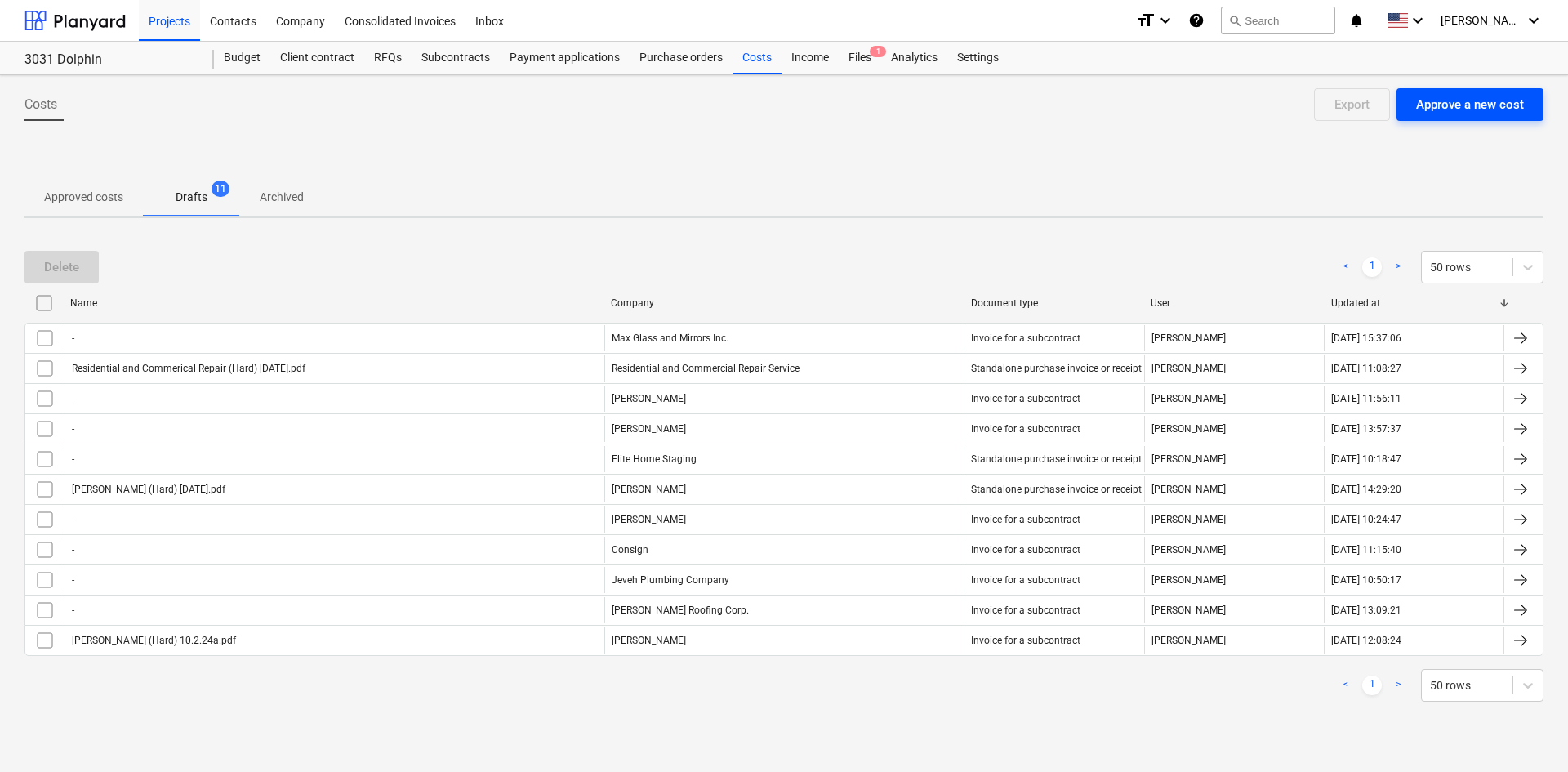
click at [1447, 115] on div "Approve a new cost" at bounding box center [1469, 104] width 107 height 21
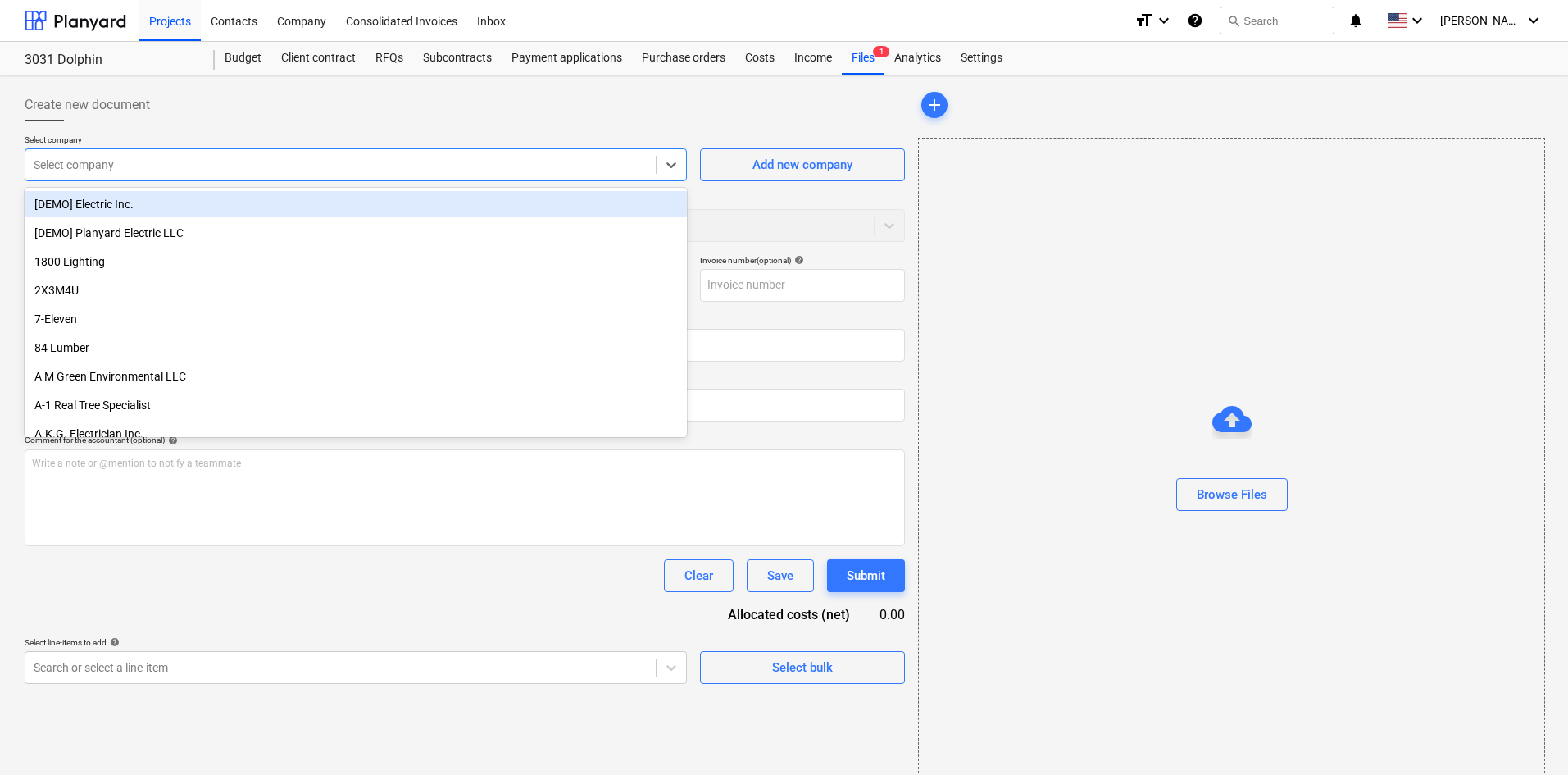
click at [206, 167] on div at bounding box center [340, 165] width 613 height 17
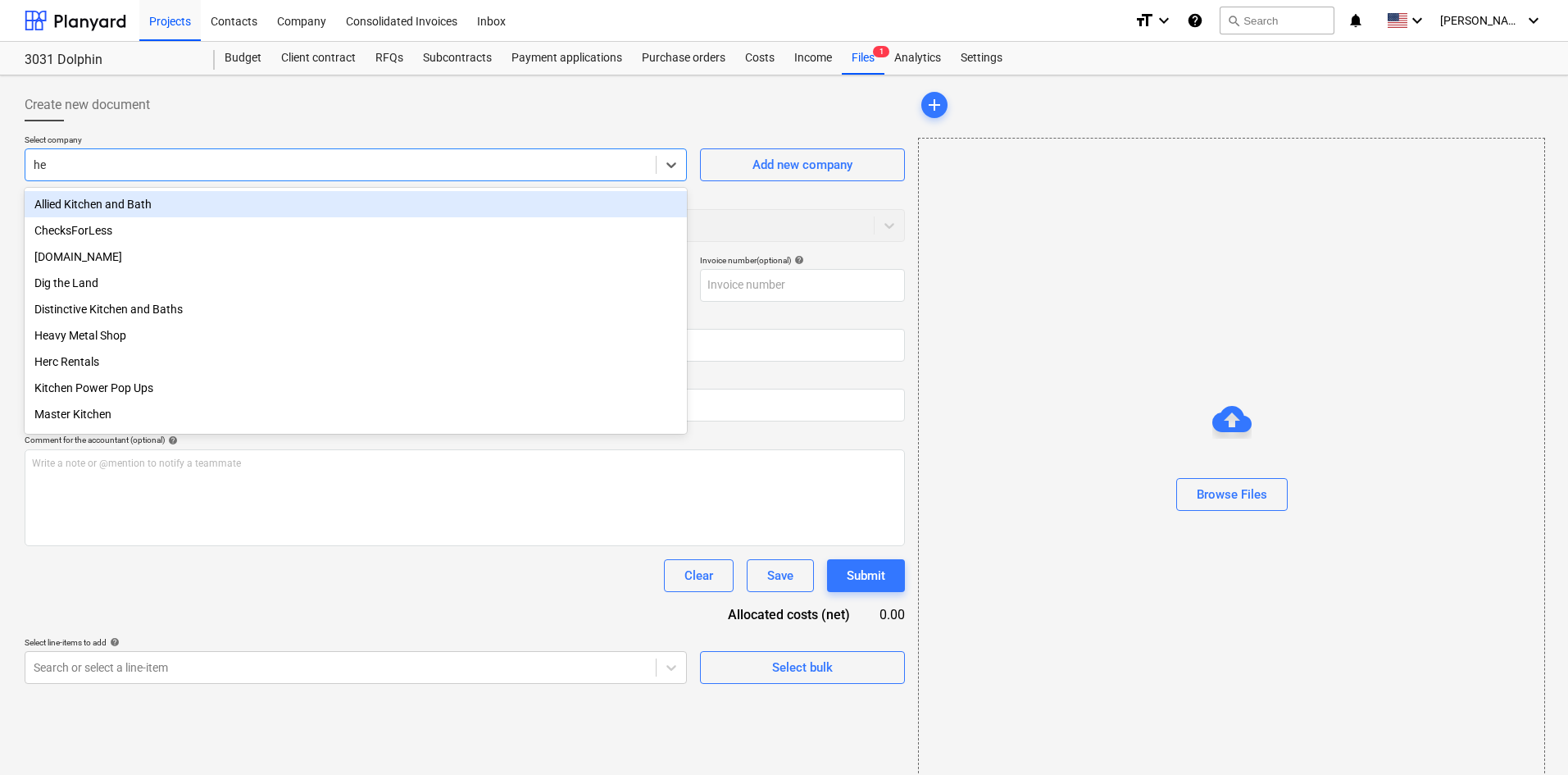
type input "hea"
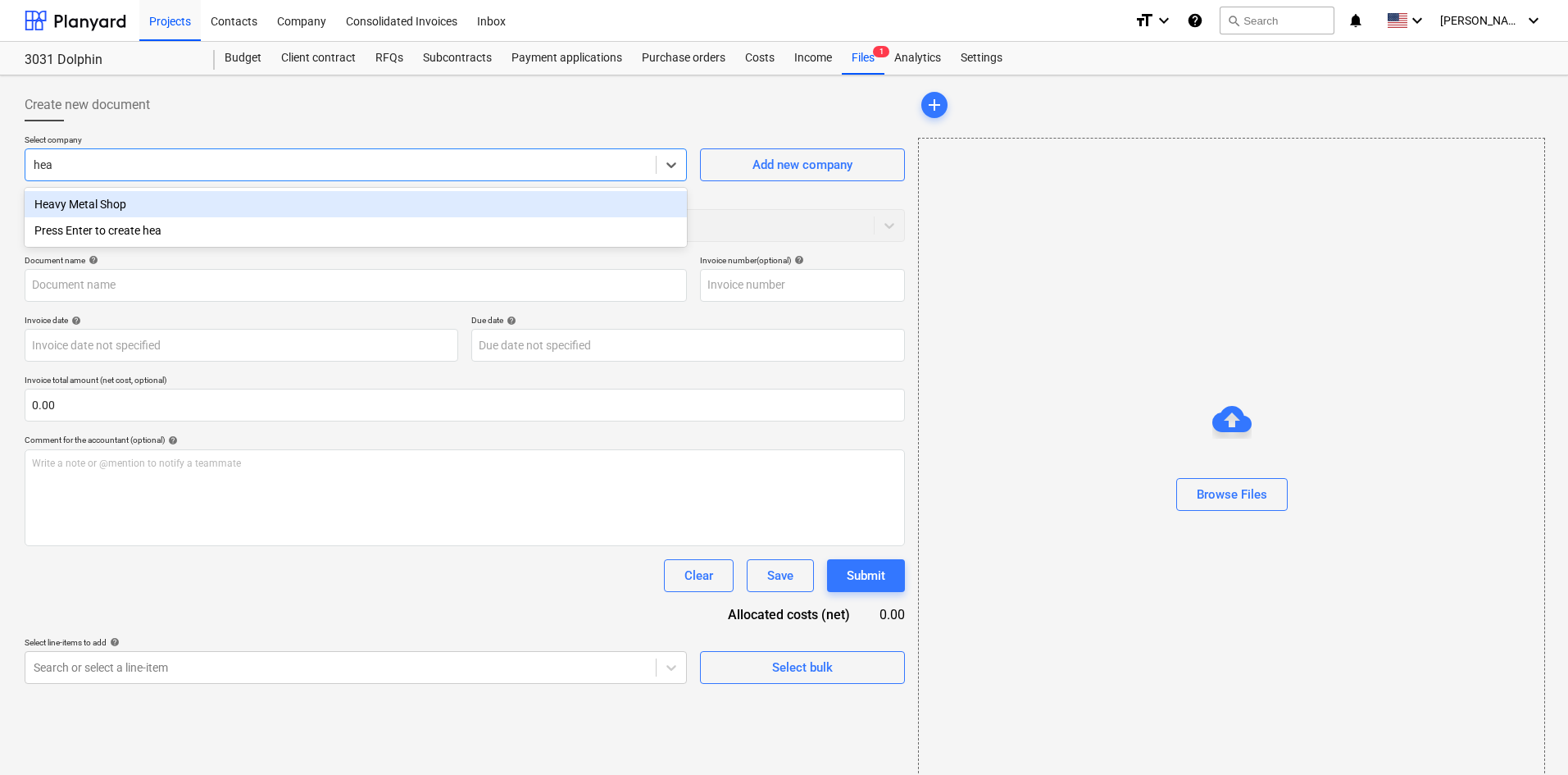
click at [235, 207] on div "Heavy Metal Shop" at bounding box center [355, 203] width 662 height 26
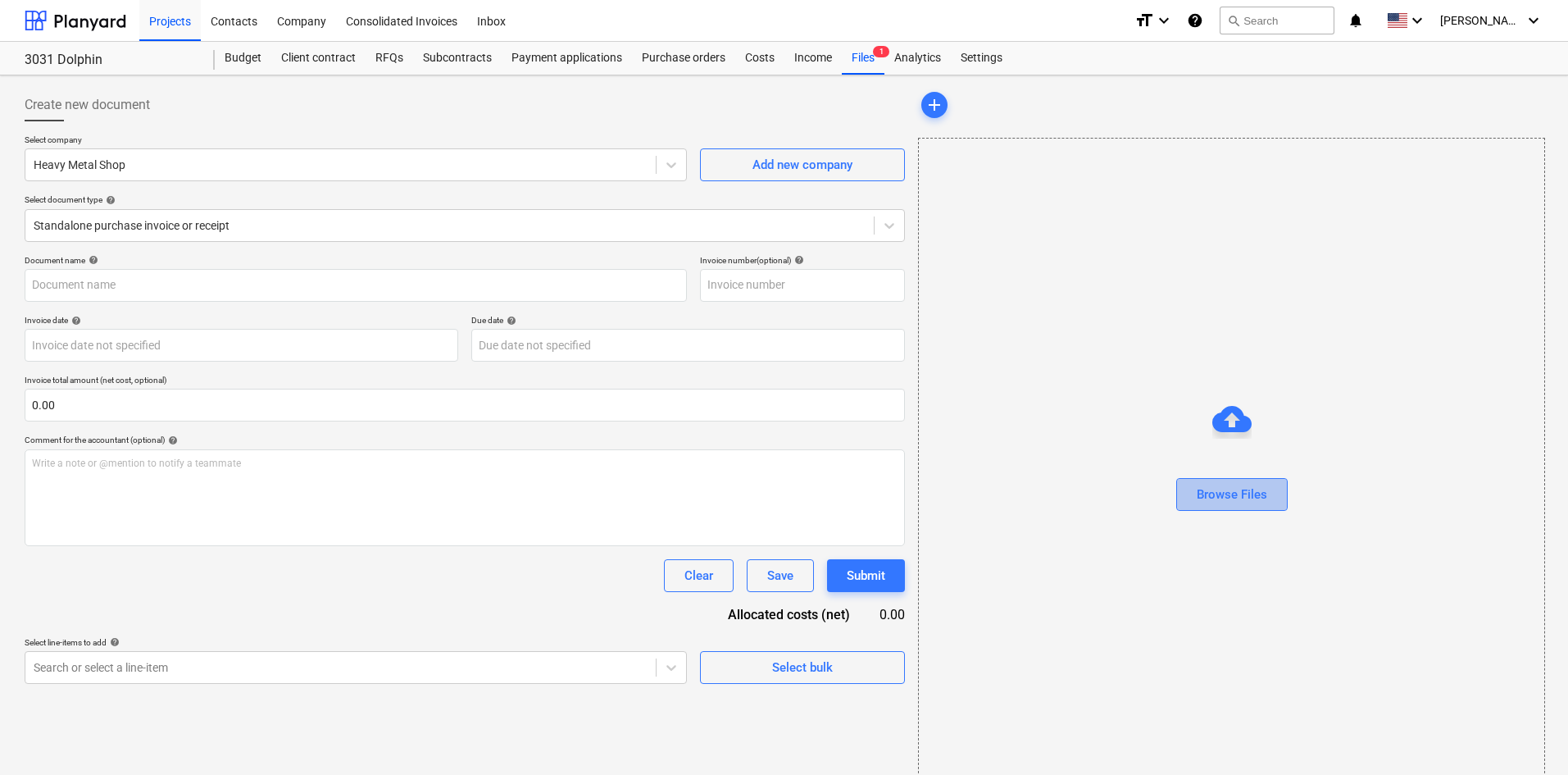
click at [1206, 487] on div "Browse Files" at bounding box center [1232, 494] width 70 height 21
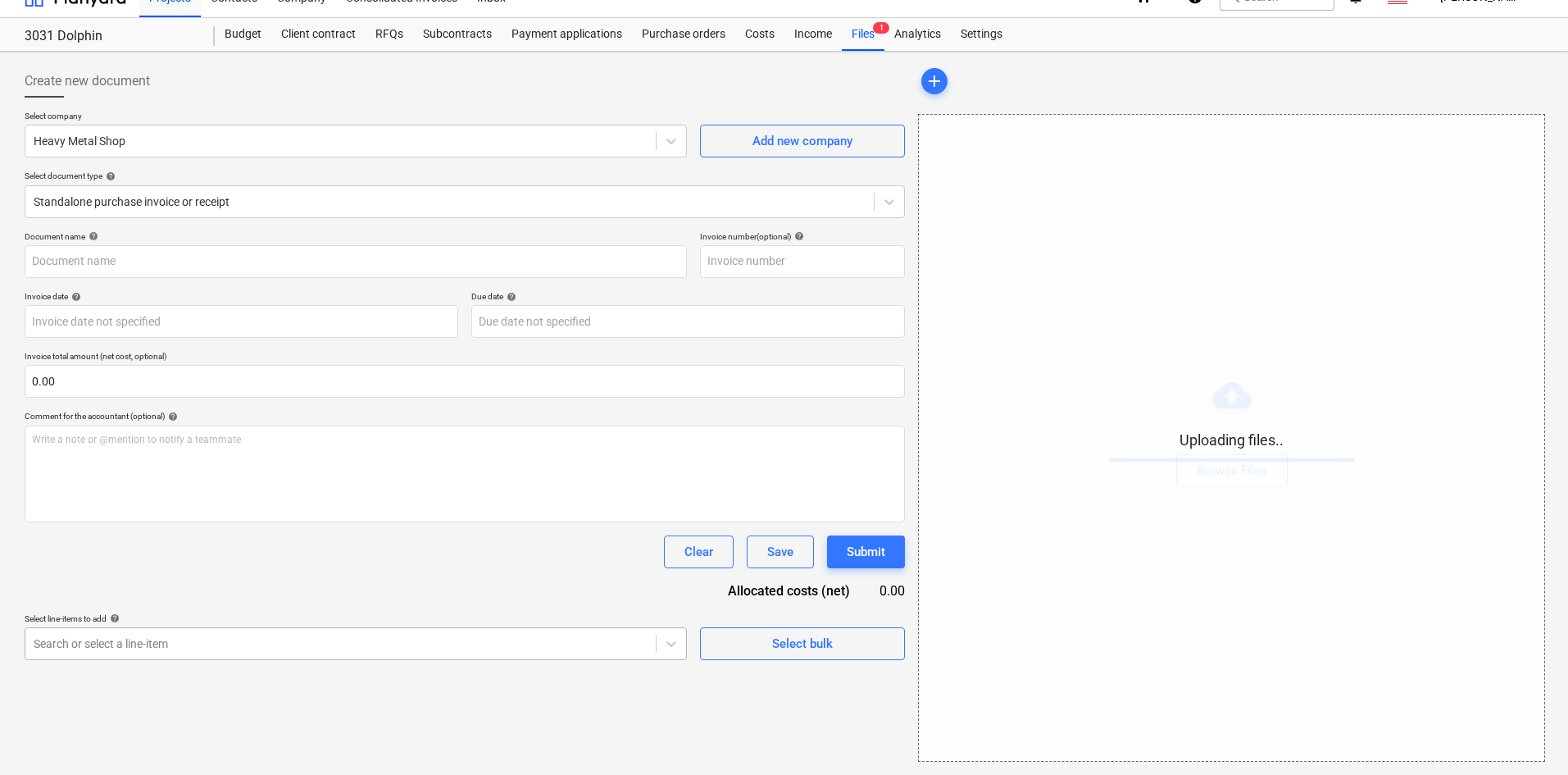
click at [245, 659] on body "Projects Contacts Company Consolidated Invoices Inbox format_size keyboard_arro…" at bounding box center [784, 364] width 1568 height 775
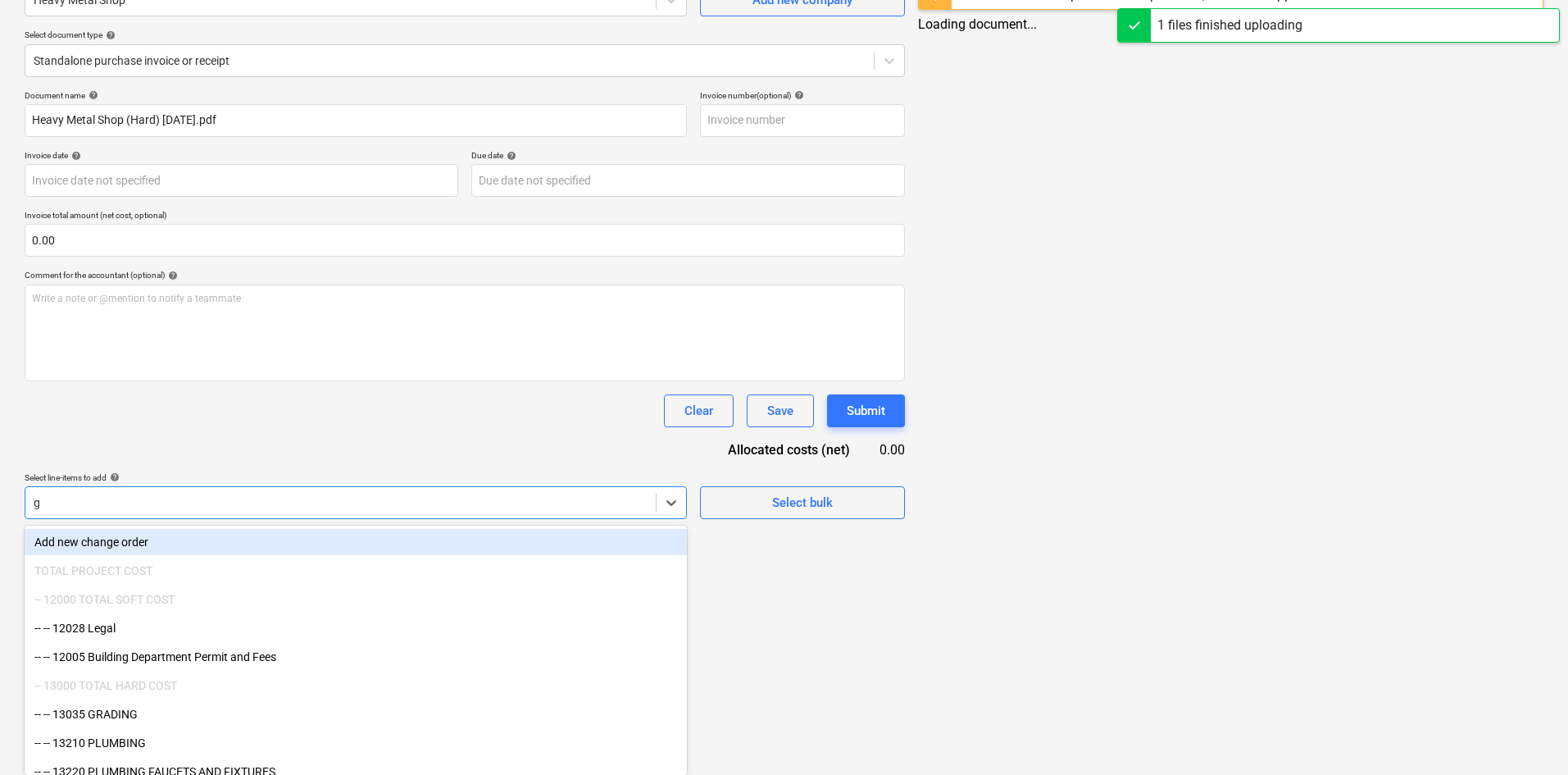
type input "Heavy Metal Shop (Hard) [DATE].pdf"
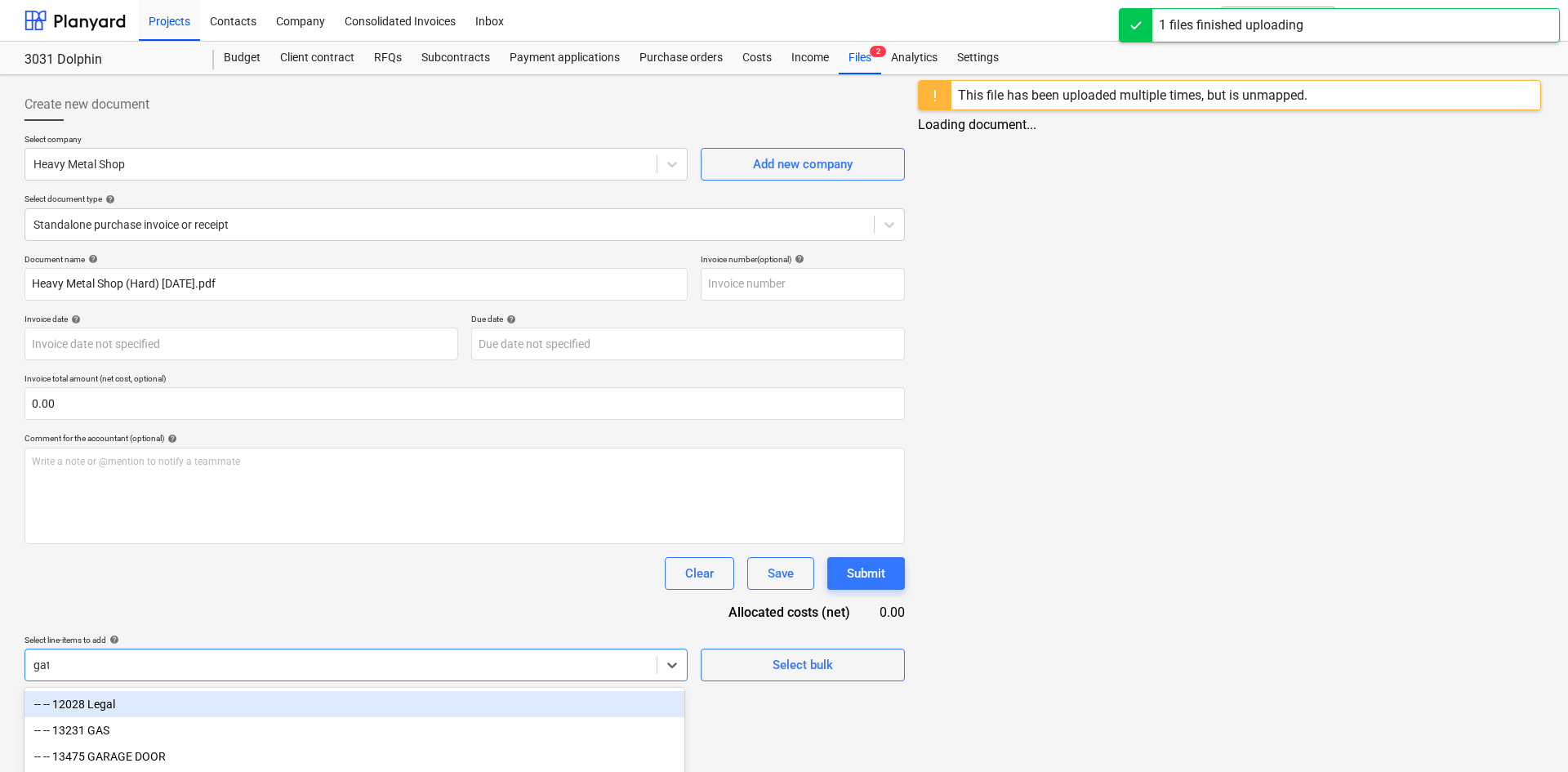
type input "gate"
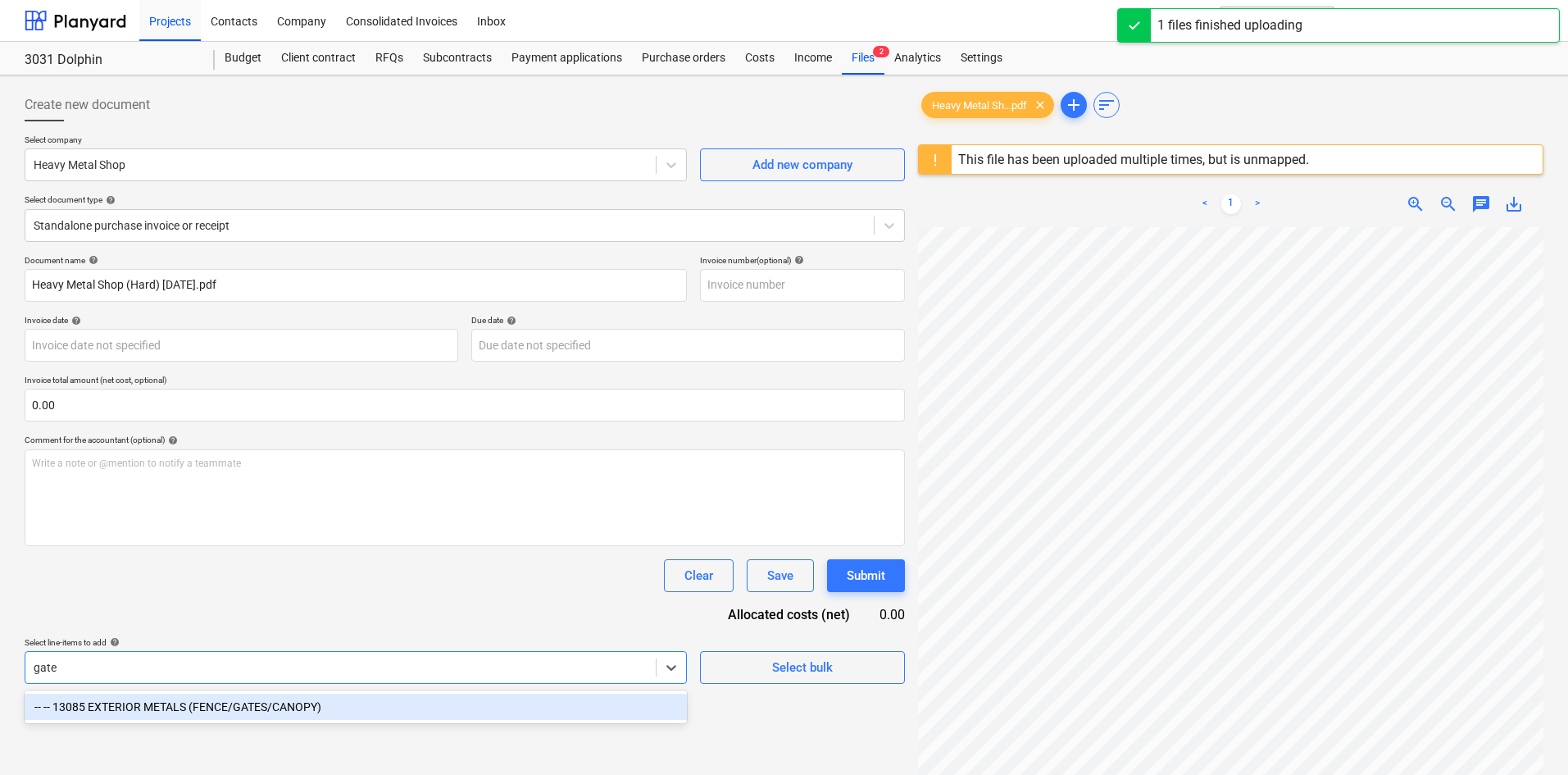
click at [199, 711] on div "-- -- 13085 EXTERIOR METALS (FENCE/GATES/CANOPY)" at bounding box center [355, 706] width 662 height 26
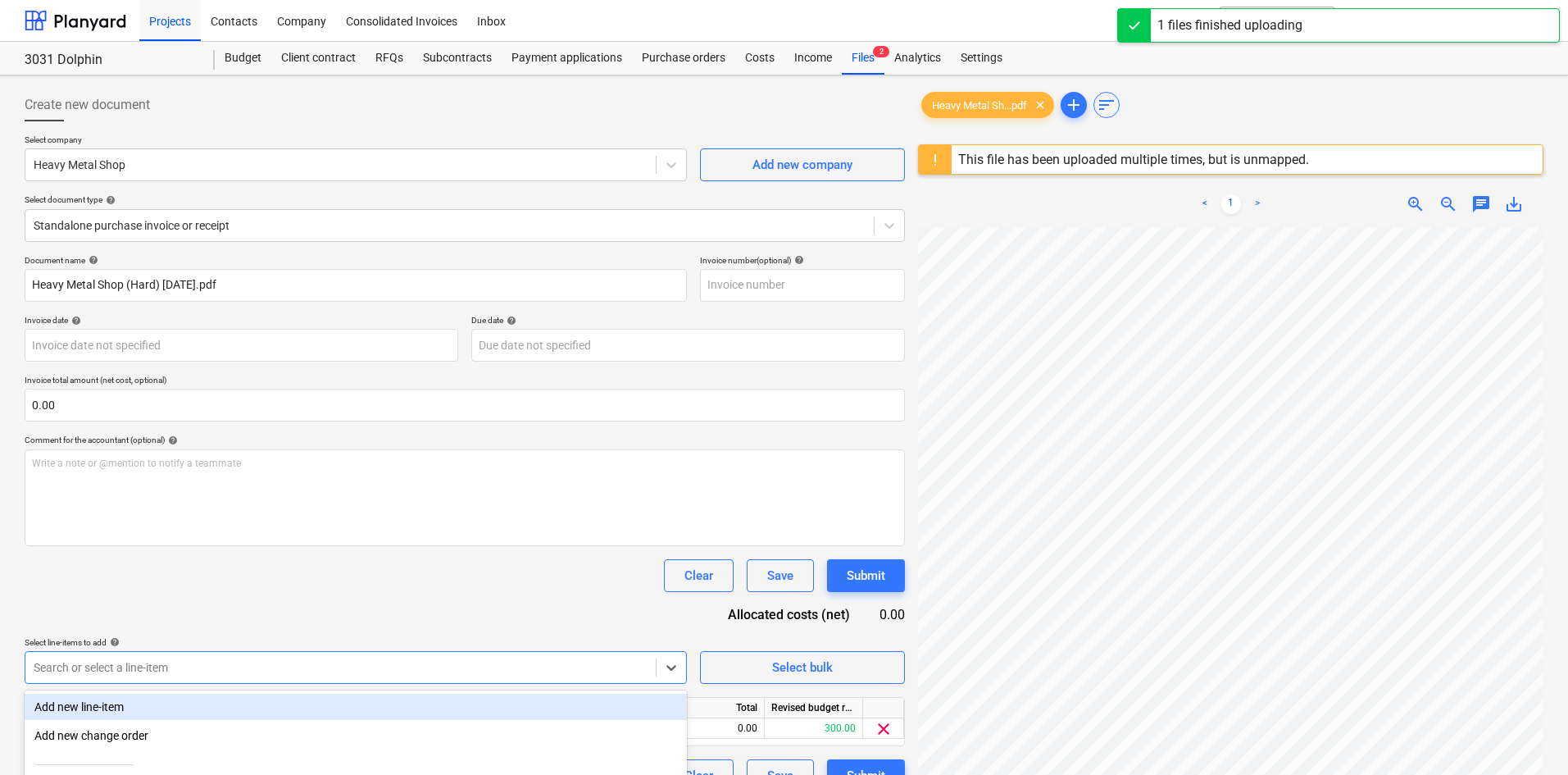
click at [324, 596] on div "Document name help Heavy Metal Shop (Hard) [DATE].pdf Invoice number (optional)…" at bounding box center [464, 523] width 880 height 537
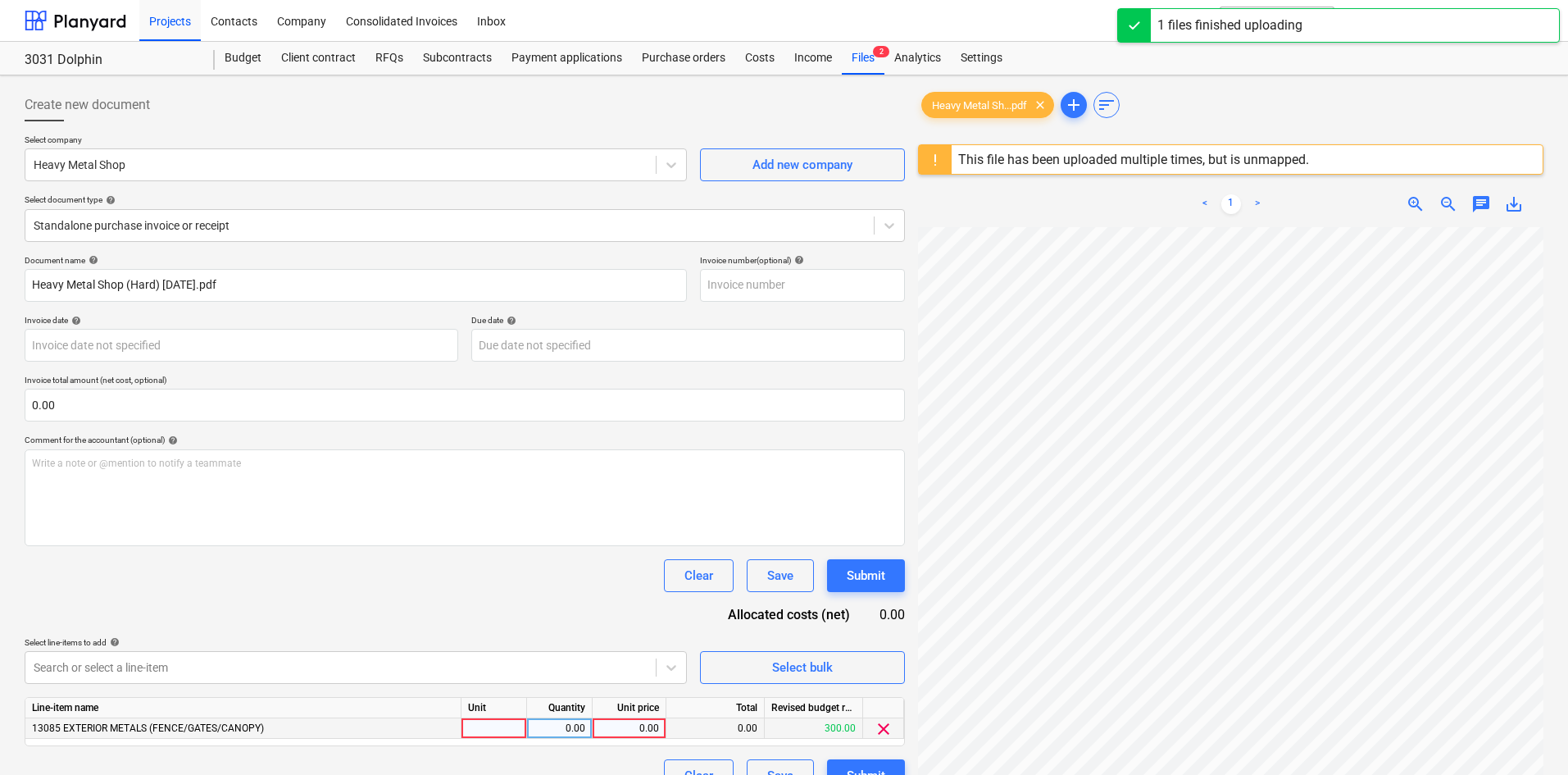
click at [624, 723] on div "0.00" at bounding box center [629, 728] width 60 height 21
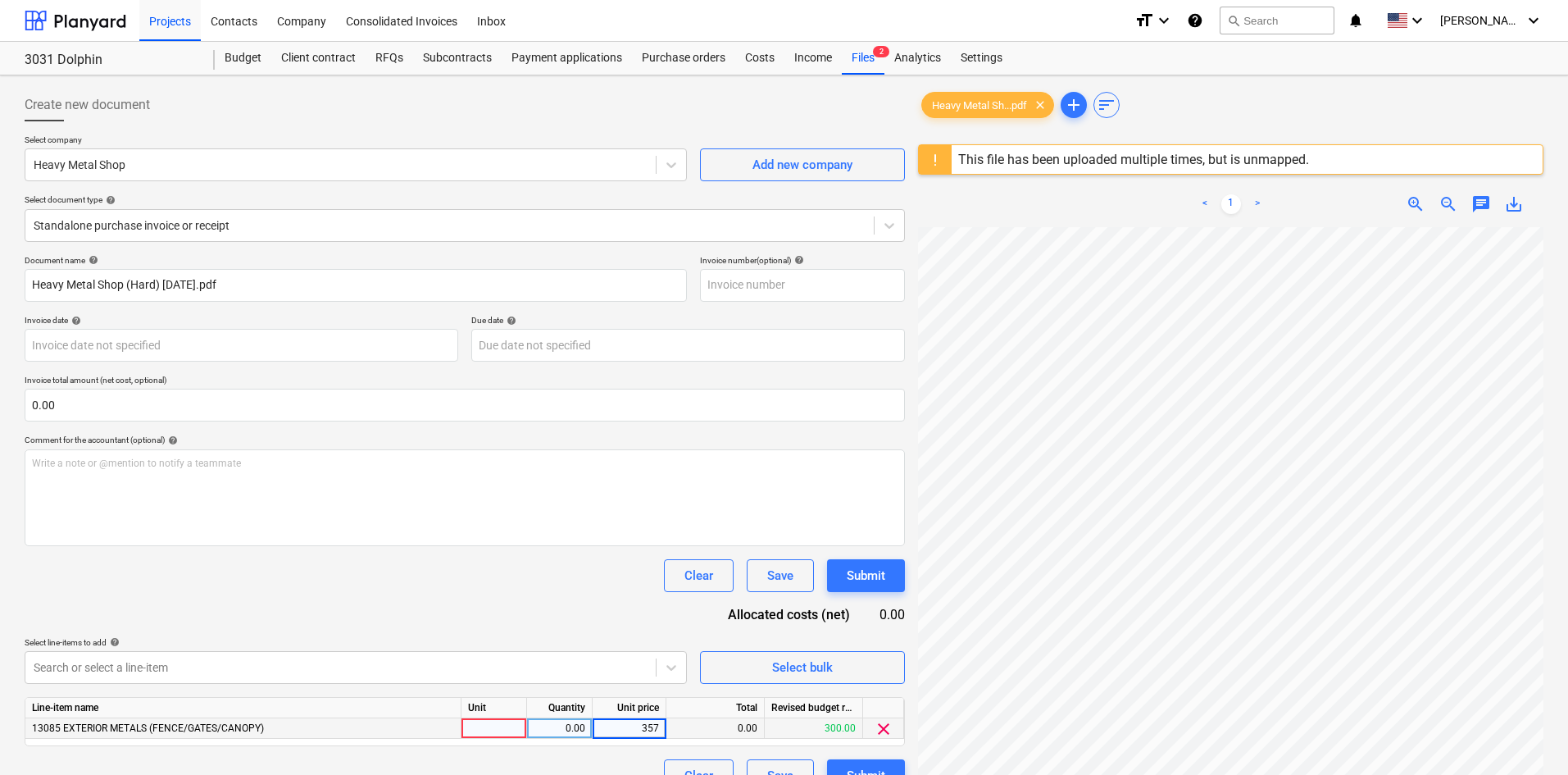
type input "3575"
drag, startPoint x: 595, startPoint y: 569, endPoint x: 607, endPoint y: 568, distance: 12.0
click at [593, 567] on div "Clear Save Submit" at bounding box center [464, 575] width 880 height 33
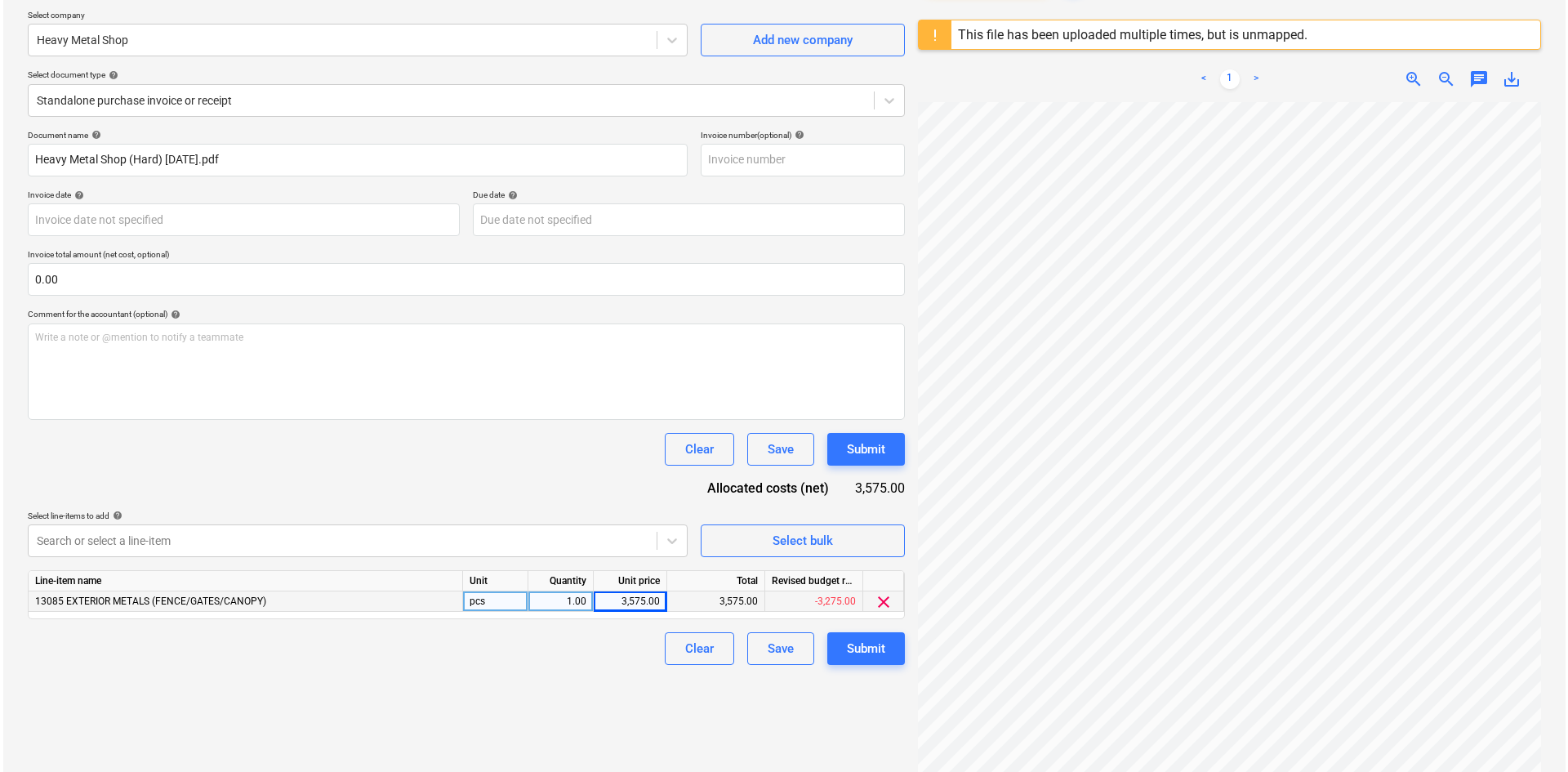
scroll to position [163, 0]
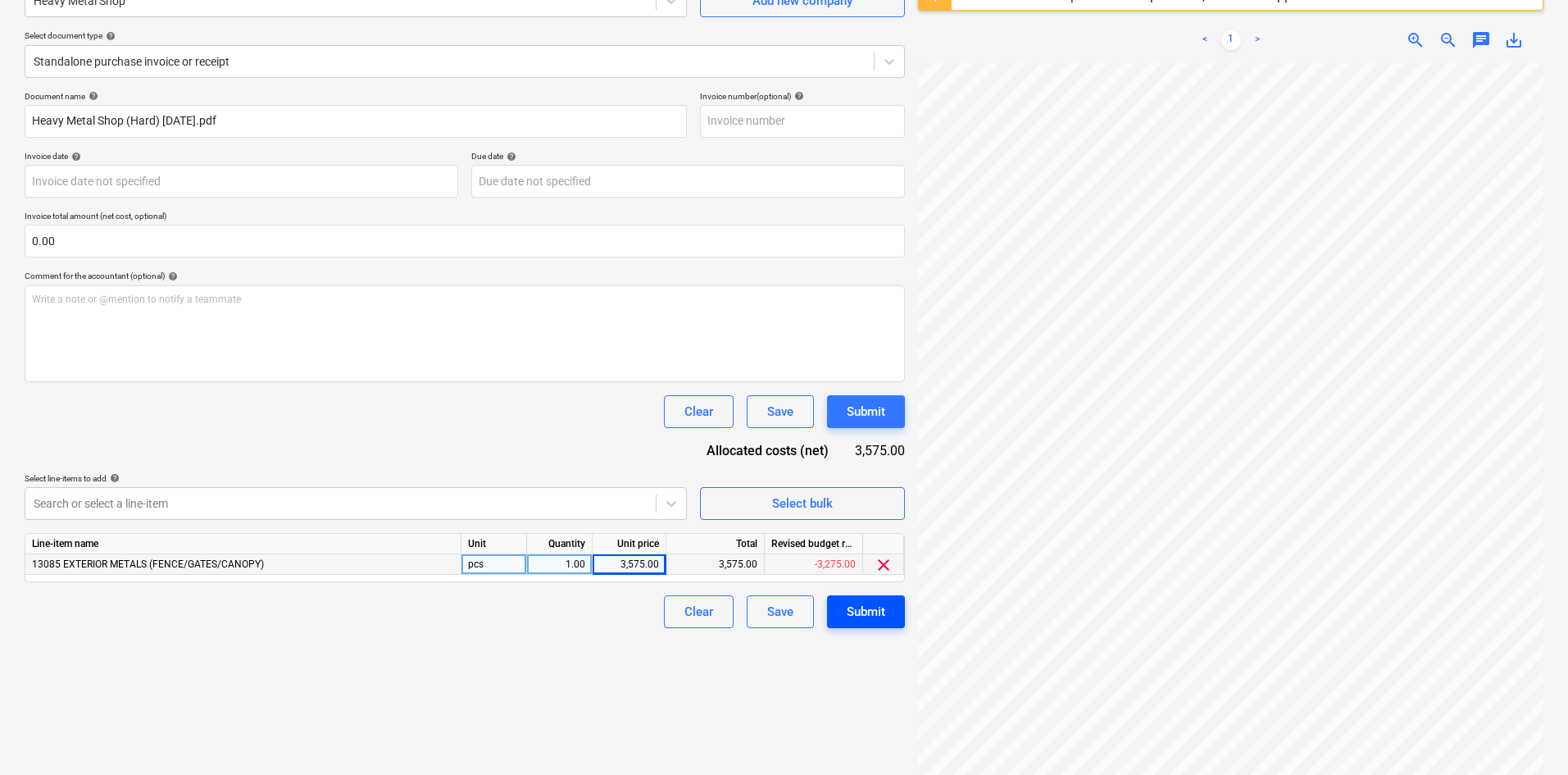
click at [883, 621] on div "Submit" at bounding box center [866, 611] width 38 height 21
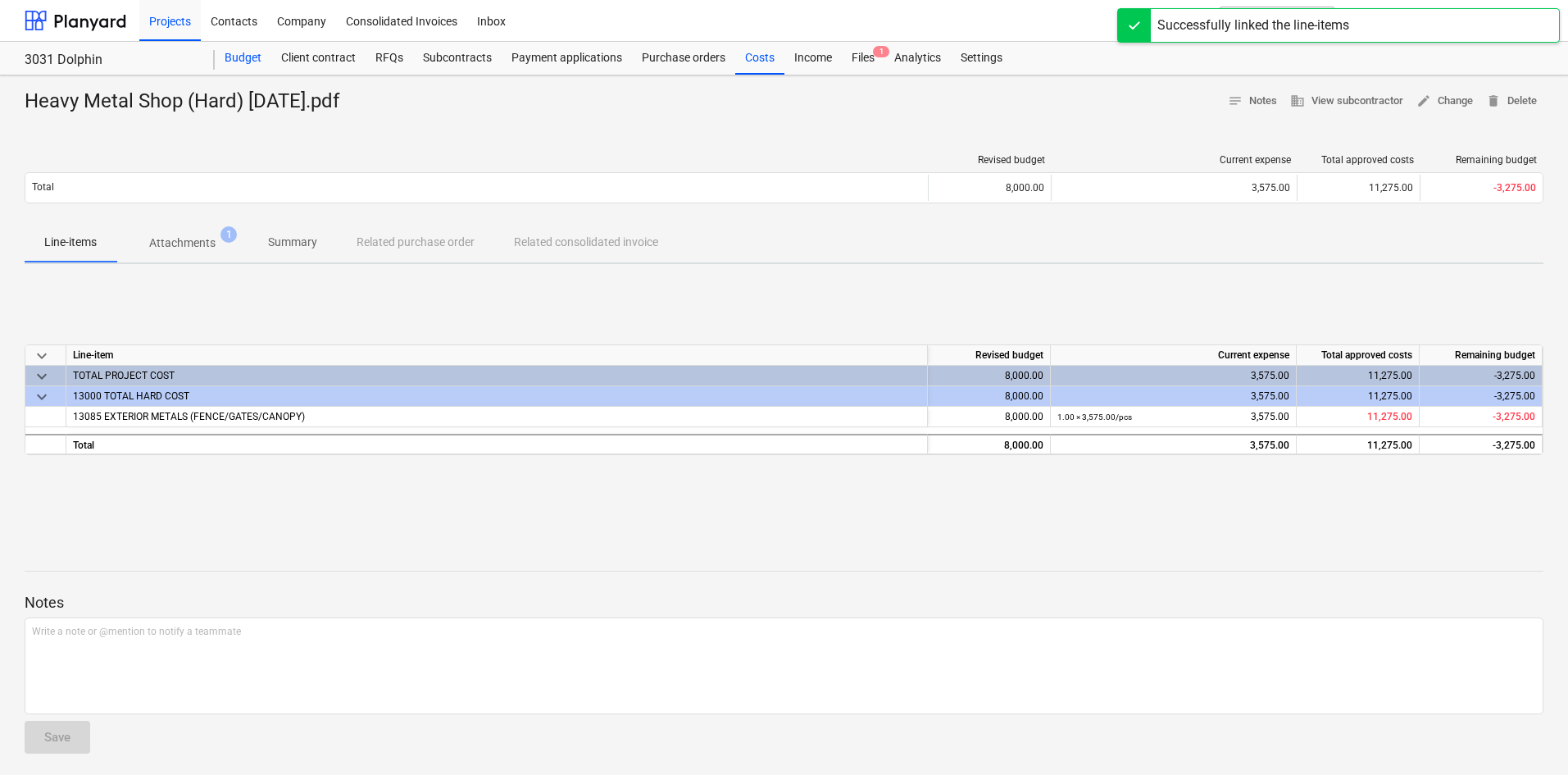
click at [224, 62] on div "Budget" at bounding box center [243, 58] width 57 height 33
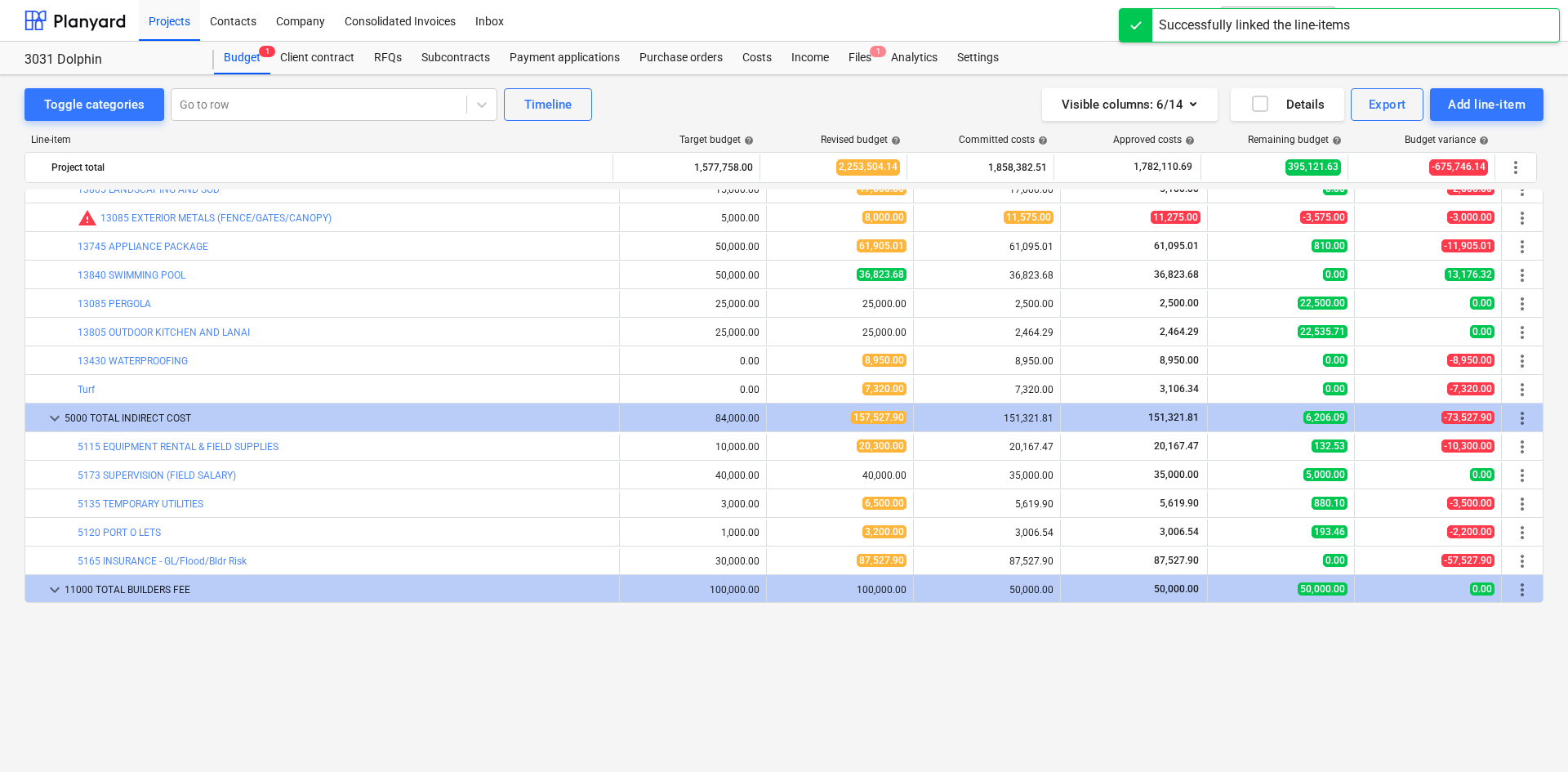
scroll to position [1352, 0]
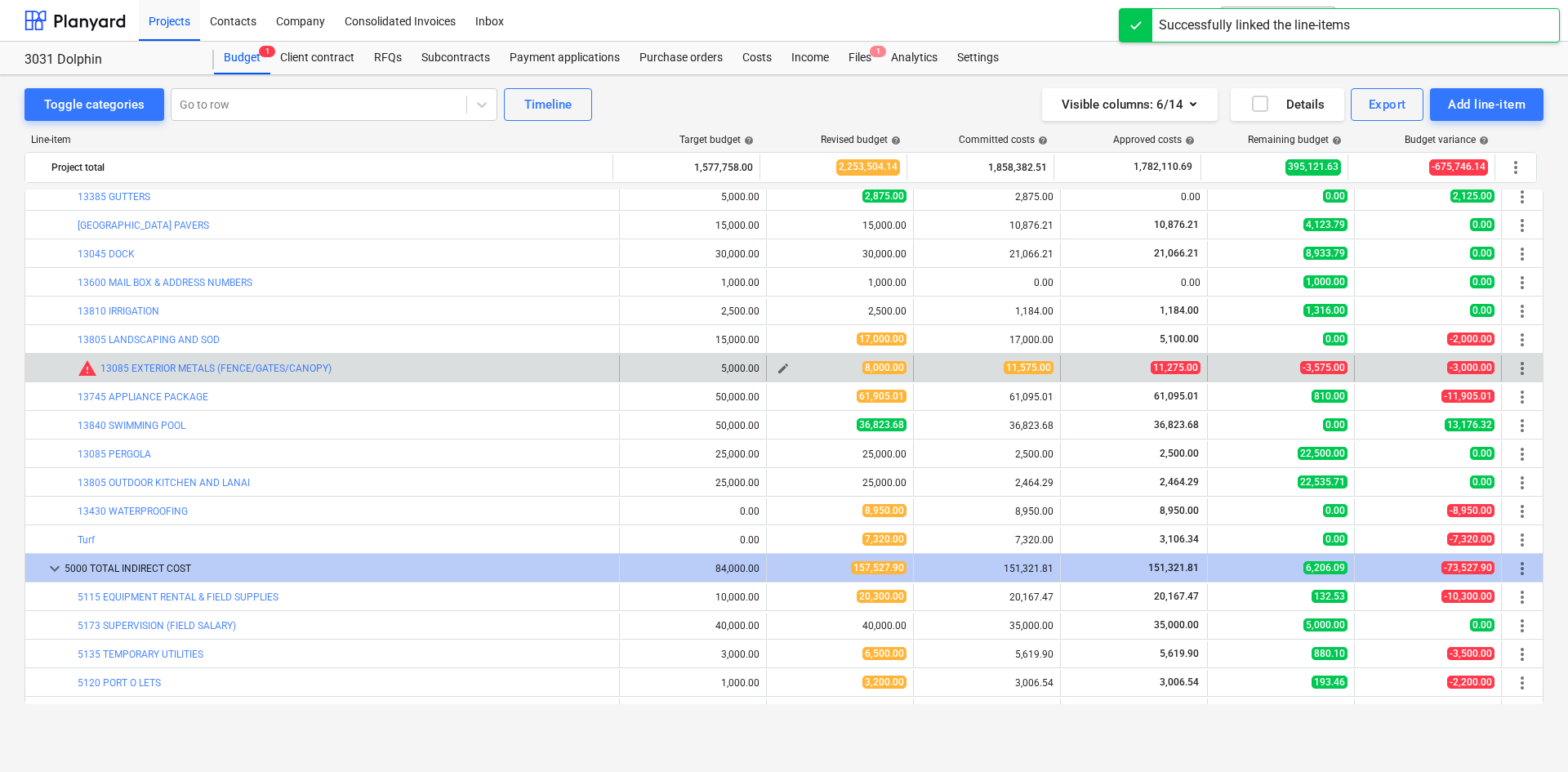
click at [774, 371] on button "edit" at bounding box center [784, 368] width 20 height 20
type textarea "x"
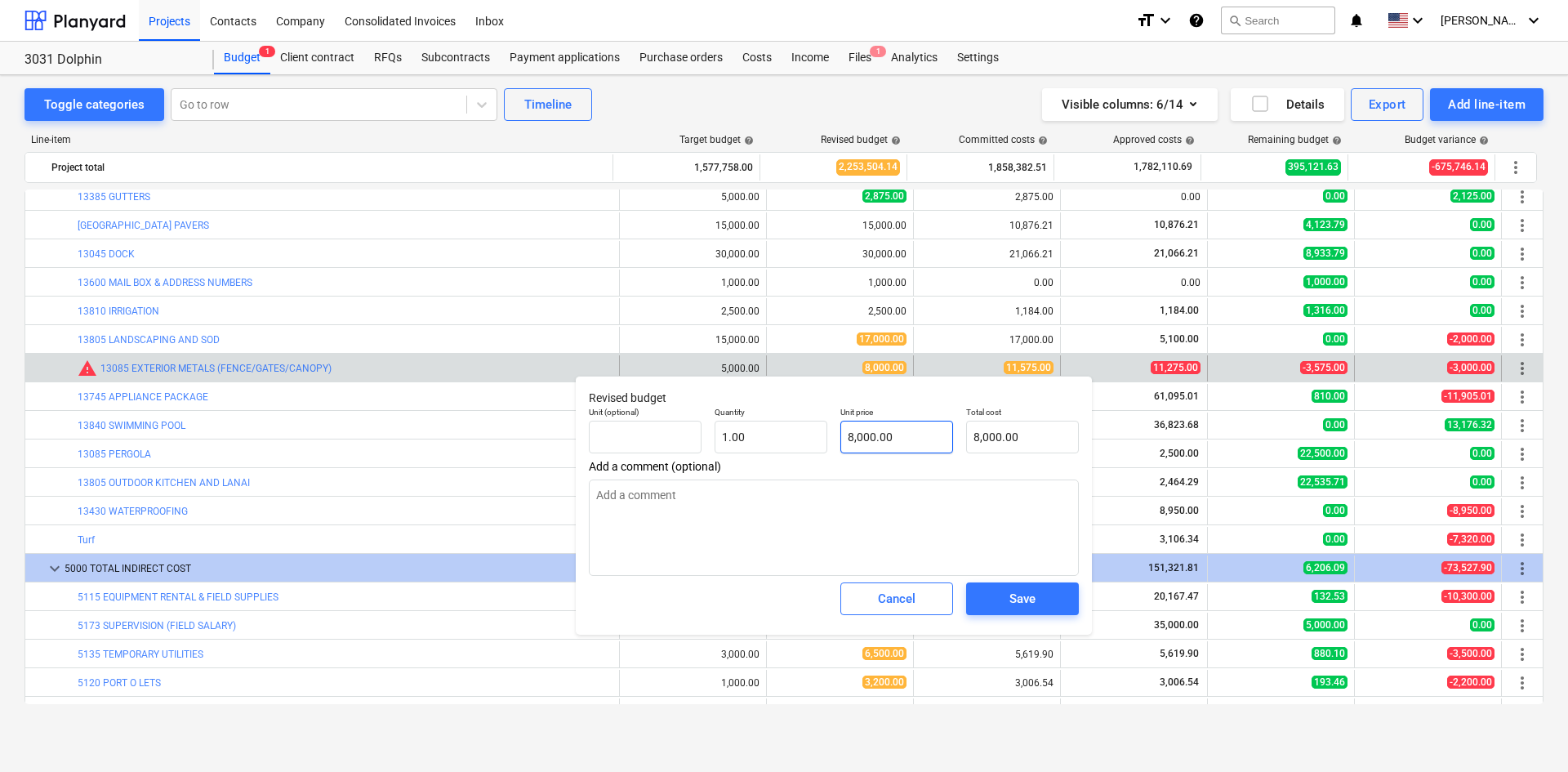
type input "8000"
drag, startPoint x: 908, startPoint y: 436, endPoint x: 714, endPoint y: 456, distance: 195.0
click at [734, 456] on div "Unit (optional) Quantity 1.00 Unit price 8000 Total cost 8,000.00" at bounding box center [834, 430] width 503 height 60
type textarea "x"
type input "1"
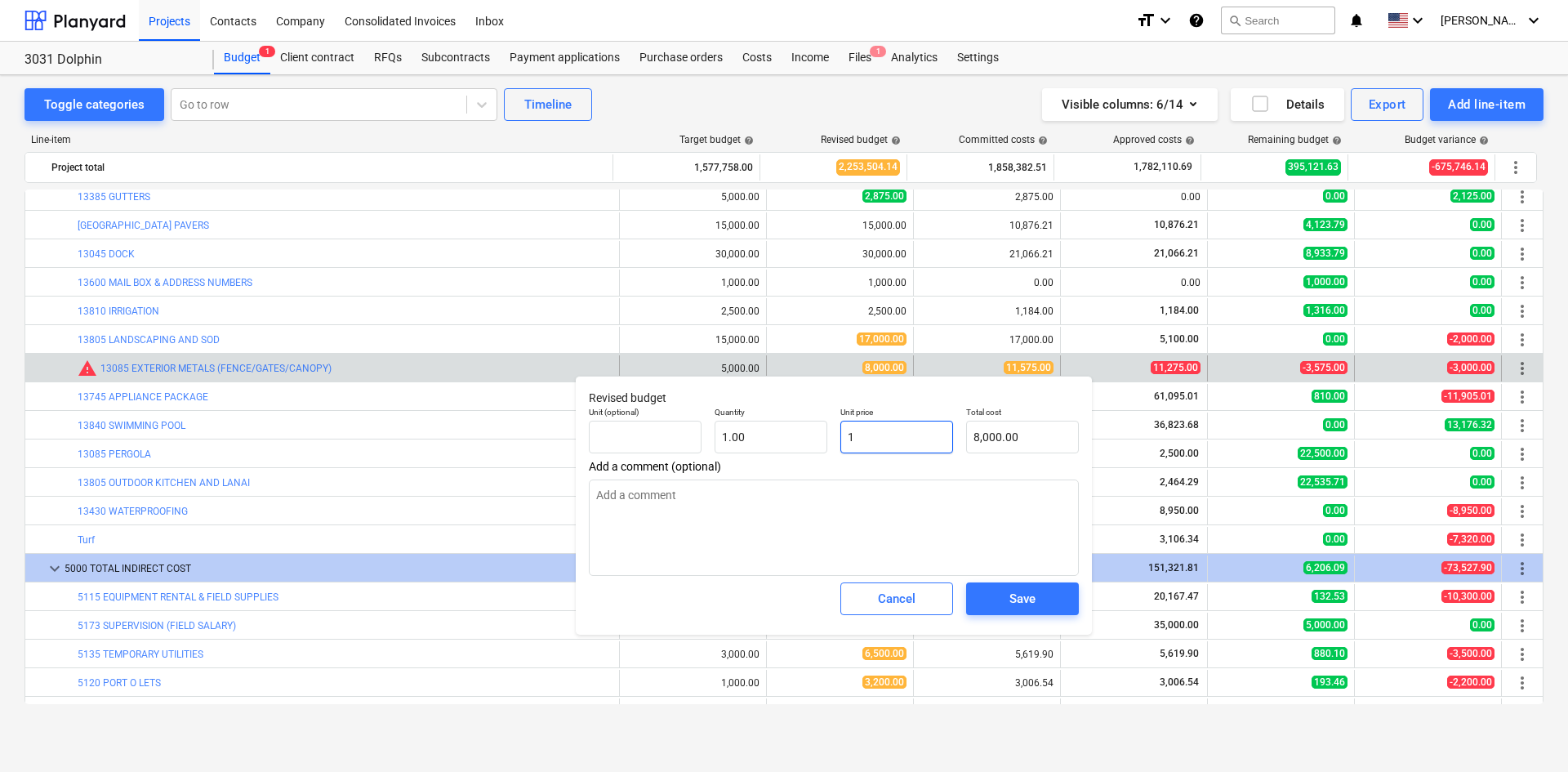
type input "1.00"
type textarea "x"
type input "11"
type input "11.00"
type textarea "x"
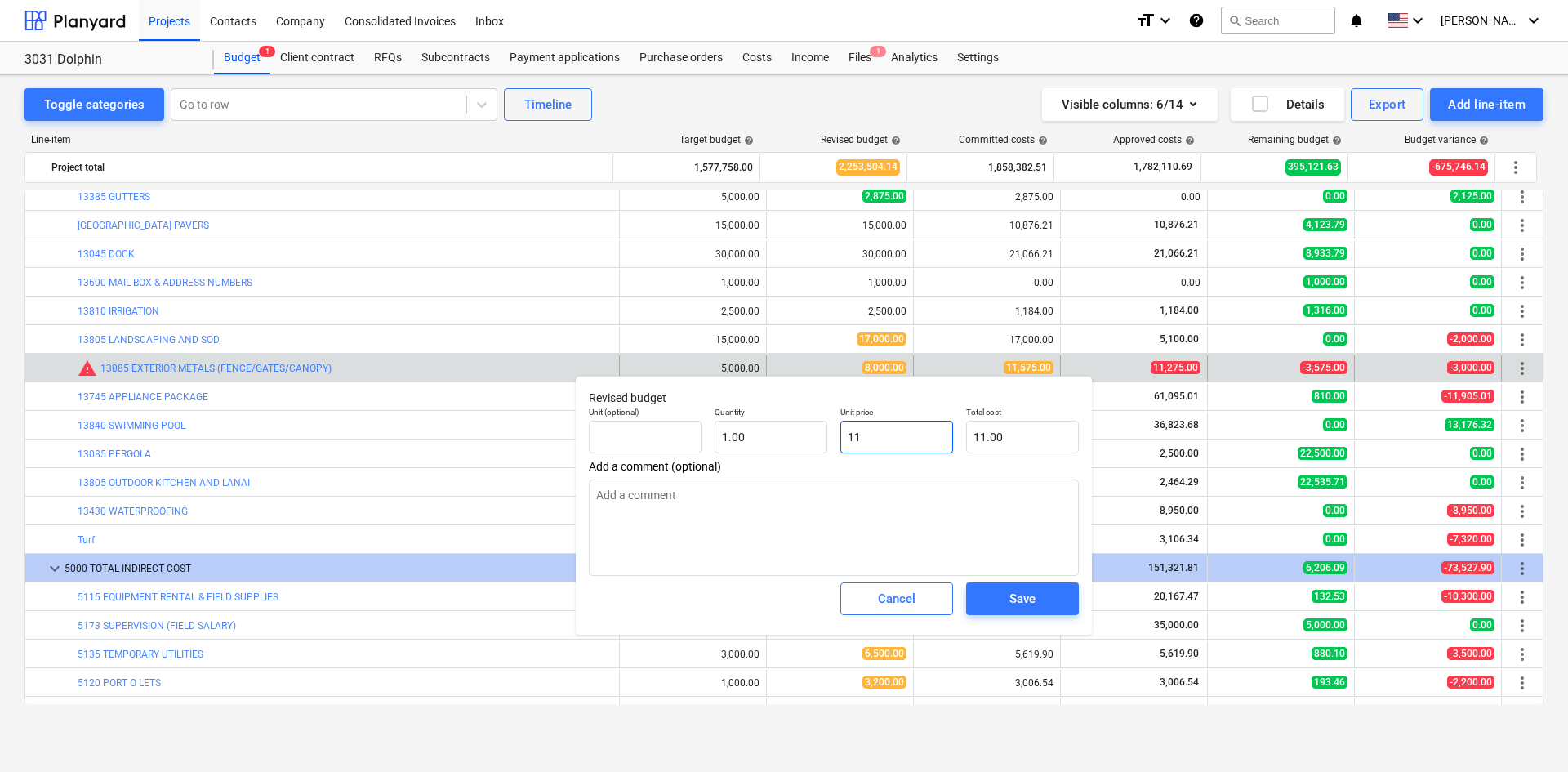
type input "115"
type input "115.00"
type textarea "x"
type input "1157"
type input "1,157.00"
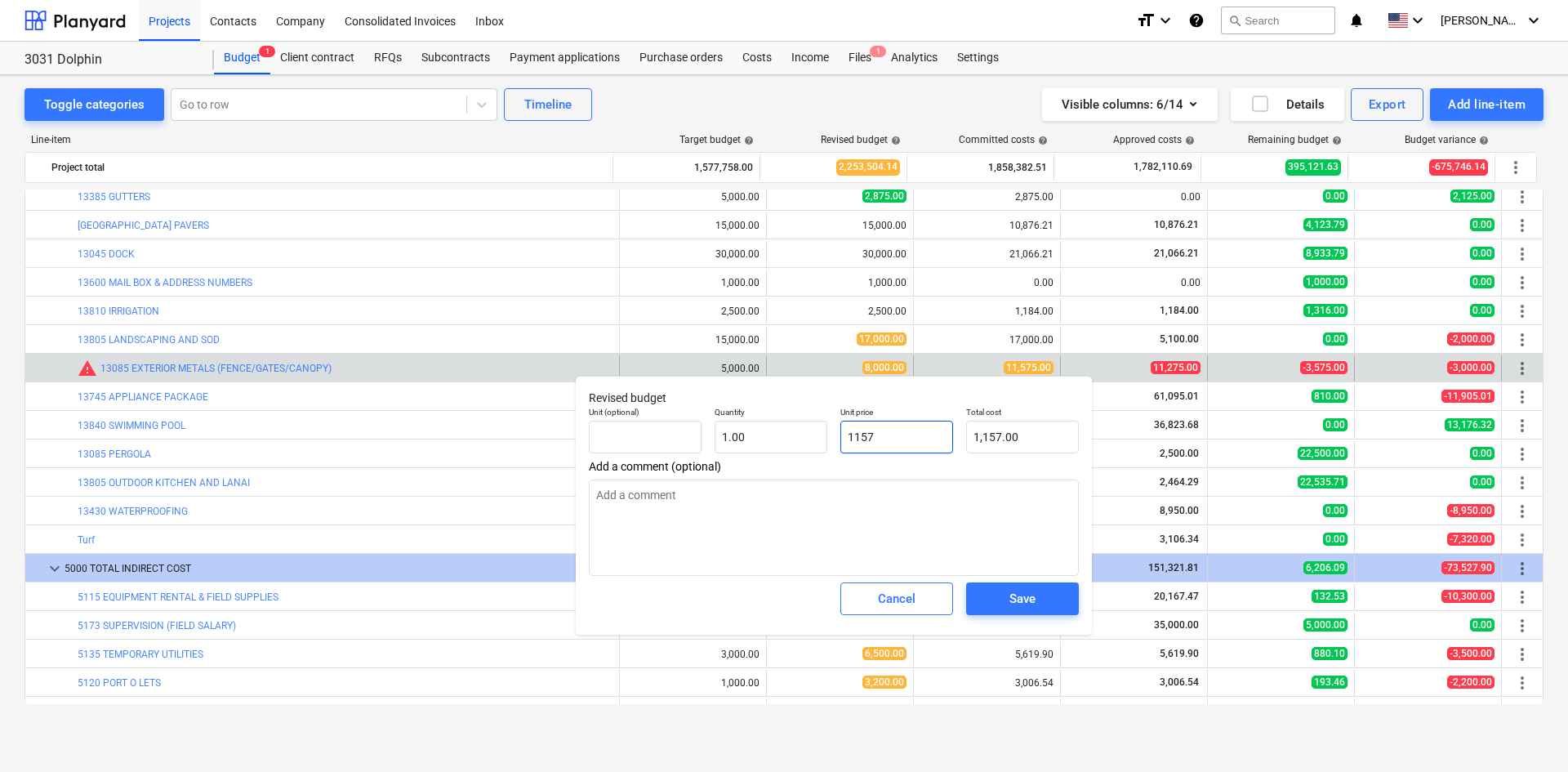
type textarea "x"
type input "11575"
type input "11,575.00"
type input "11575"
type textarea "x"
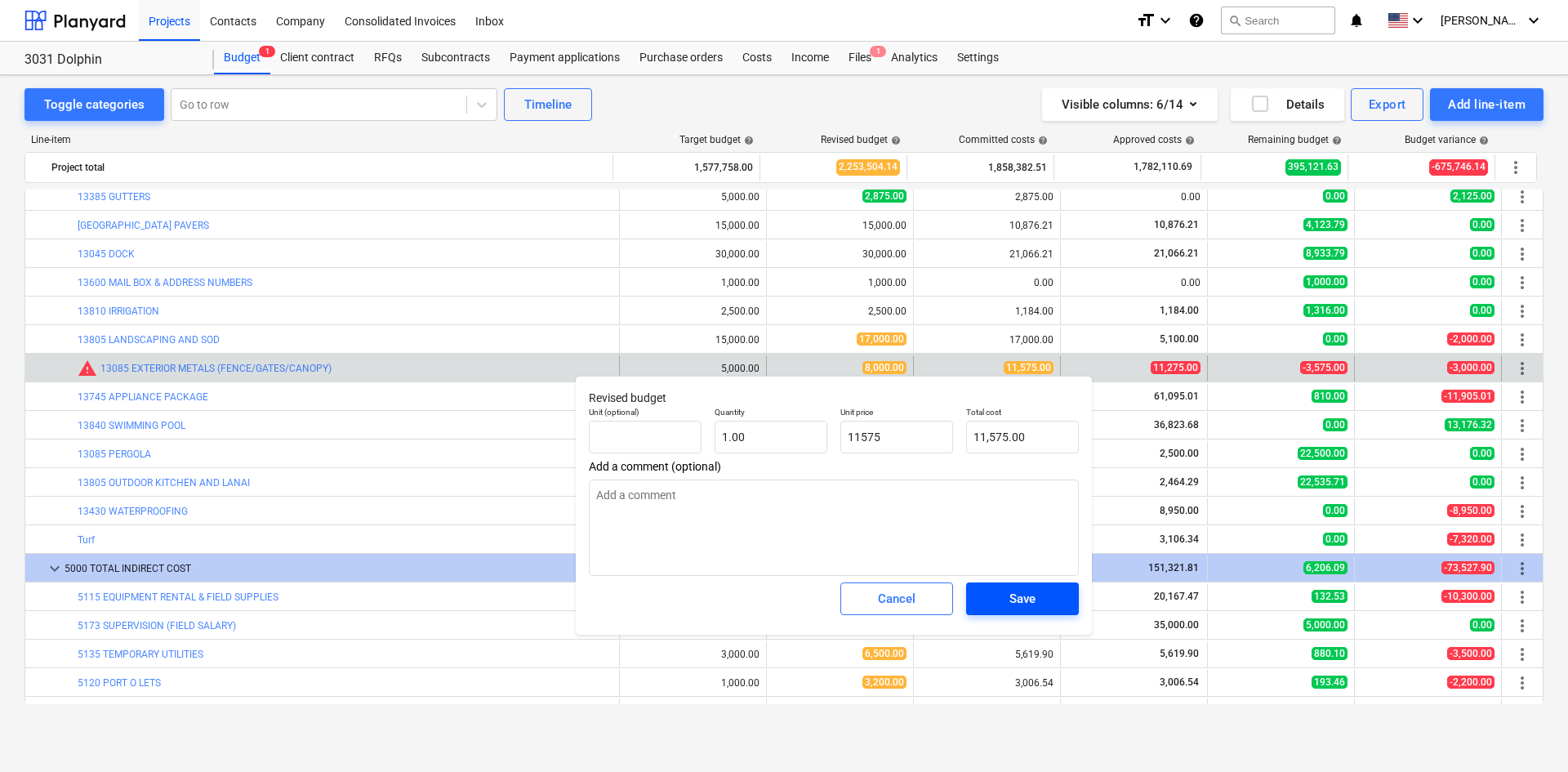
type input "11,575.00"
click at [1056, 595] on span "Save" at bounding box center [1023, 598] width 73 height 21
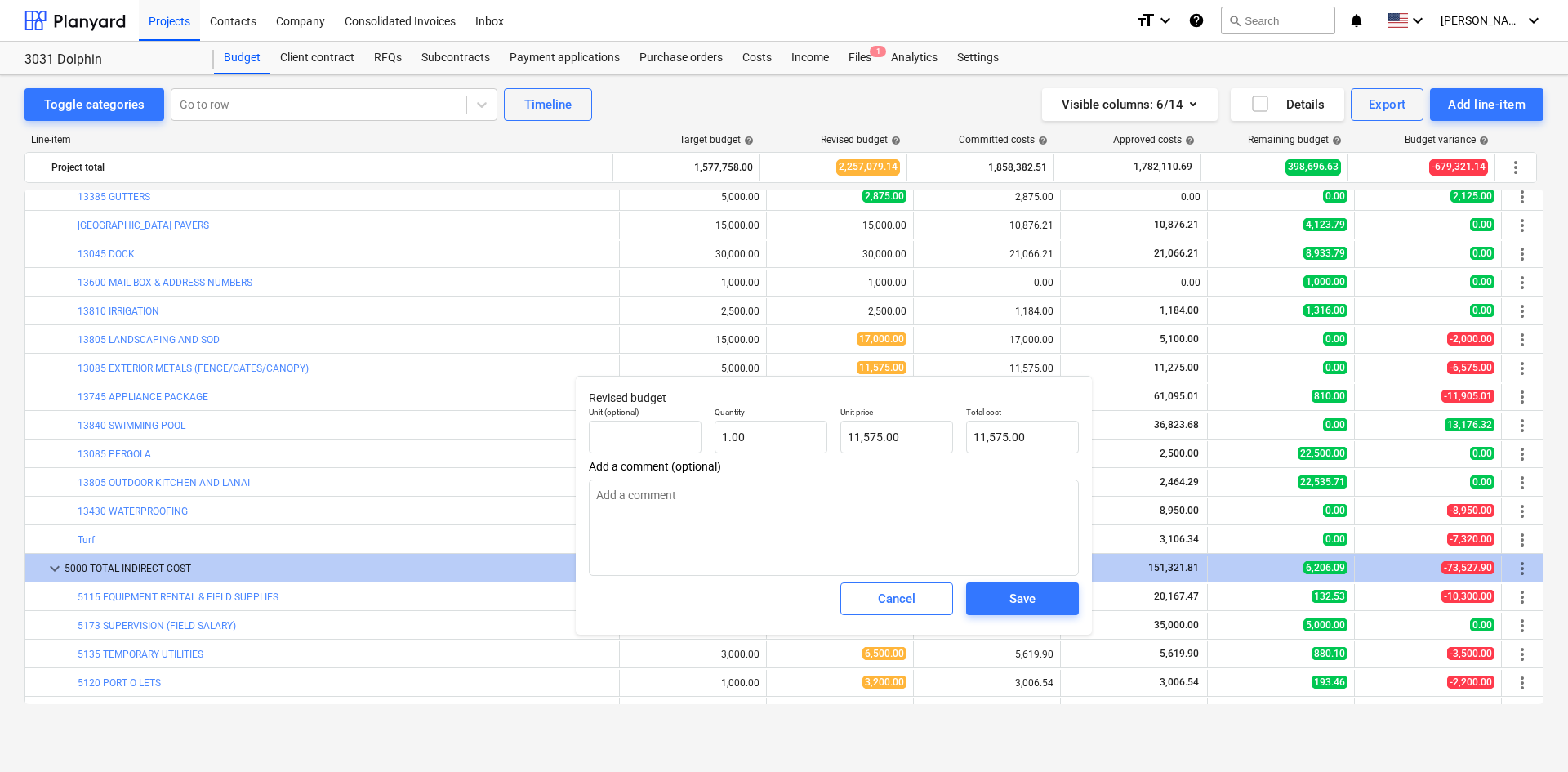
type textarea "x"
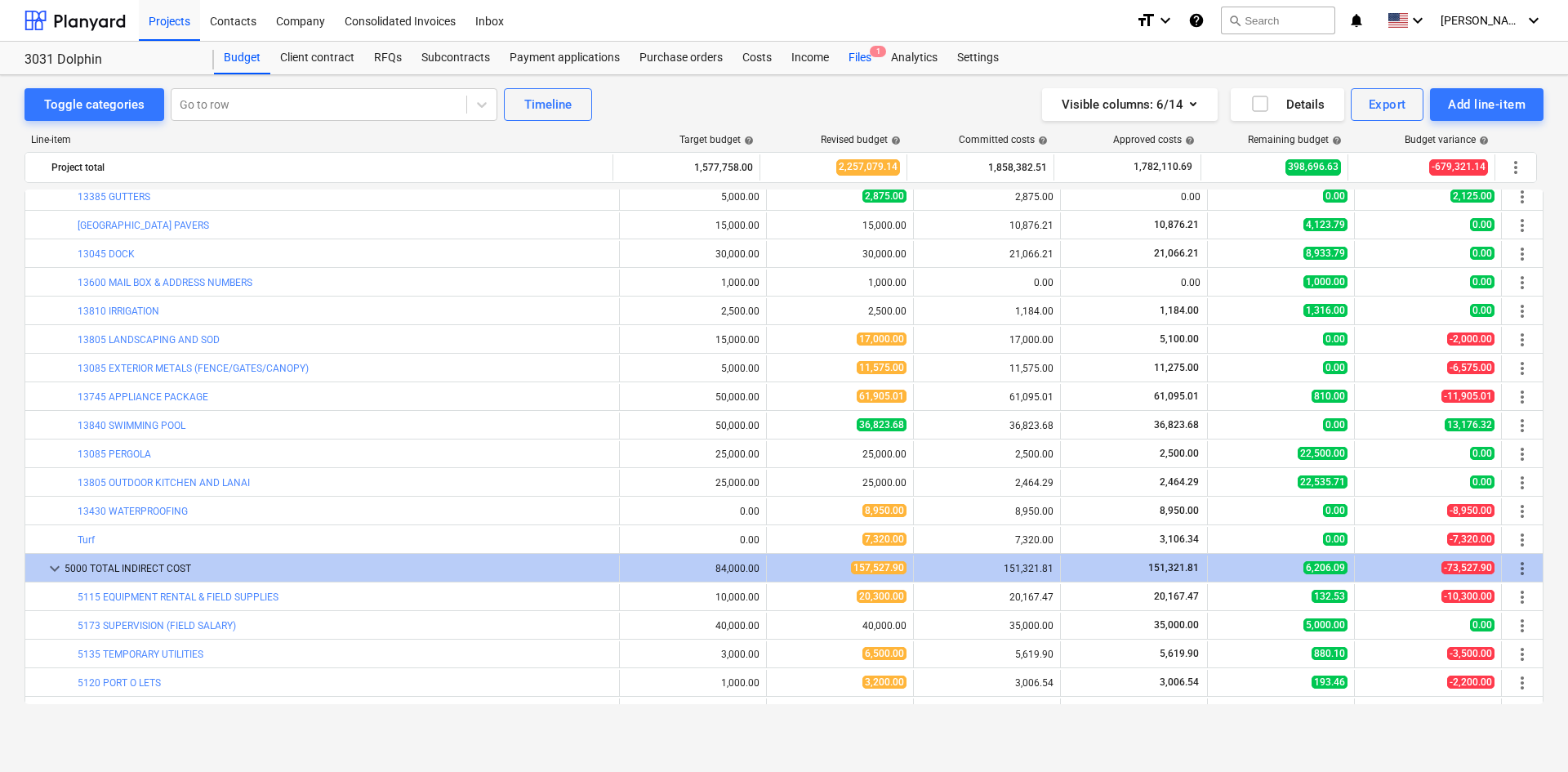
click at [859, 56] on div "Files 1" at bounding box center [859, 57] width 42 height 32
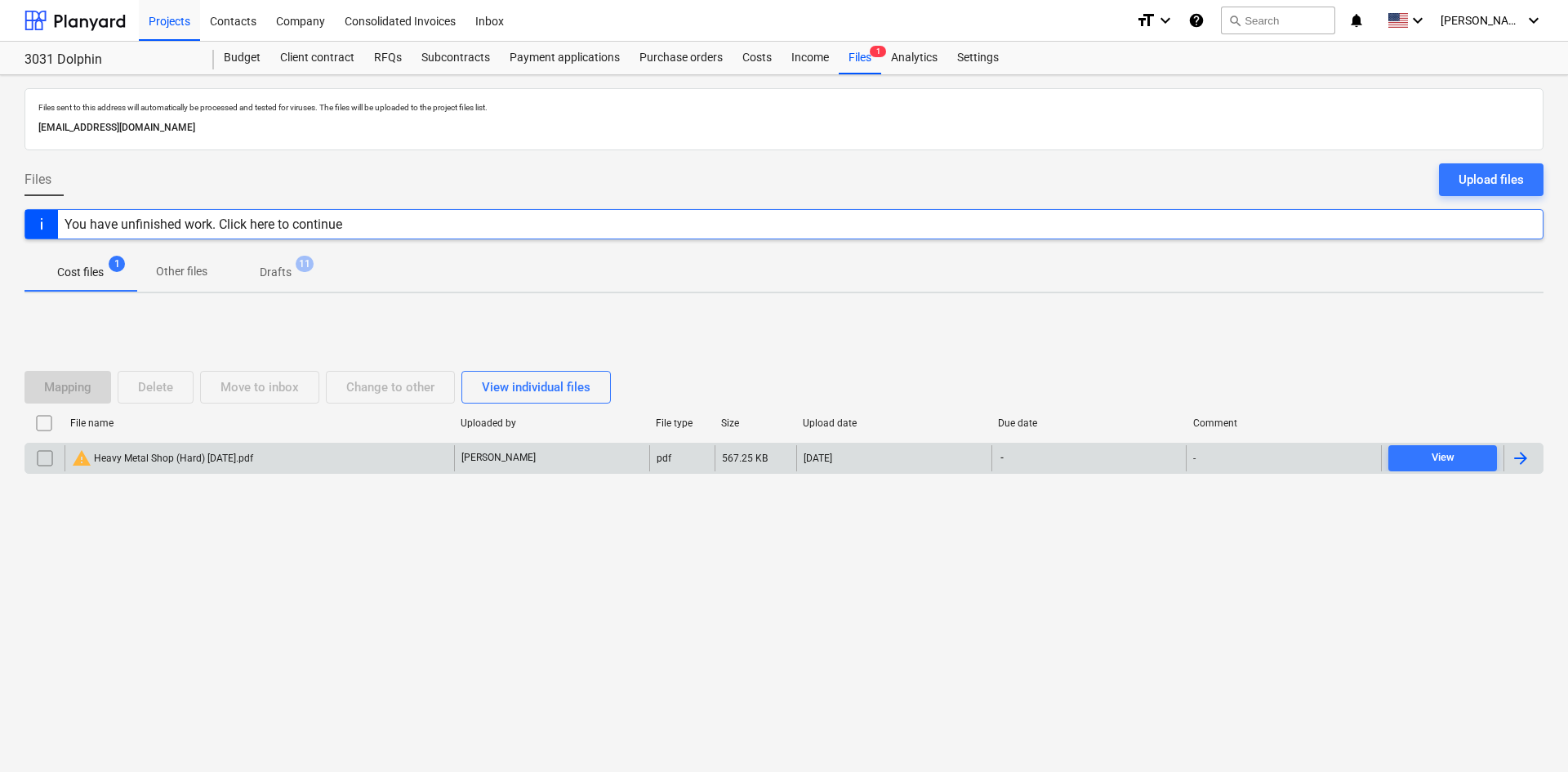
click at [49, 456] on input "checkbox" at bounding box center [44, 457] width 26 height 26
click at [154, 388] on div "Delete" at bounding box center [156, 386] width 35 height 21
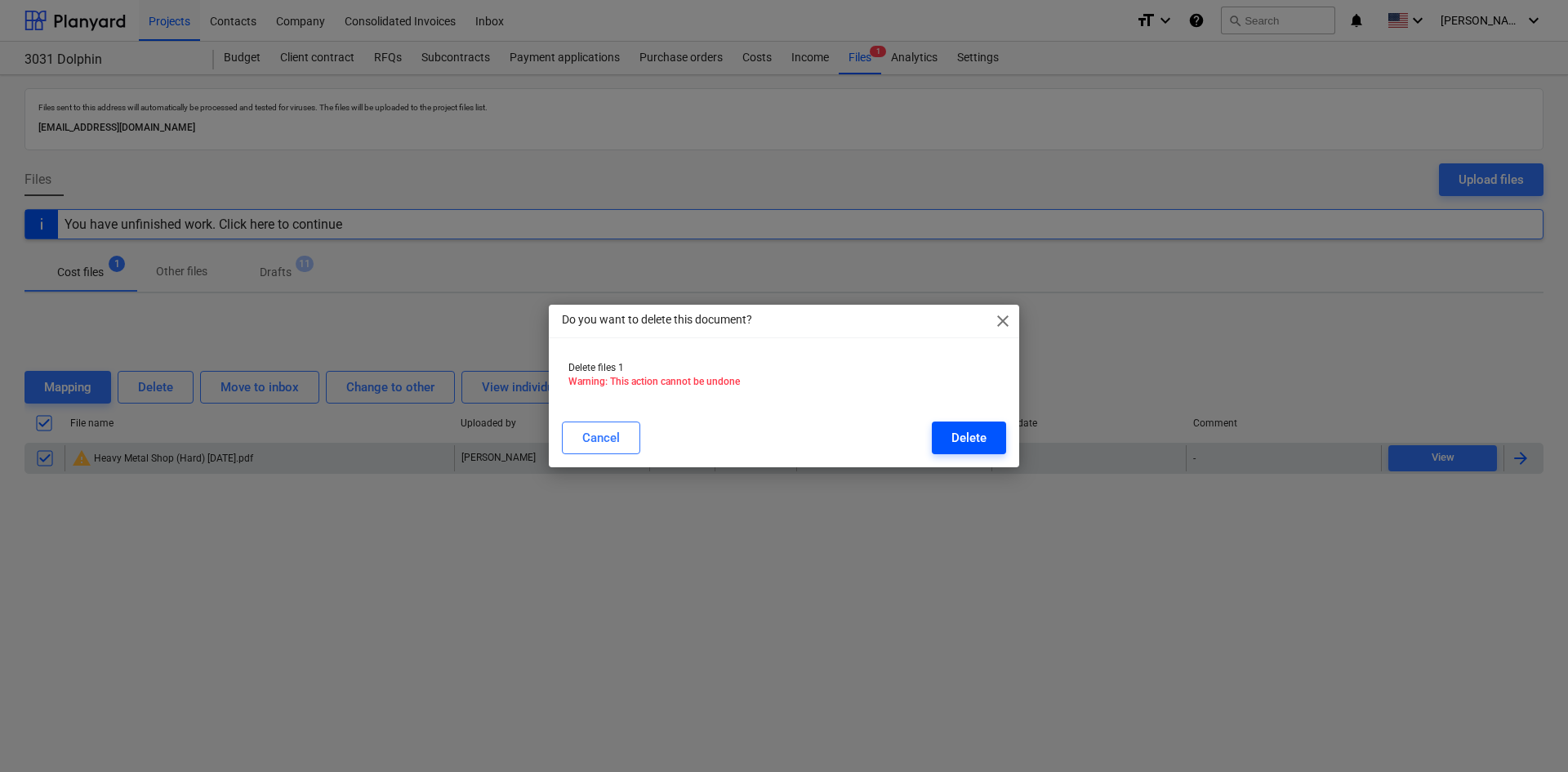
click at [974, 441] on div "Delete" at bounding box center [968, 437] width 35 height 21
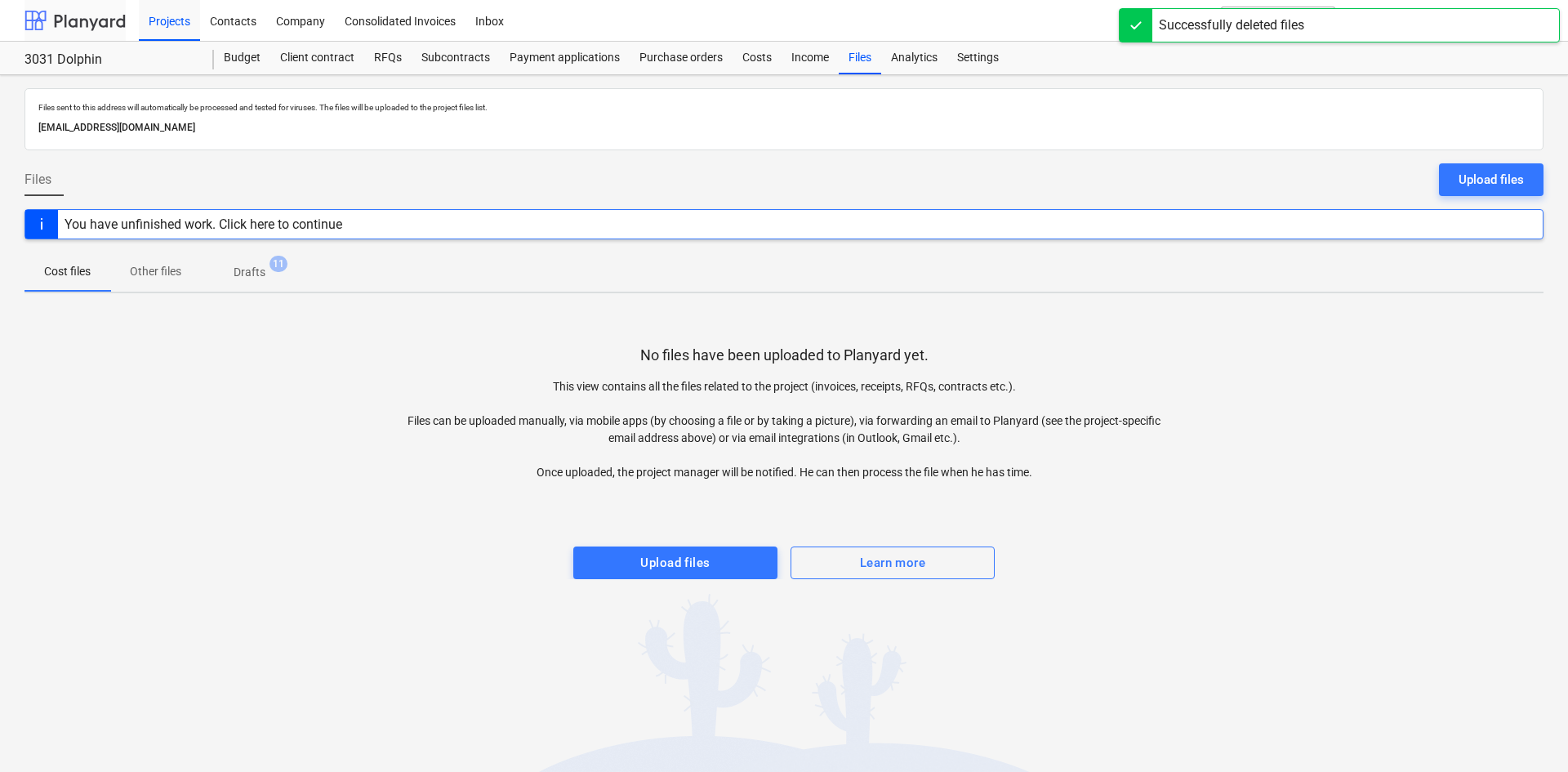
click at [49, 22] on div at bounding box center [75, 20] width 102 height 41
